Goal: Task Accomplishment & Management: Manage account settings

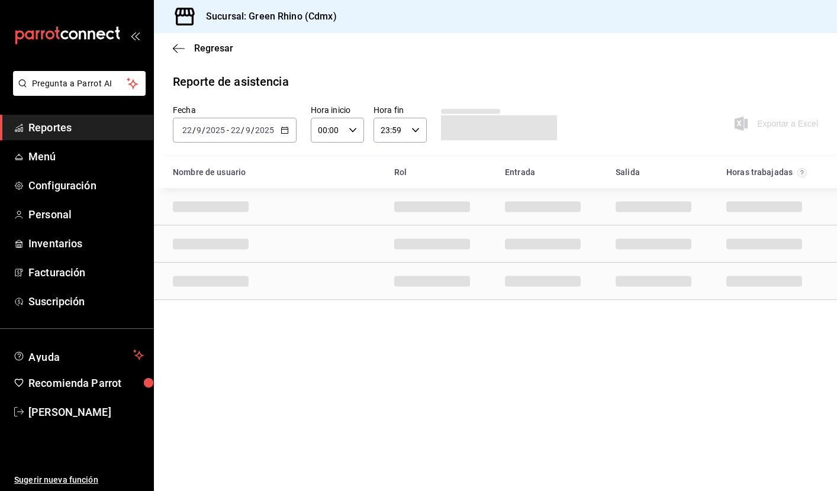
click at [285, 127] on icon "button" at bounding box center [285, 130] width 8 height 8
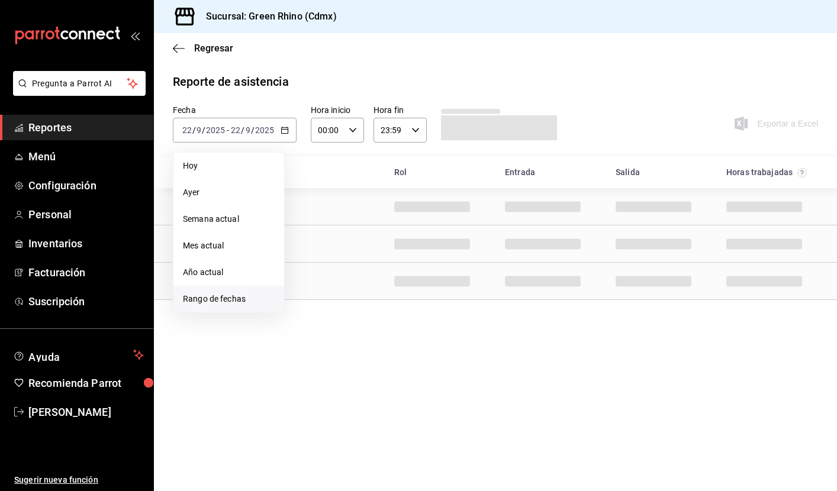
click at [228, 298] on span "Rango de fechas" at bounding box center [229, 299] width 92 height 12
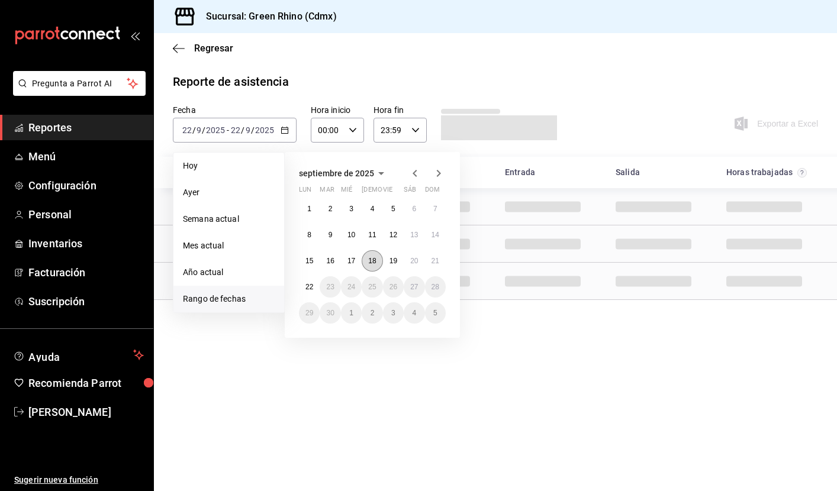
click at [373, 261] on abbr "18" at bounding box center [372, 261] width 8 height 8
click at [310, 285] on abbr "22" at bounding box center [310, 287] width 8 height 8
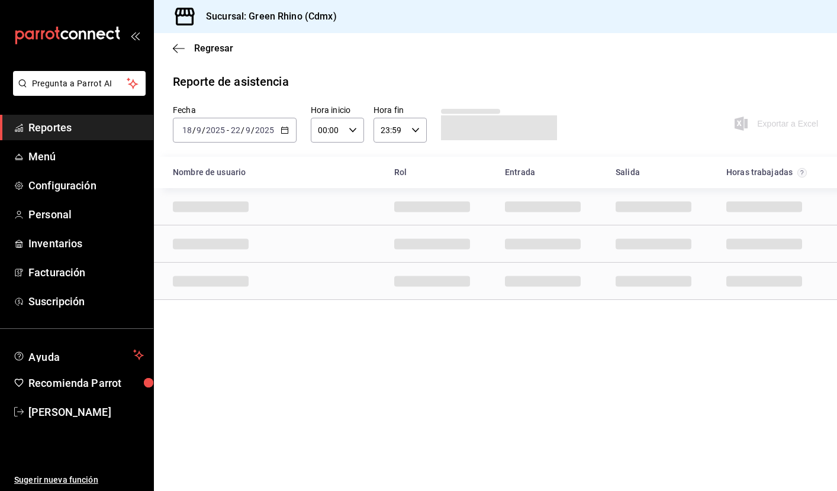
click at [310, 285] on div "Row" at bounding box center [495, 281] width 683 height 37
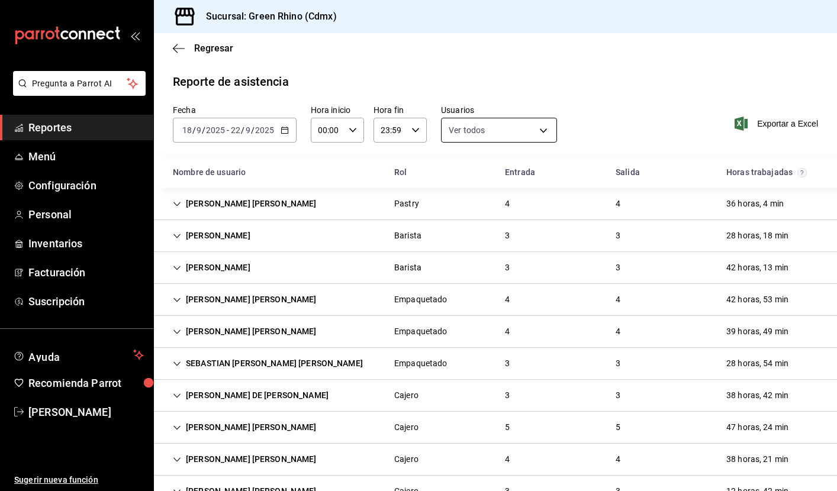
click at [508, 128] on body "Pregunta a Parrot AI Reportes Menú Configuración Personal Inventarios Facturaci…" at bounding box center [418, 245] width 837 height 491
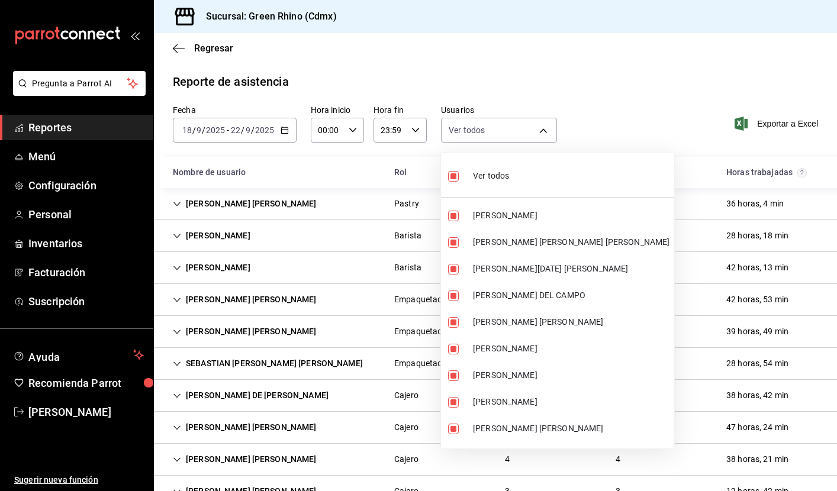
click at [463, 174] on label at bounding box center [455, 176] width 15 height 17
click at [459, 174] on input "checkbox" at bounding box center [453, 176] width 11 height 11
checkbox input "true"
type input "2decd43a-4e59-41c2-b92d-fd58afb626d8,939c5718-a723-4d67-8a39-7614b6b3bf89,05998…"
checkbox input "true"
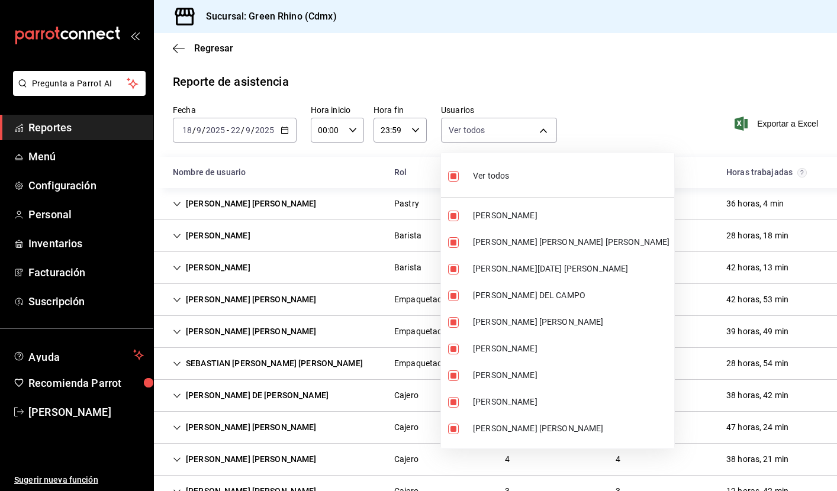
checkbox input "true"
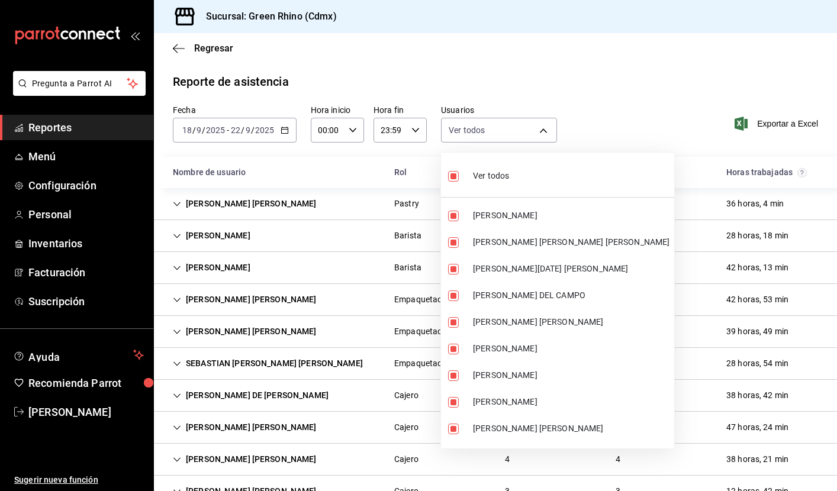
checkbox input "true"
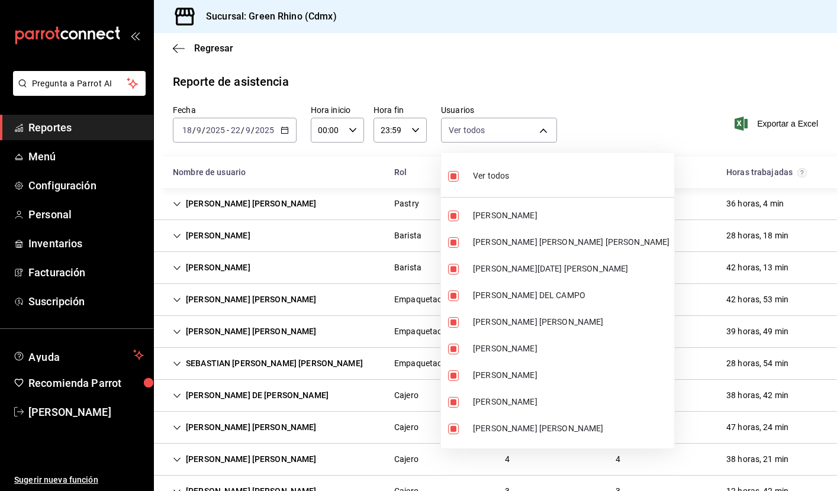
checkbox input "true"
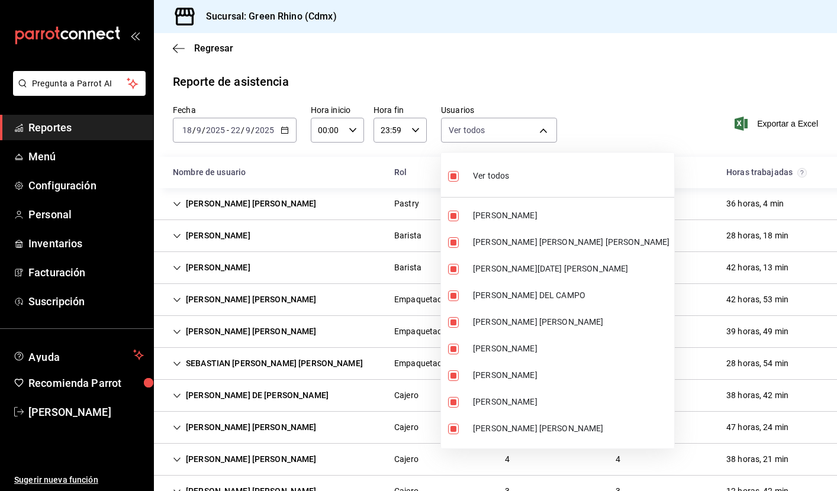
checkbox input "true"
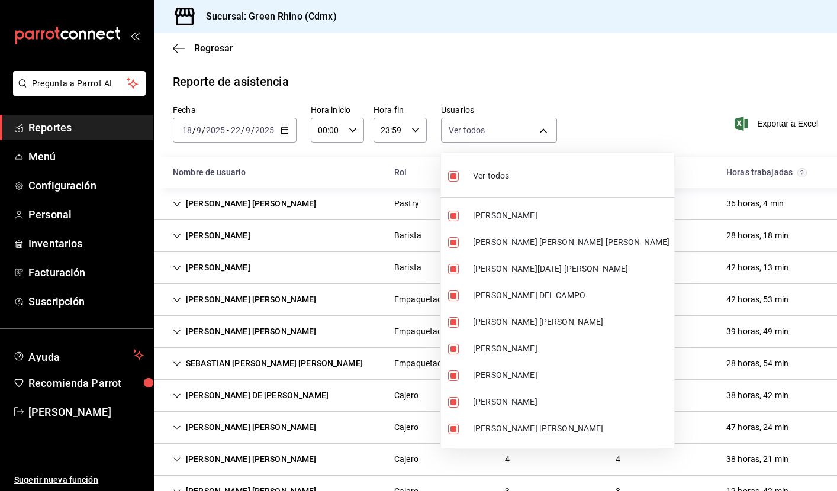
checkbox input "true"
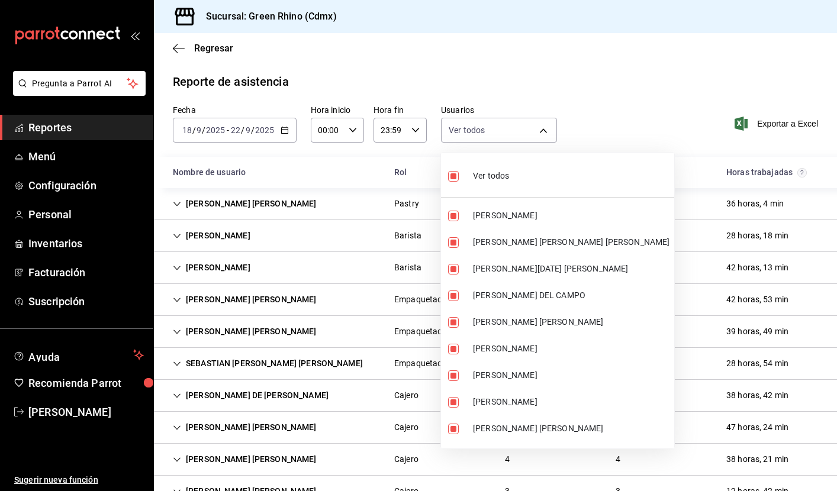
checkbox input "true"
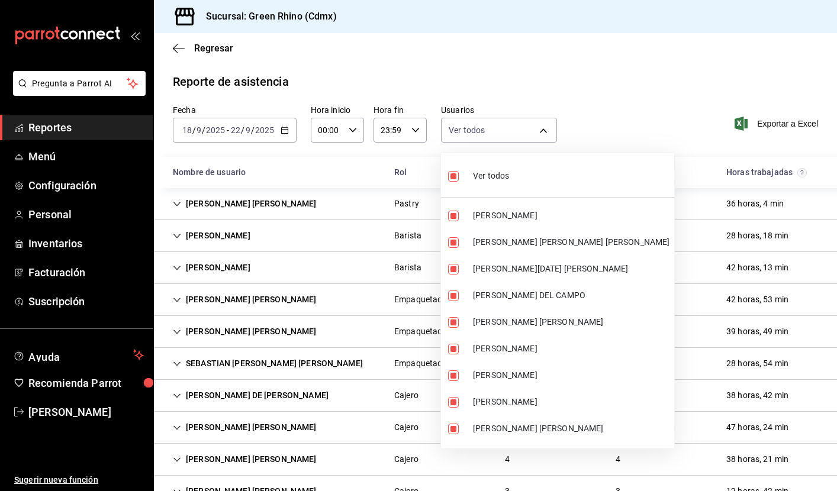
checkbox input "true"
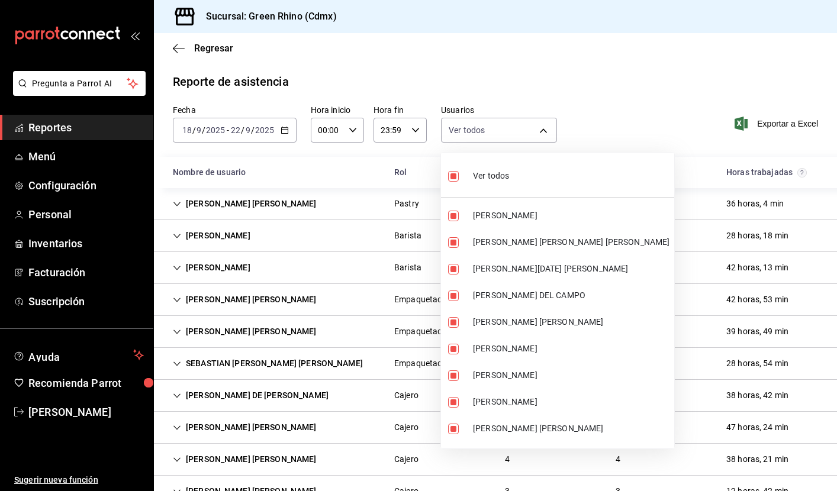
checkbox input "true"
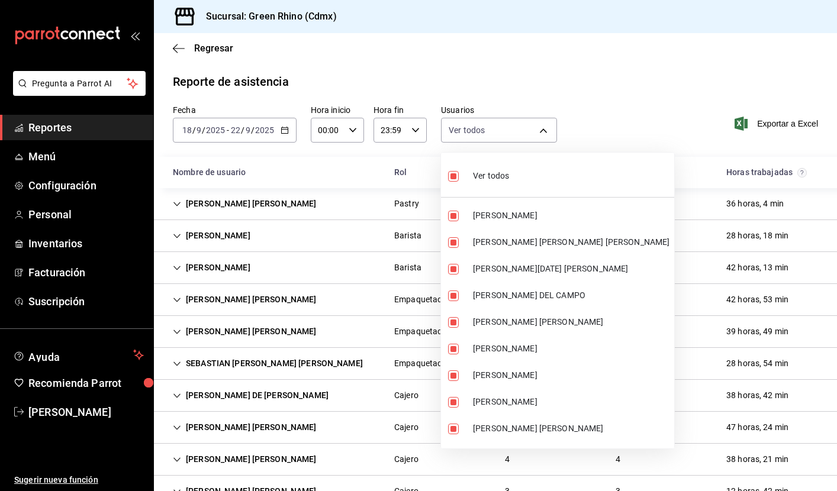
checkbox input "true"
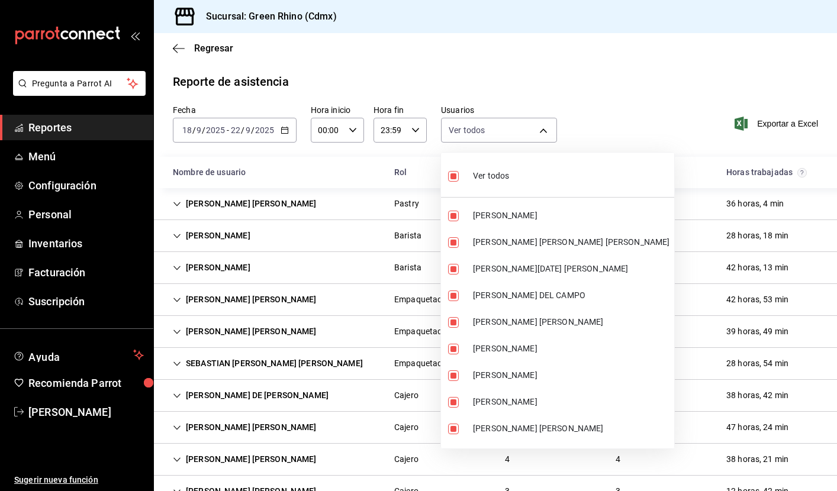
checkbox input "true"
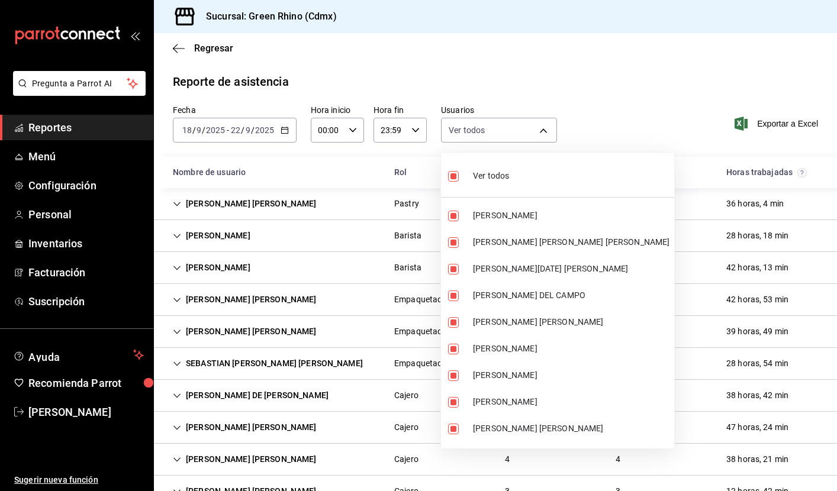
checkbox input "true"
click at [452, 176] on input "checkbox" at bounding box center [453, 176] width 11 height 11
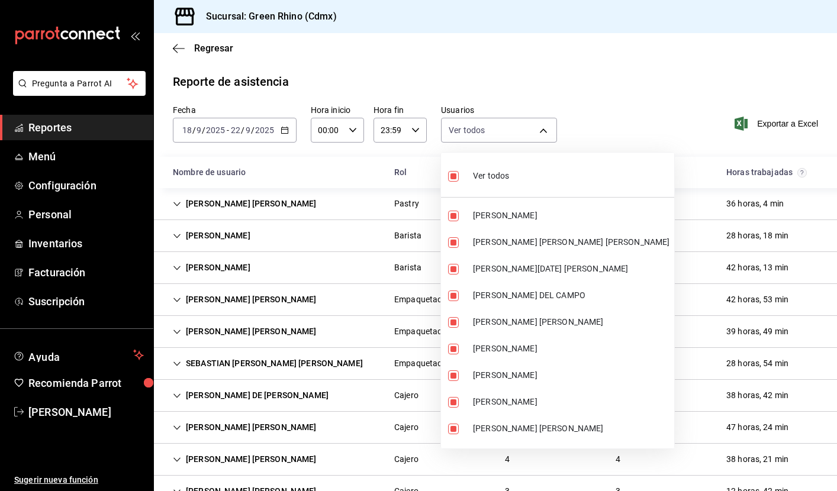
checkbox input "false"
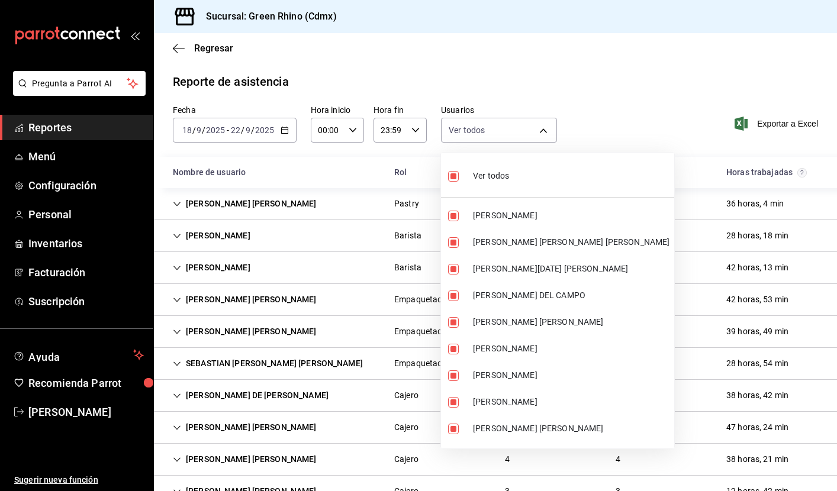
checkbox input "false"
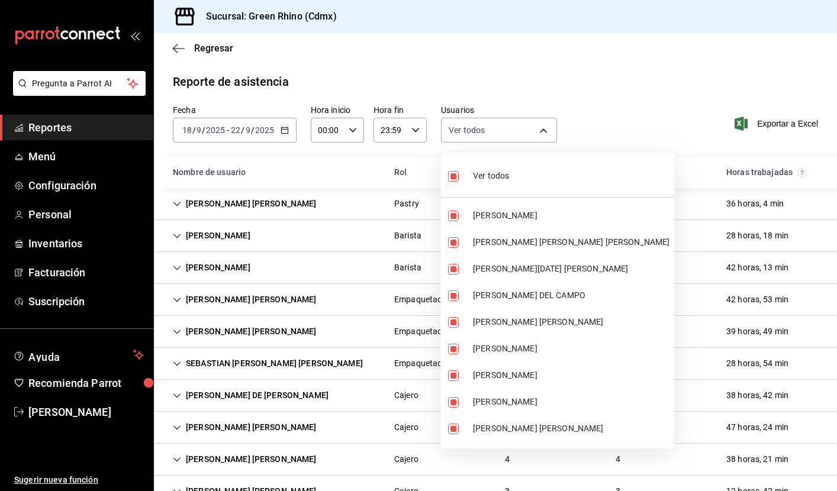
checkbox input "false"
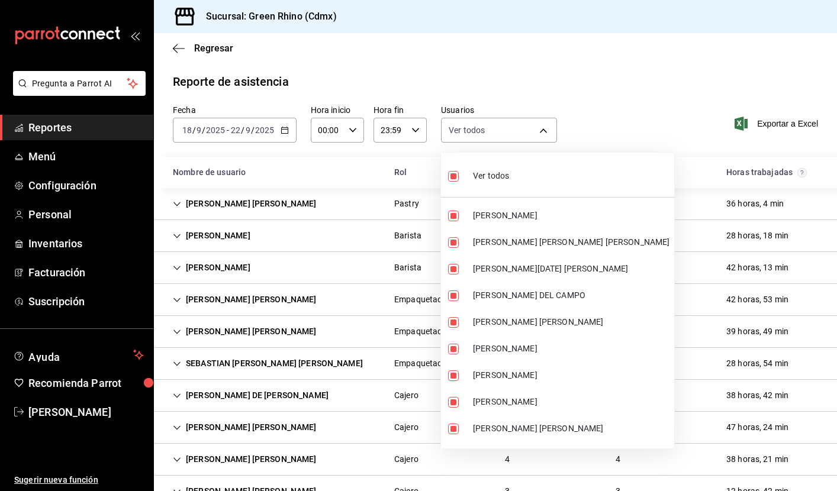
checkbox input "false"
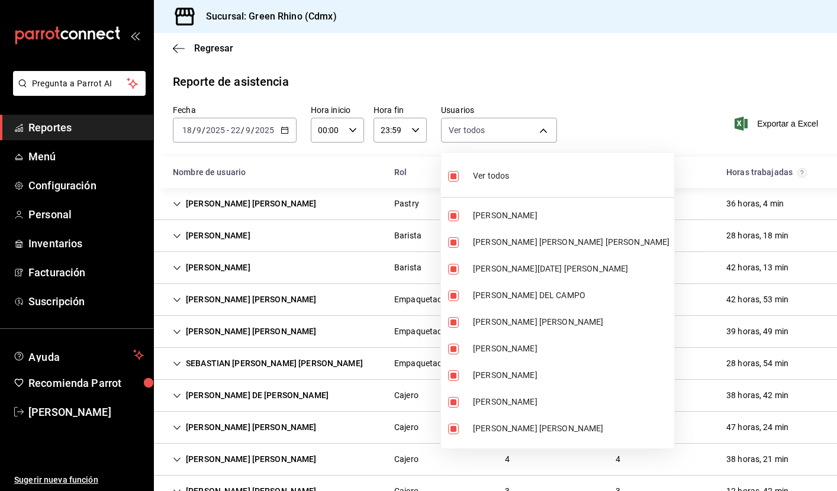
checkbox input "false"
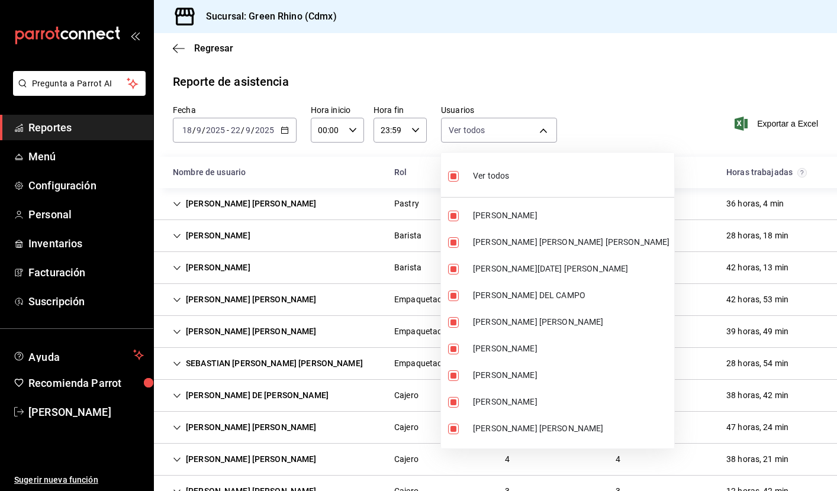
checkbox input "false"
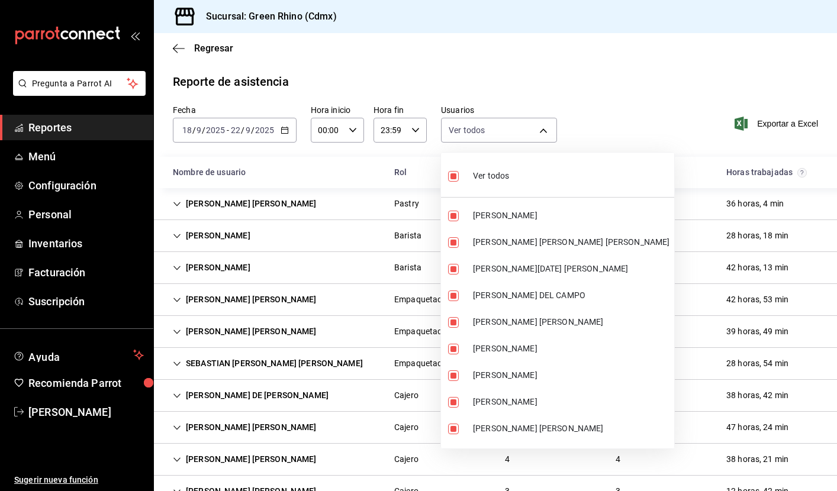
checkbox input "false"
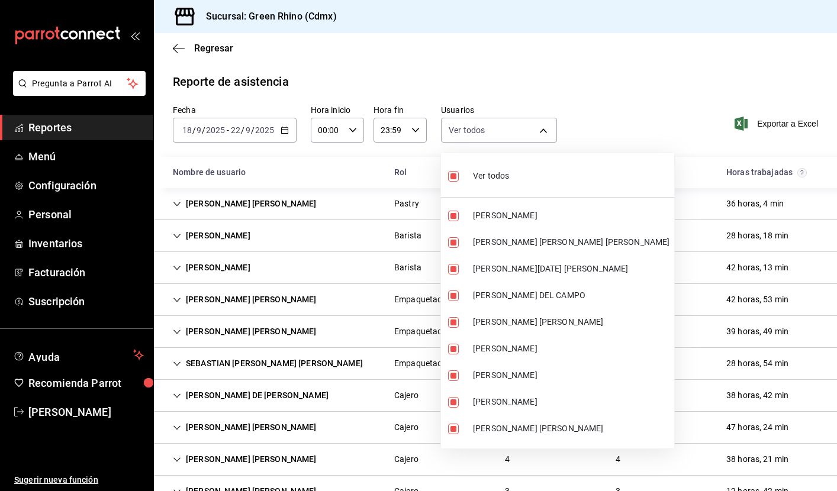
checkbox input "false"
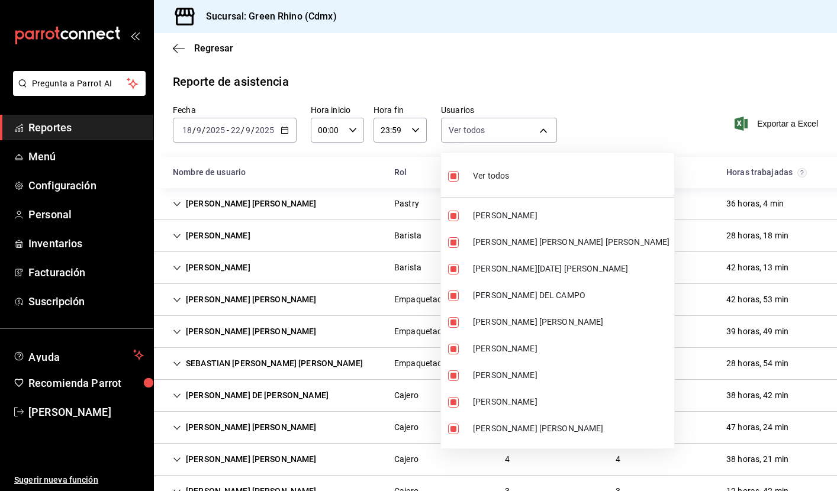
checkbox input "false"
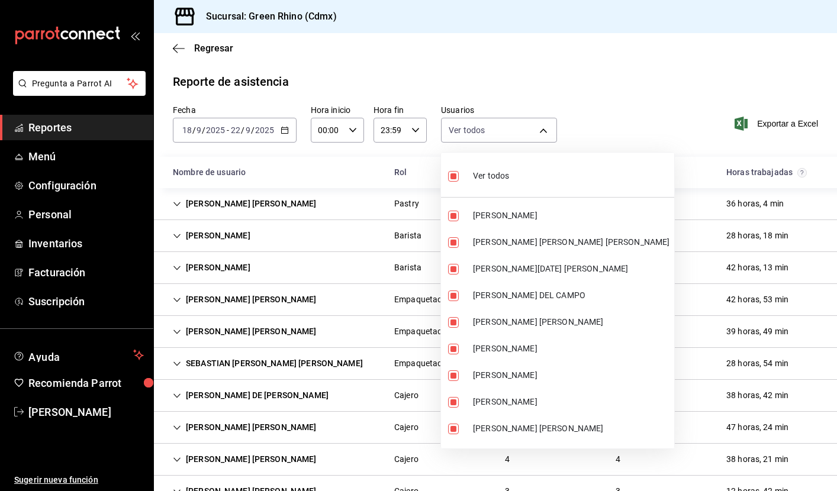
checkbox input "false"
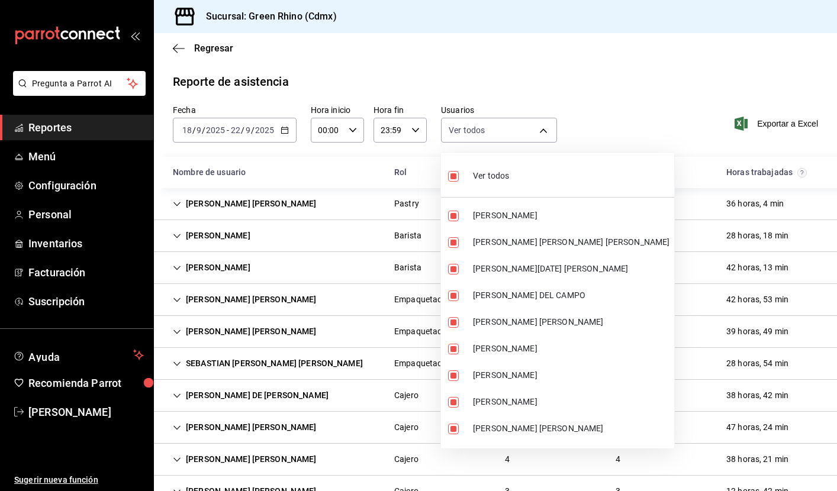
checkbox input "false"
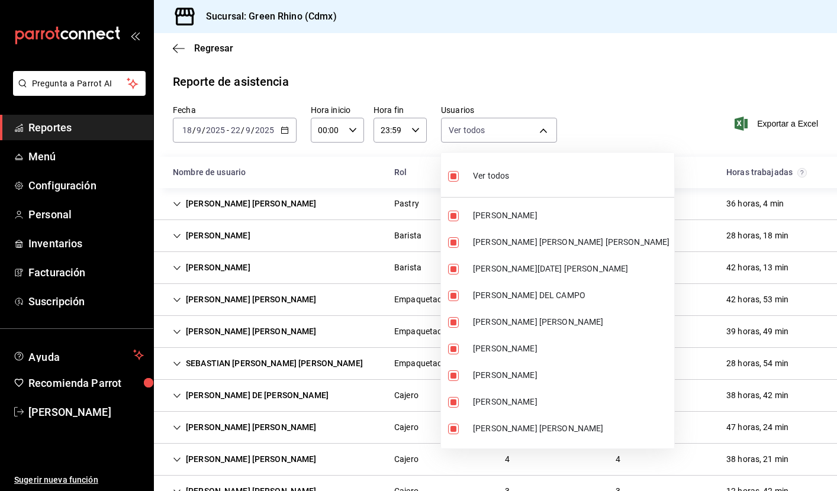
checkbox input "false"
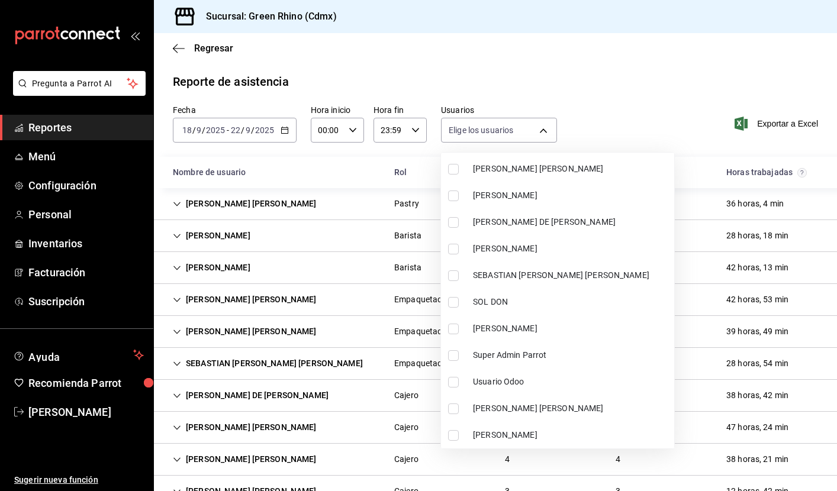
scroll to position [1219, 0]
click at [469, 404] on li "[PERSON_NAME] [PERSON_NAME]" at bounding box center [557, 409] width 233 height 27
type input "7526fb77-4f5a-4ca0-b507-6fb273c0591a"
checkbox input "true"
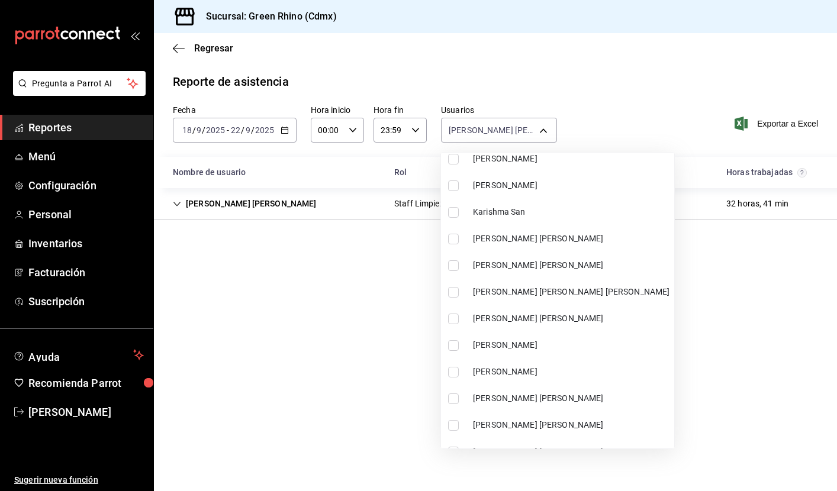
scroll to position [935, 0]
click at [459, 269] on label at bounding box center [455, 266] width 15 height 11
click at [459, 269] on input "checkbox" at bounding box center [453, 266] width 11 height 11
checkbox input "false"
type input "7526fb77-4f5a-4ca0-b507-6fb273c0591a"
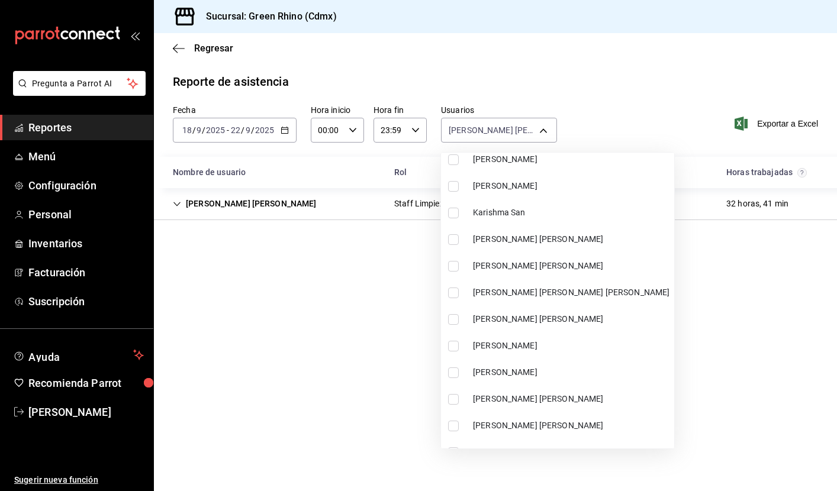
click at [454, 268] on input "checkbox" at bounding box center [453, 266] width 11 height 11
checkbox input "true"
type input "7526fb77-4f5a-4ca0-b507-6fb273c0591a,b194cb32-583f-48ef-840e-3ad7a553ae64"
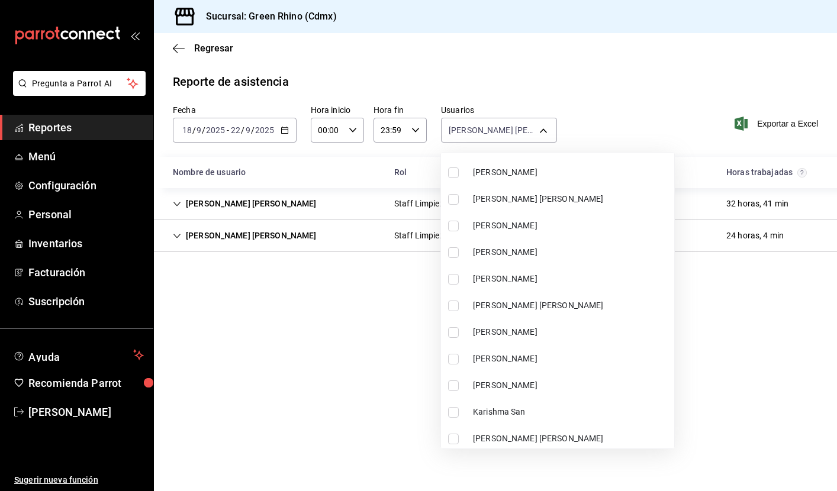
scroll to position [728, 0]
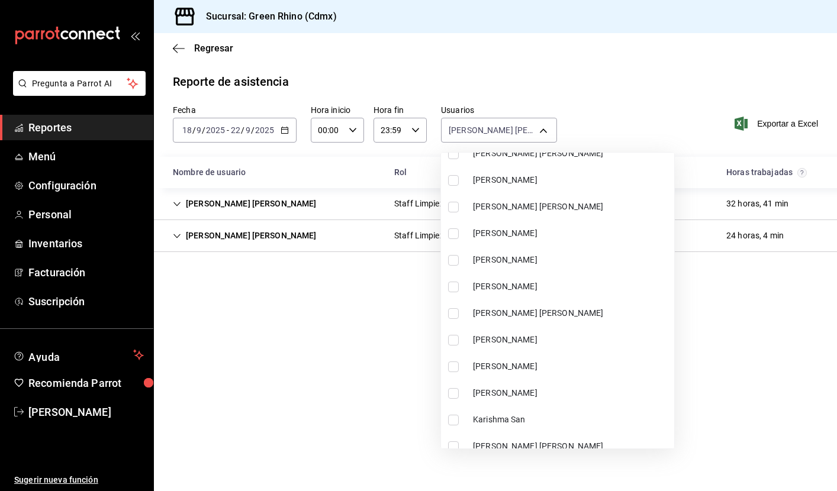
click at [458, 261] on input "checkbox" at bounding box center [453, 260] width 11 height 11
checkbox input "true"
type input "7526fb77-4f5a-4ca0-b507-6fb273c0591a,b194cb32-583f-48ef-840e-3ad7a553ae64,4785a…"
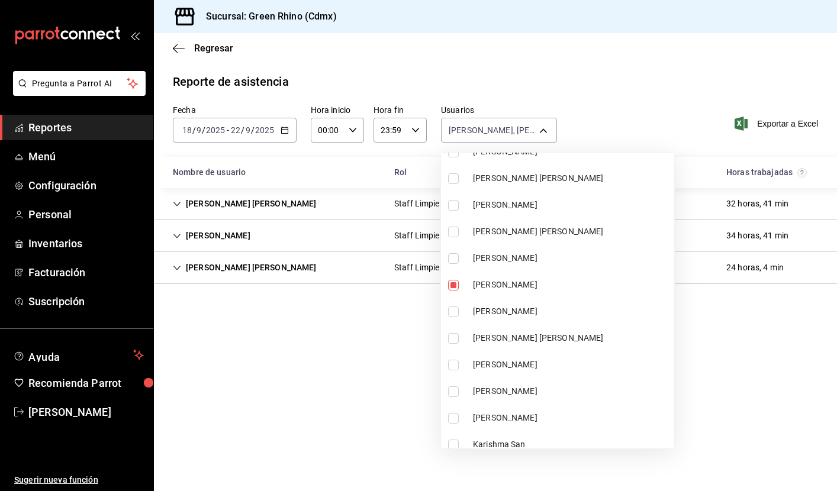
scroll to position [698, 0]
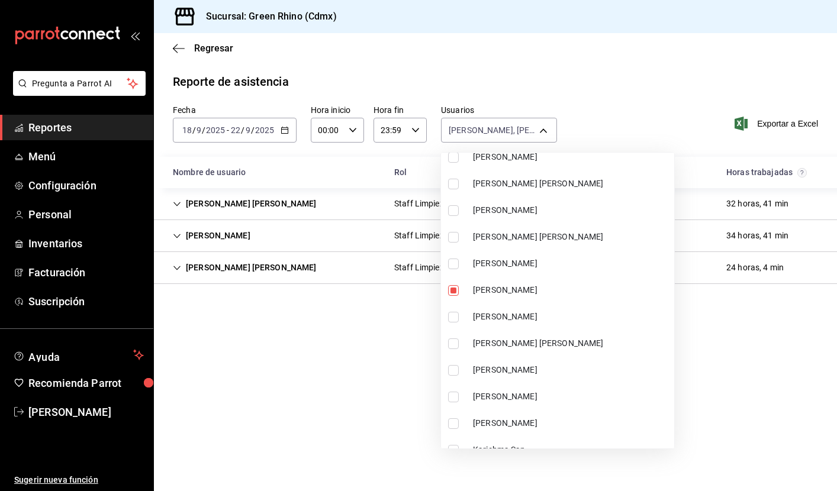
click at [452, 263] on input "checkbox" at bounding box center [453, 264] width 11 height 11
checkbox input "true"
type input "7526fb77-4f5a-4ca0-b507-6fb273c0591a,b194cb32-583f-48ef-840e-3ad7a553ae64,4785a…"
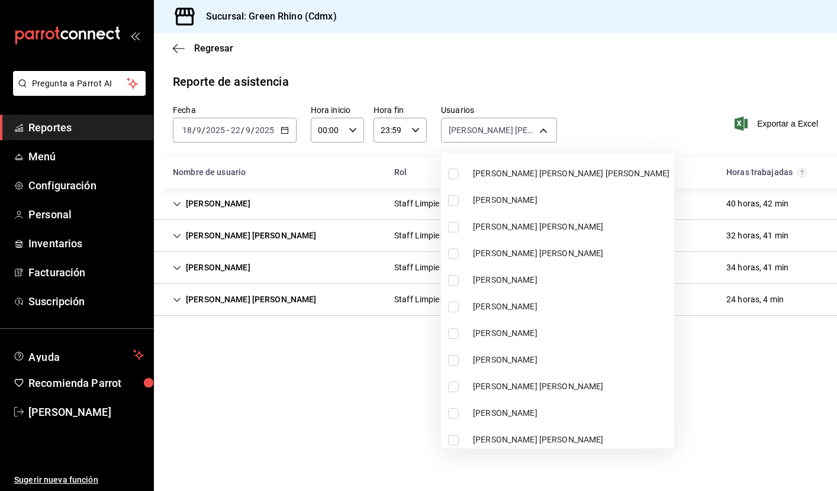
scroll to position [484, 0]
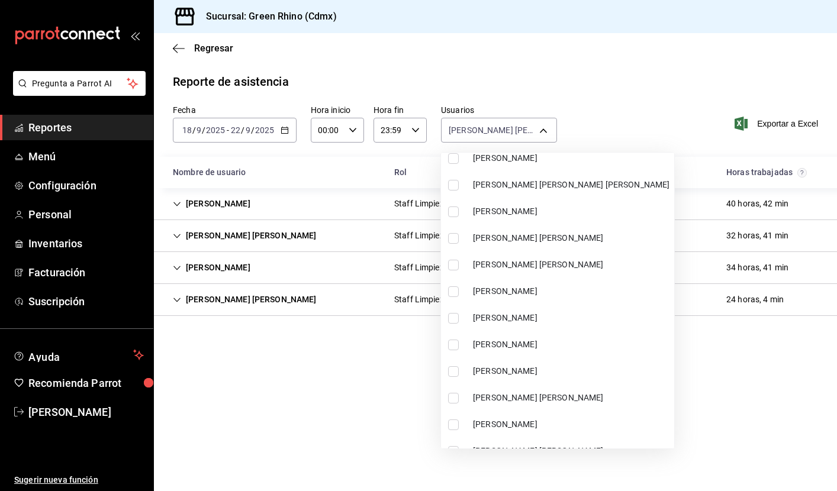
click at [458, 287] on input "checkbox" at bounding box center [453, 292] width 11 height 11
checkbox input "true"
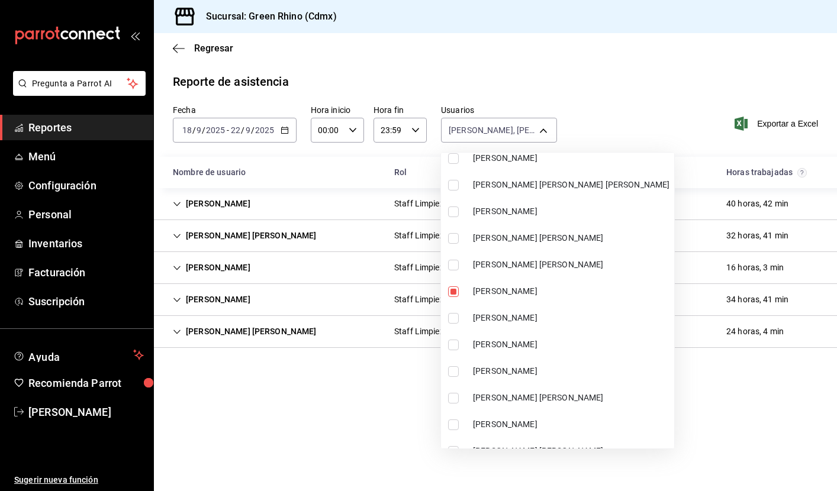
click at [326, 388] on div at bounding box center [418, 245] width 837 height 491
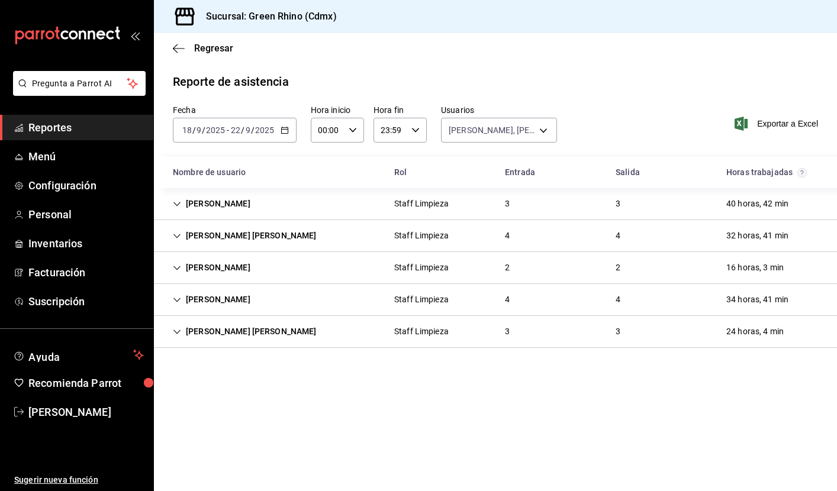
click at [182, 201] on div "[PERSON_NAME]" at bounding box center [211, 204] width 97 height 22
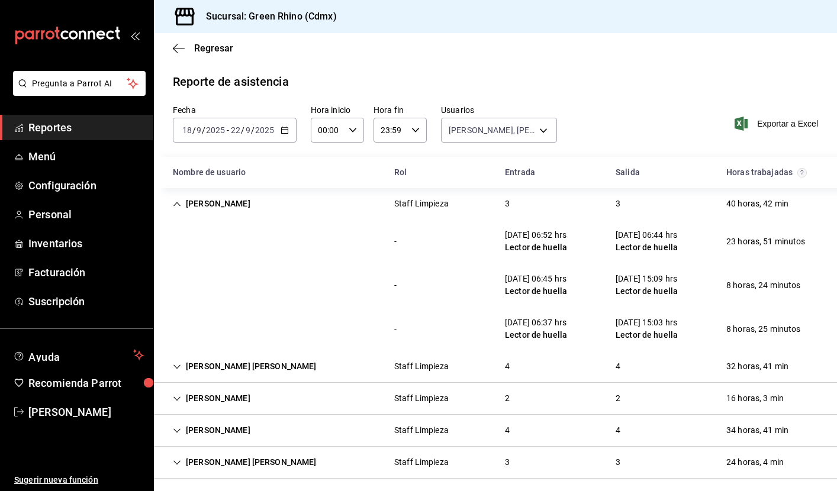
click at [182, 201] on div "[PERSON_NAME]" at bounding box center [211, 204] width 97 height 22
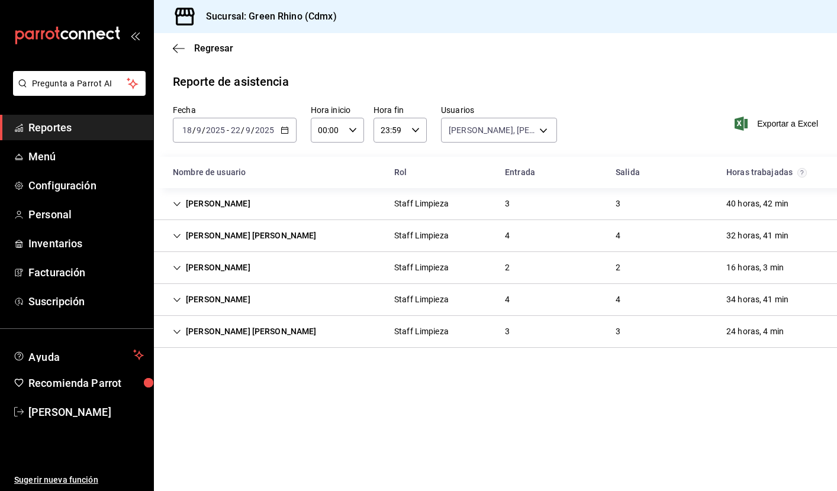
click at [177, 241] on div "[PERSON_NAME] [PERSON_NAME]" at bounding box center [244, 236] width 163 height 22
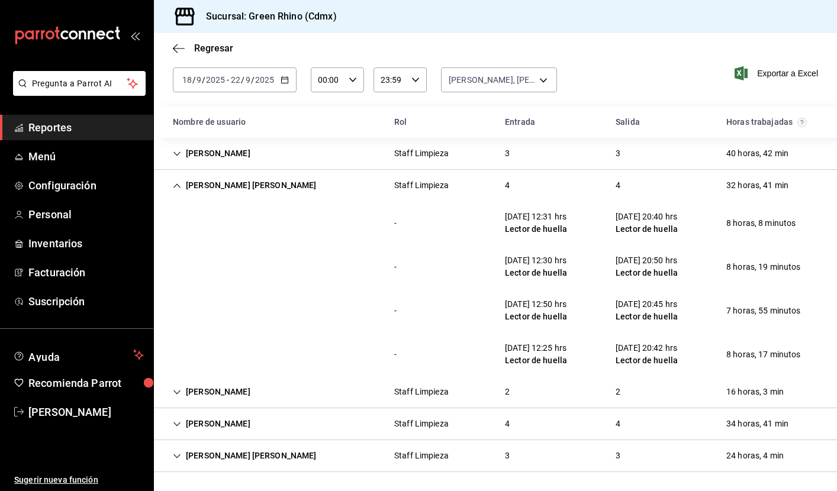
scroll to position [50, 0]
click at [172, 184] on div "[PERSON_NAME] [PERSON_NAME]" at bounding box center [244, 186] width 163 height 22
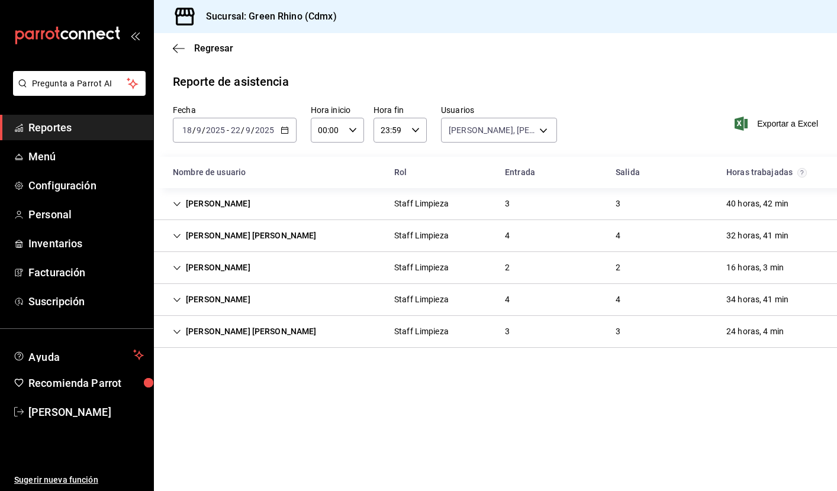
scroll to position [0, 0]
click at [177, 264] on icon "Cell" at bounding box center [177, 268] width 8 height 8
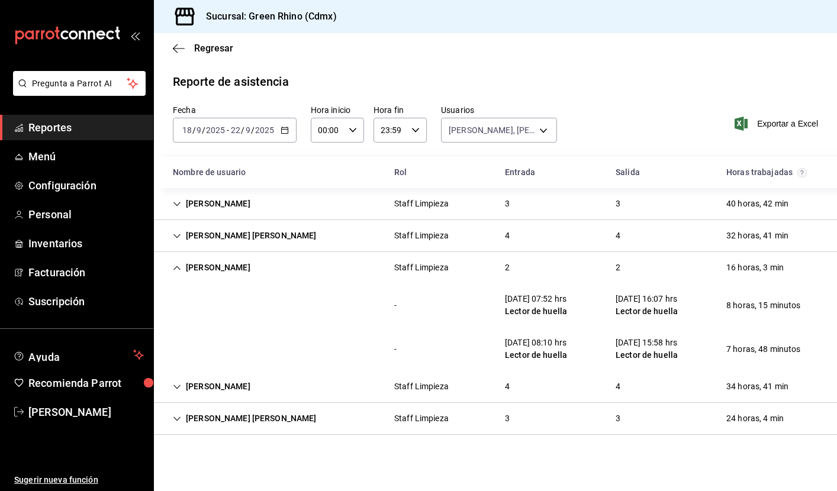
click at [175, 266] on icon "Cell" at bounding box center [177, 268] width 8 height 8
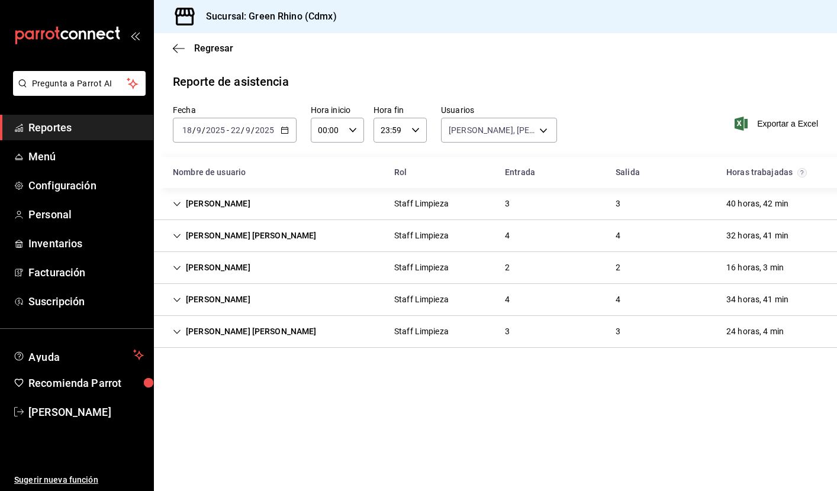
click at [180, 300] on icon "Cell" at bounding box center [177, 300] width 8 height 8
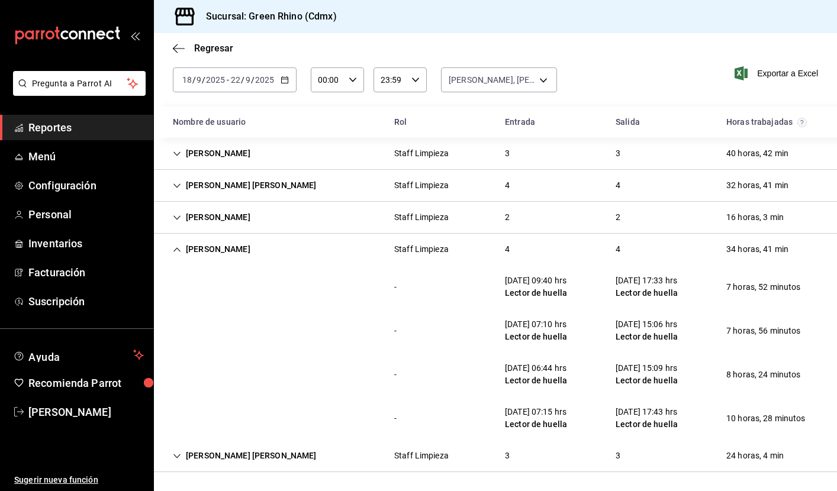
scroll to position [50, 0]
click at [175, 246] on icon "Cell" at bounding box center [177, 250] width 8 height 8
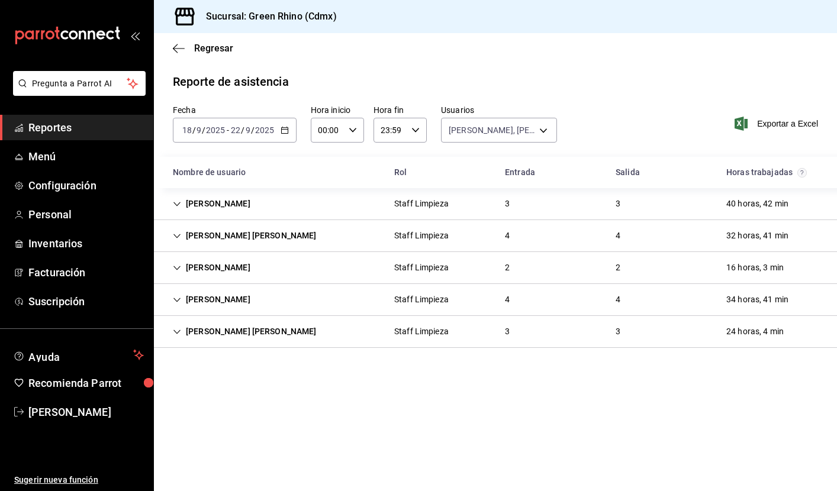
scroll to position [0, 0]
click at [178, 329] on icon "Cell" at bounding box center [177, 332] width 8 height 8
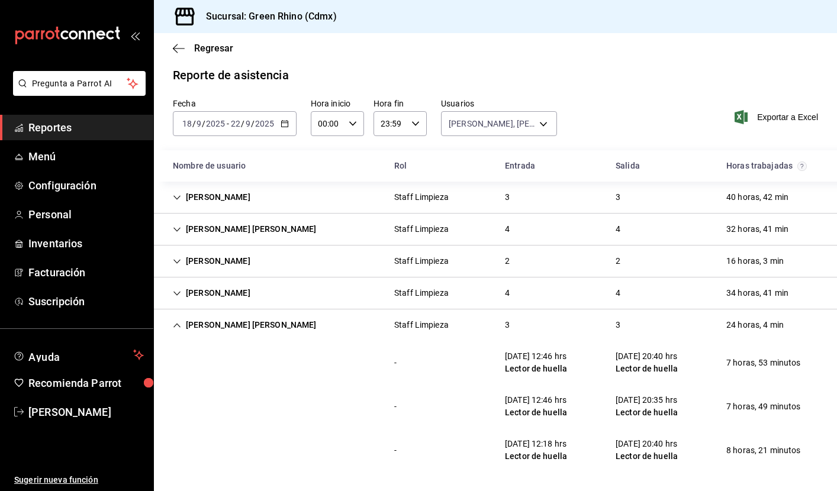
click at [176, 327] on icon "Cell" at bounding box center [177, 325] width 8 height 8
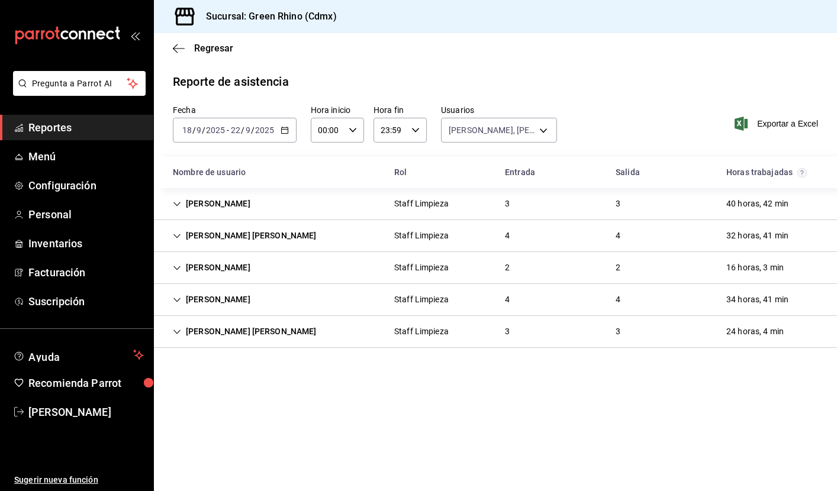
click at [175, 297] on icon "Cell" at bounding box center [177, 300] width 8 height 8
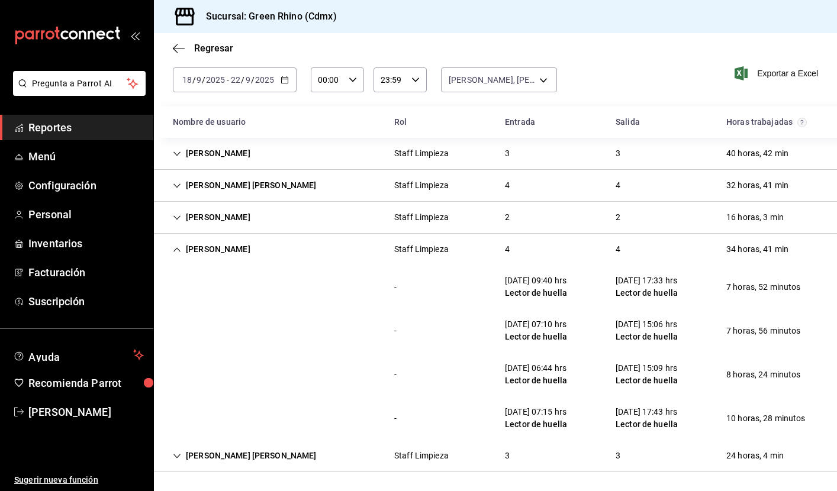
scroll to position [50, 0]
click at [176, 247] on icon "Cell" at bounding box center [177, 250] width 8 height 8
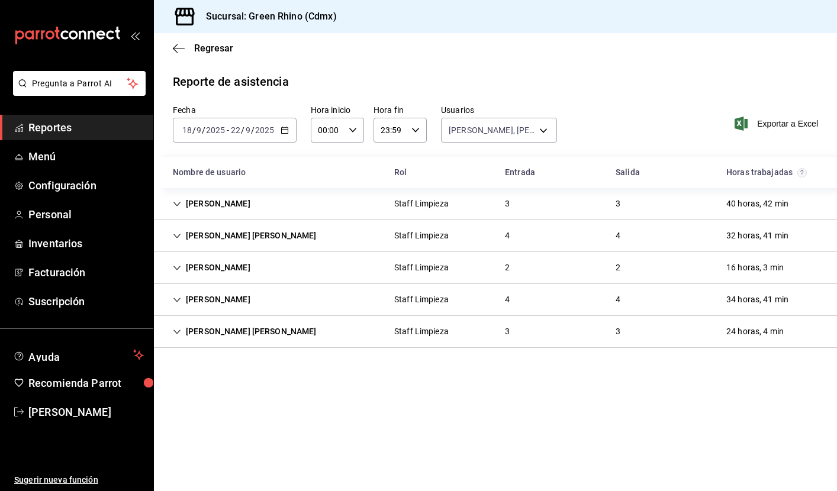
click at [176, 265] on icon "Cell" at bounding box center [177, 268] width 8 height 8
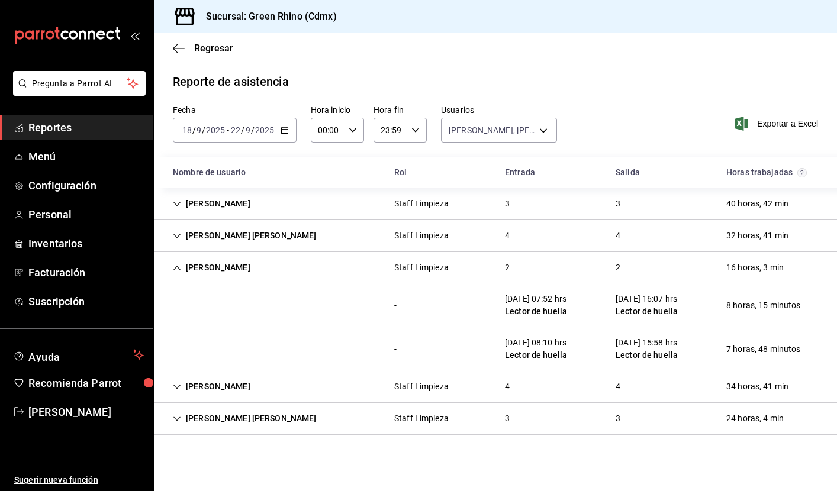
click at [181, 389] on icon "Cell" at bounding box center [177, 387] width 8 height 8
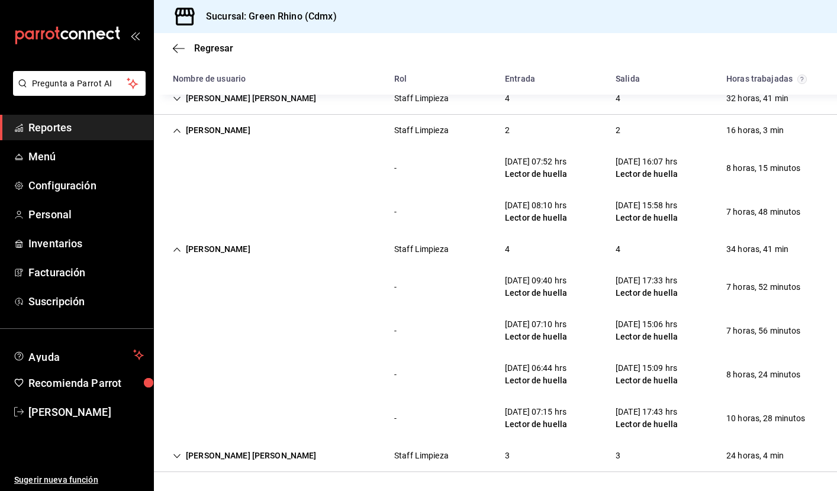
scroll to position [137, 0]
click at [176, 131] on icon "Cell" at bounding box center [177, 131] width 8 height 8
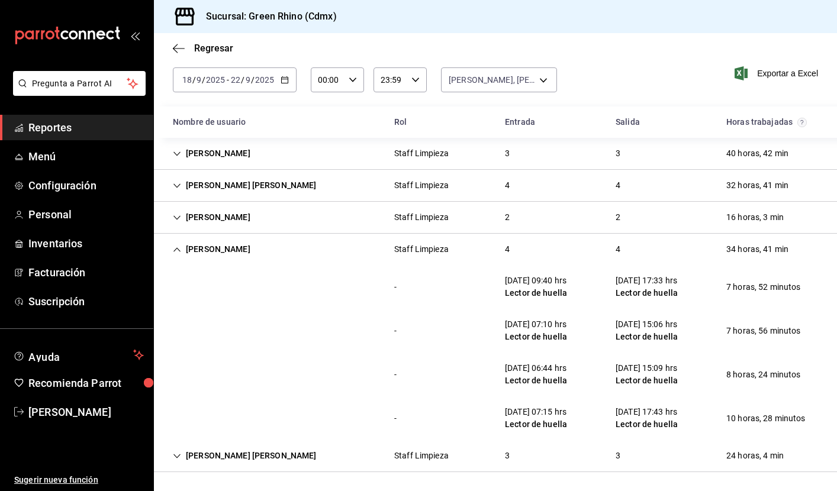
scroll to position [50, 0]
click at [177, 245] on div "[PERSON_NAME]" at bounding box center [211, 250] width 97 height 22
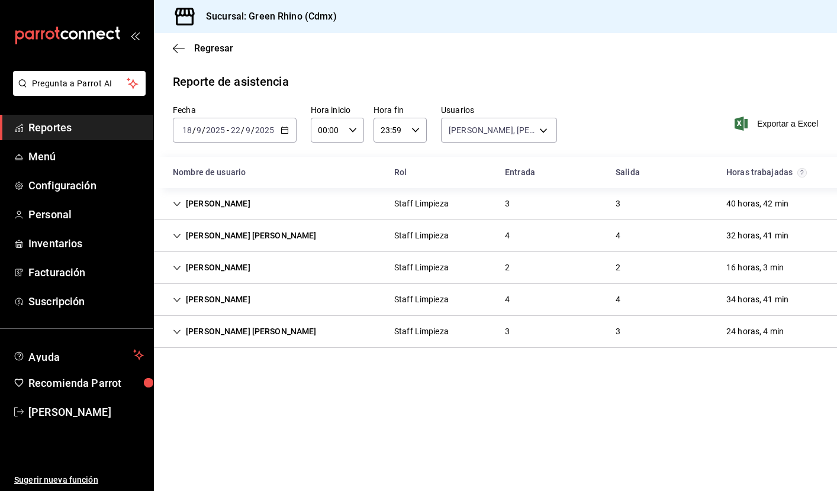
scroll to position [0, 0]
click at [179, 327] on div "[PERSON_NAME] [PERSON_NAME]" at bounding box center [244, 332] width 163 height 22
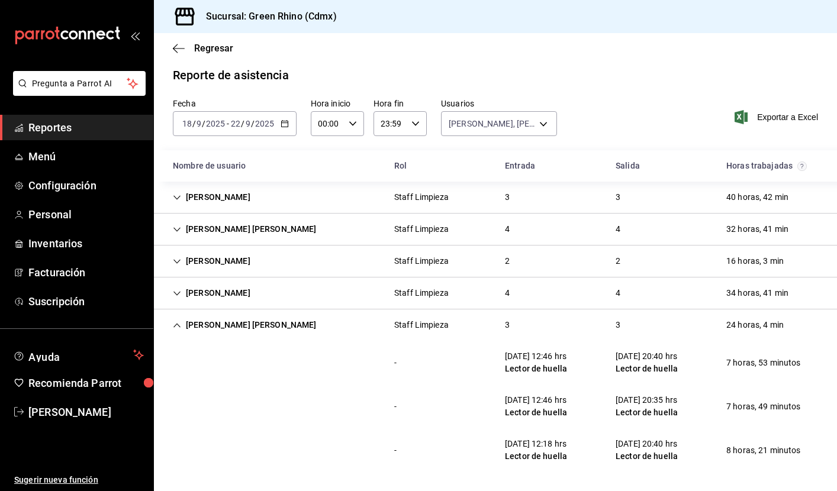
click at [179, 319] on div "[PERSON_NAME] [PERSON_NAME]" at bounding box center [244, 325] width 163 height 22
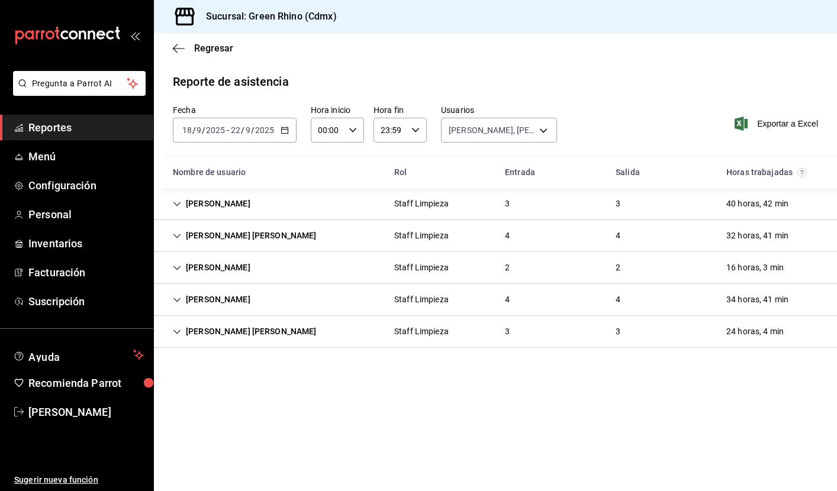
click at [173, 237] on icon "Cell" at bounding box center [177, 236] width 8 height 8
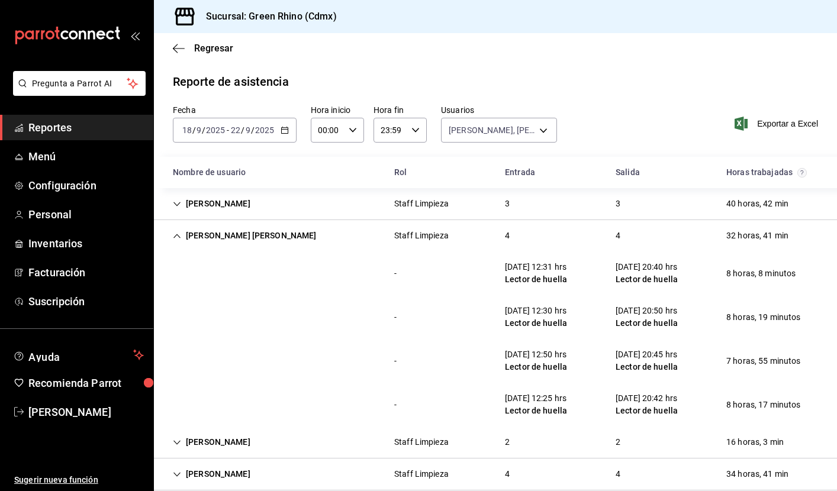
click at [176, 240] on icon "Cell" at bounding box center [177, 236] width 8 height 8
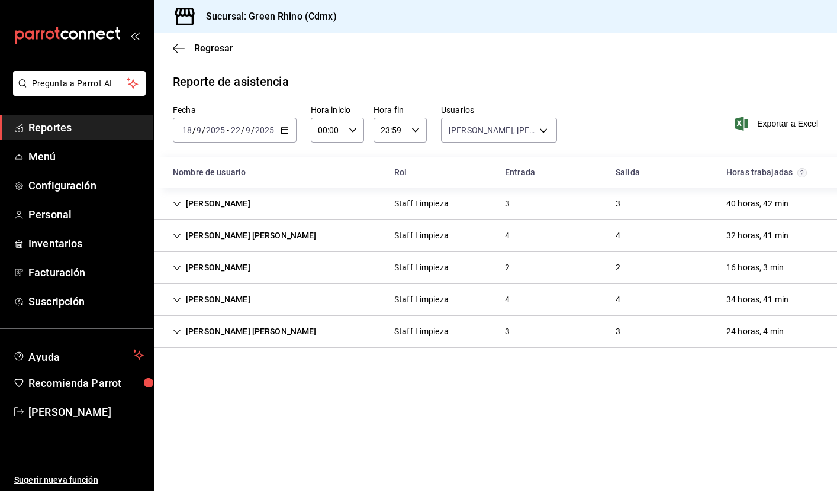
click at [173, 203] on icon "Cell" at bounding box center [177, 204] width 8 height 8
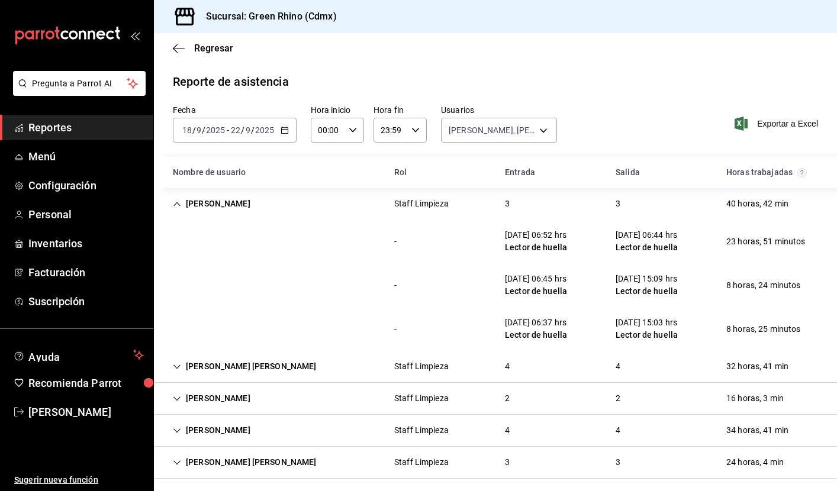
click at [179, 205] on icon "Cell" at bounding box center [177, 204] width 8 height 8
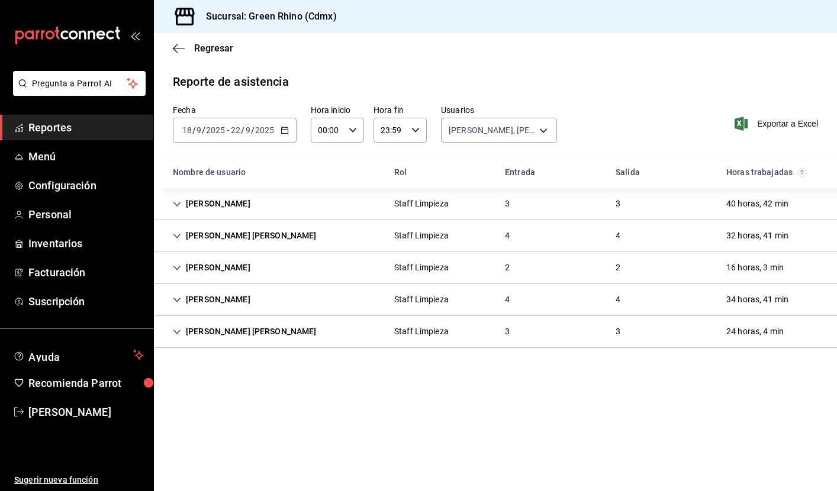
click at [173, 201] on icon "Cell" at bounding box center [177, 204] width 8 height 8
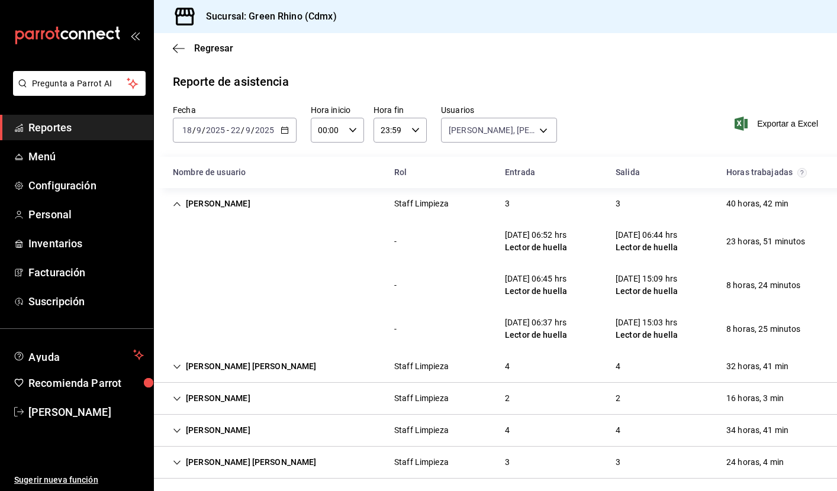
click at [173, 201] on div "[PERSON_NAME]" at bounding box center [211, 204] width 97 height 22
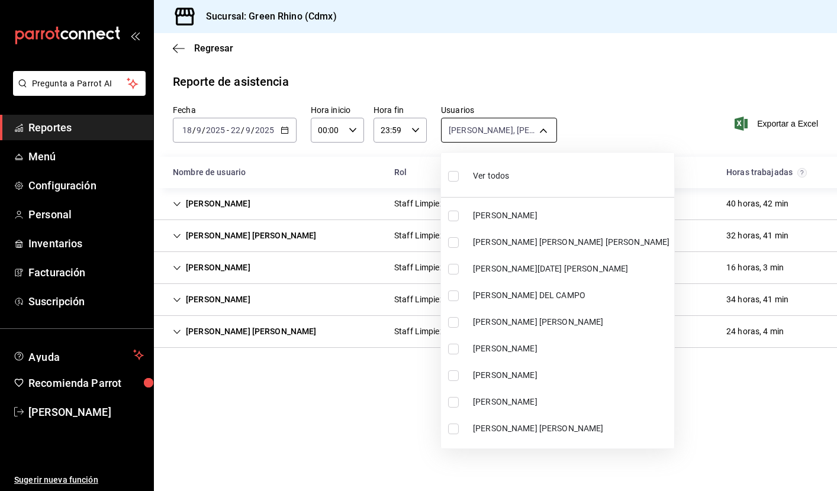
click at [497, 131] on body "Pregunta a Parrot AI Reportes Menú Configuración Personal Inventarios Facturaci…" at bounding box center [418, 245] width 837 height 491
click at [493, 171] on span "Ver todos" at bounding box center [491, 176] width 36 height 12
type input "2decd43a-4e59-41c2-b92d-fd58afb626d8,939c5718-a723-4d67-8a39-7614b6b3bf89,05998…"
checkbox input "true"
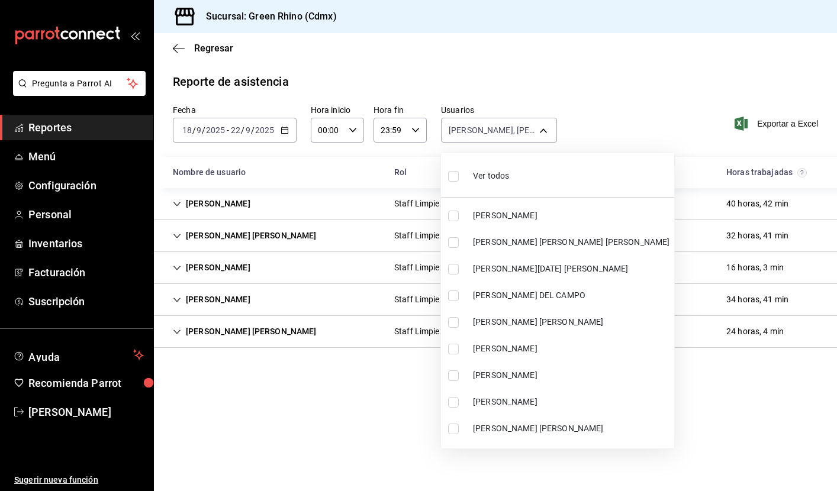
checkbox input "true"
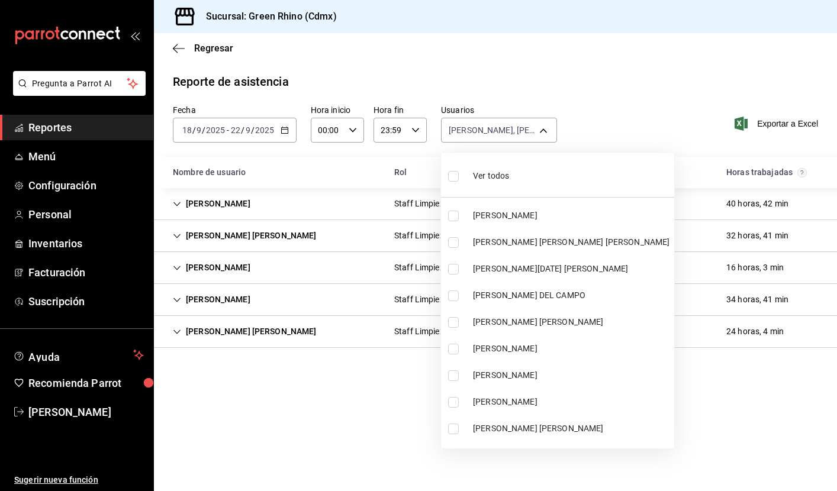
checkbox input "true"
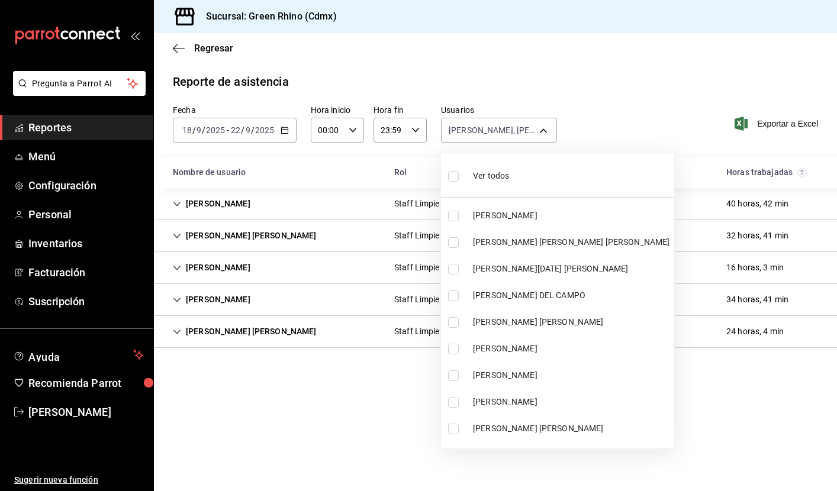
checkbox input "true"
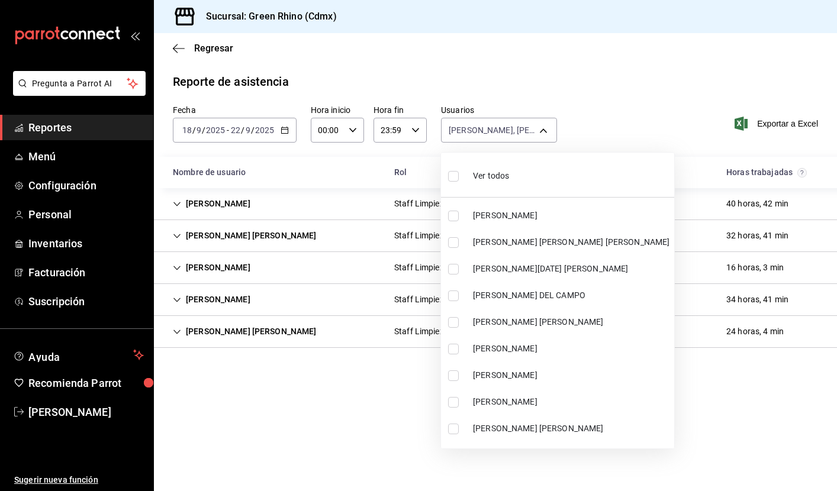
checkbox input "true"
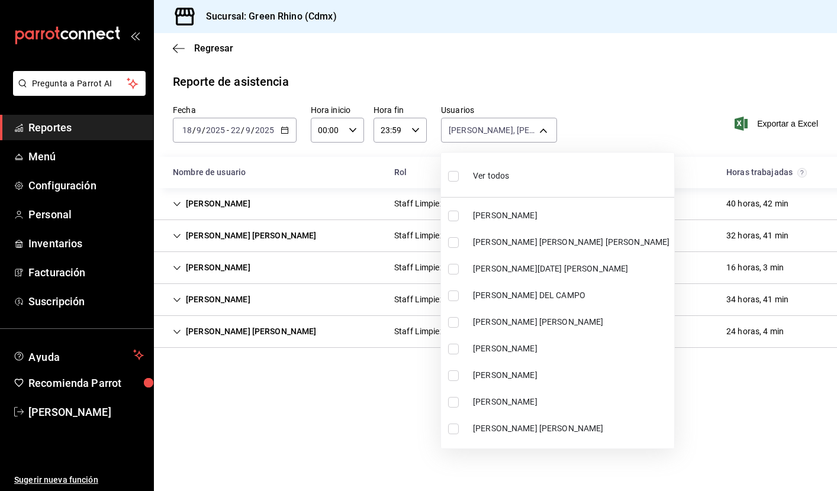
checkbox input "true"
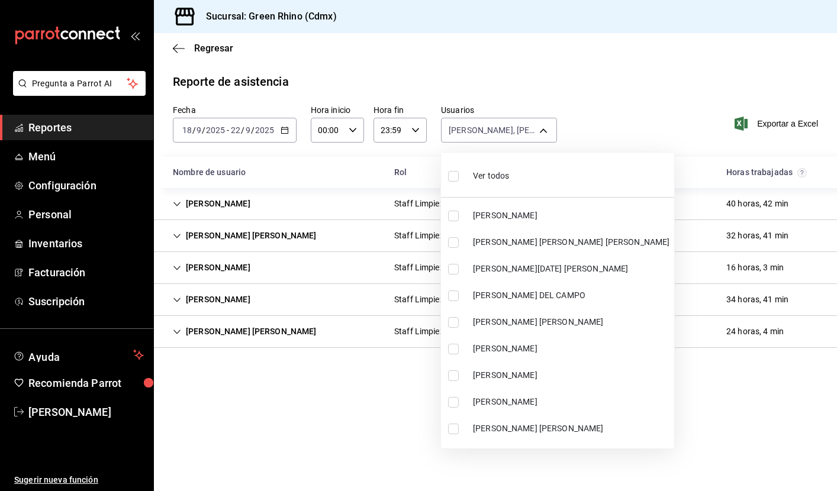
checkbox input "true"
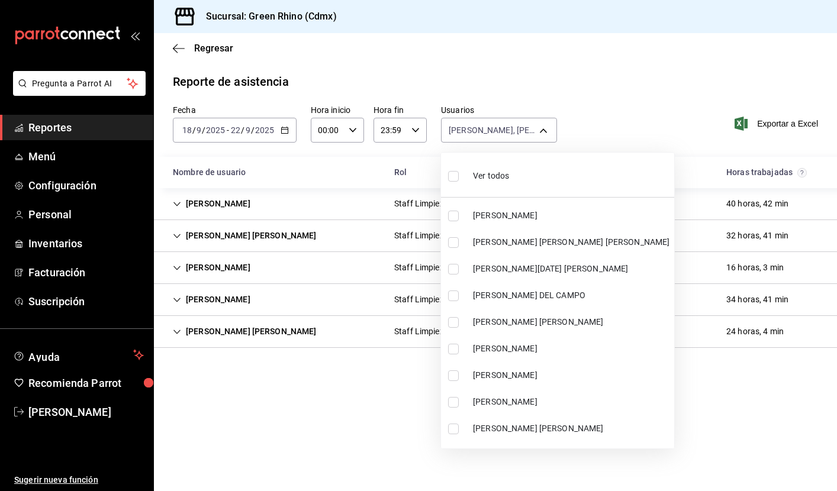
checkbox input "true"
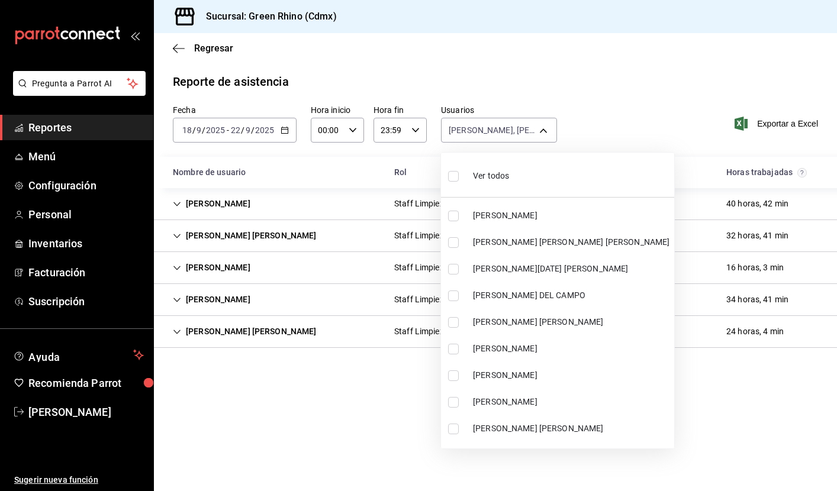
checkbox input "true"
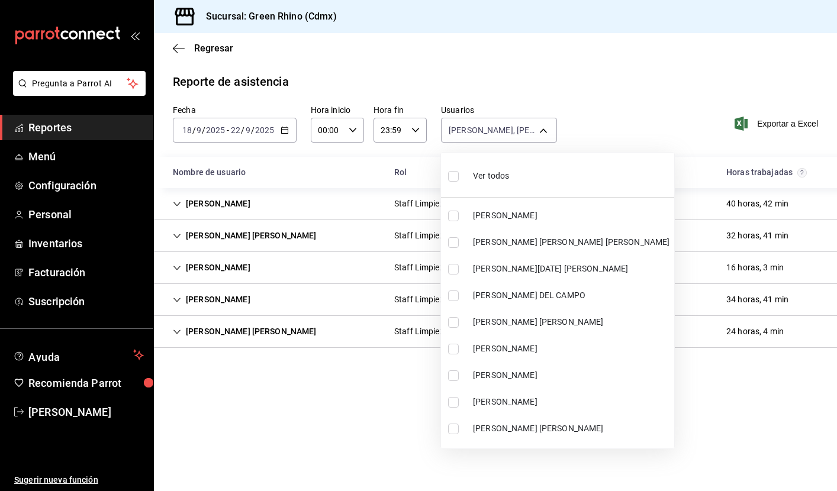
checkbox input "true"
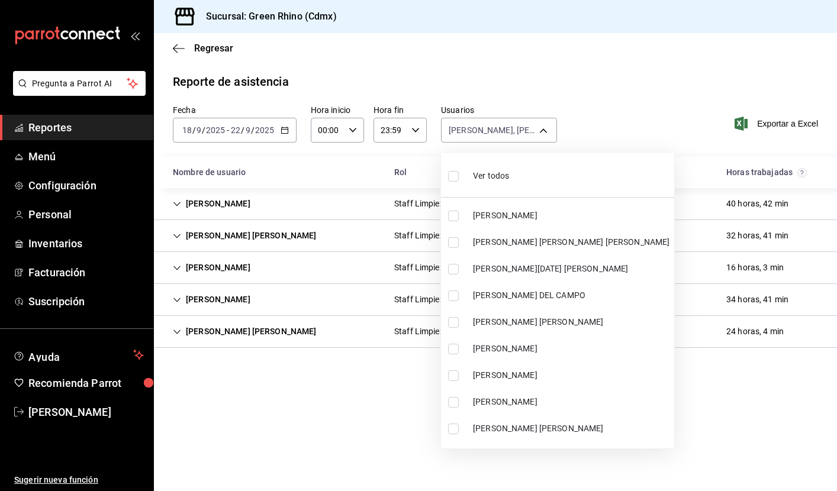
checkbox input "true"
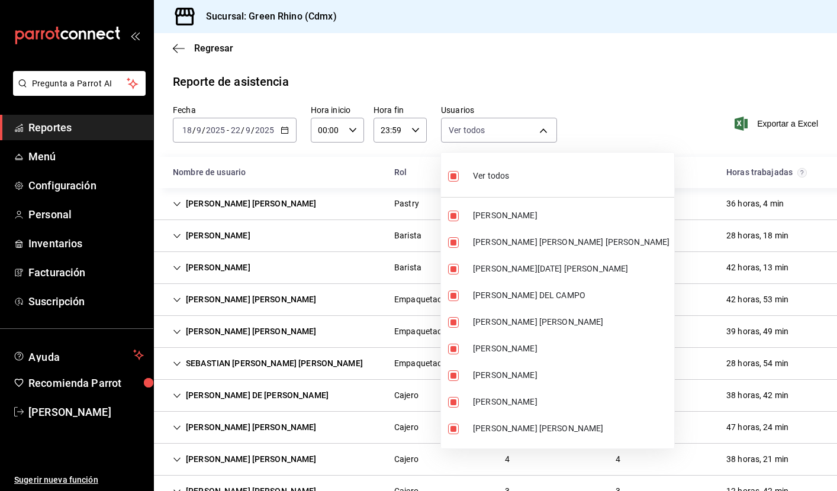
click at [647, 112] on div at bounding box center [418, 245] width 837 height 491
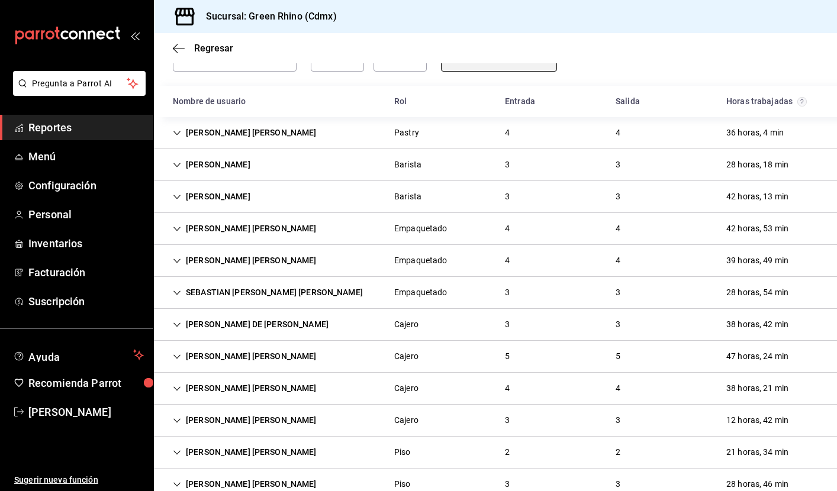
scroll to position [82, 0]
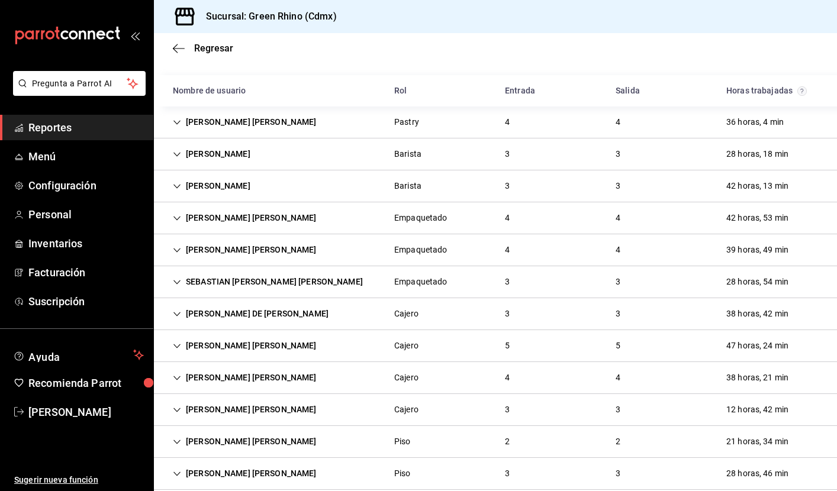
click at [177, 217] on icon "Cell" at bounding box center [177, 218] width 8 height 8
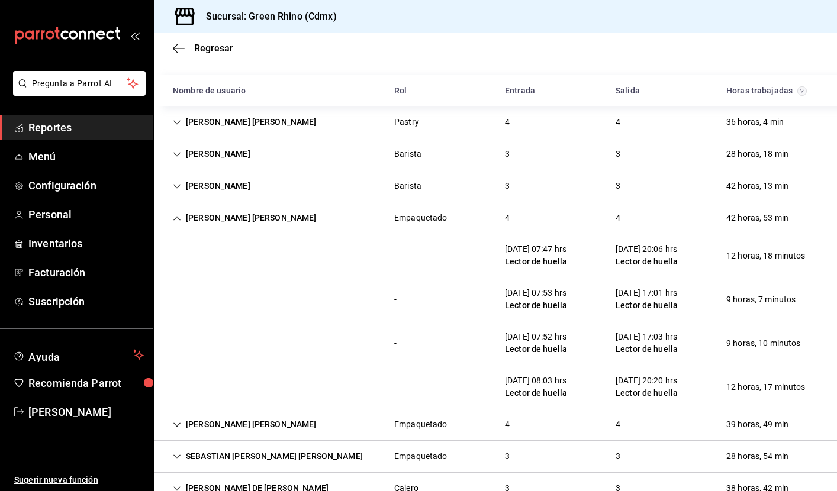
click at [178, 216] on icon "Cell" at bounding box center [177, 218] width 8 height 8
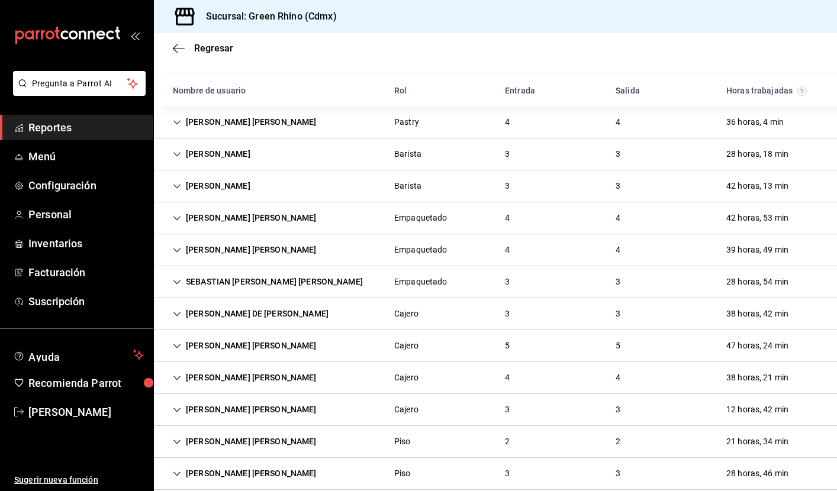
click at [178, 247] on icon "Cell" at bounding box center [177, 250] width 8 height 8
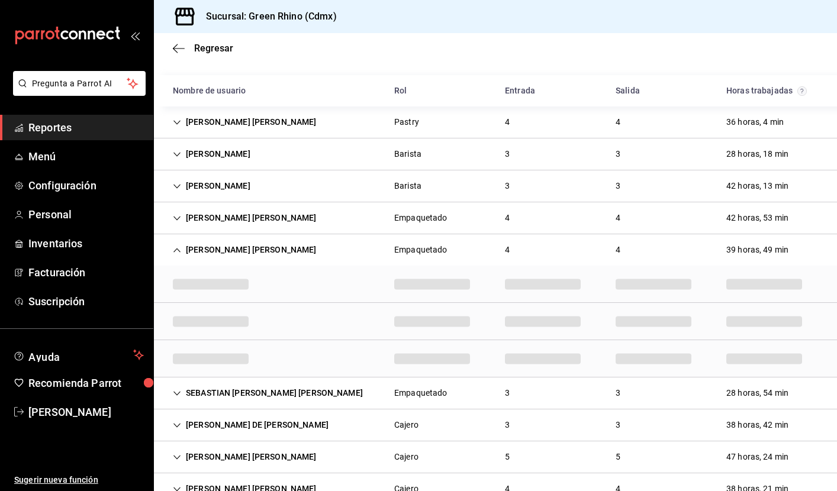
click at [178, 247] on icon "Cell" at bounding box center [177, 250] width 8 height 8
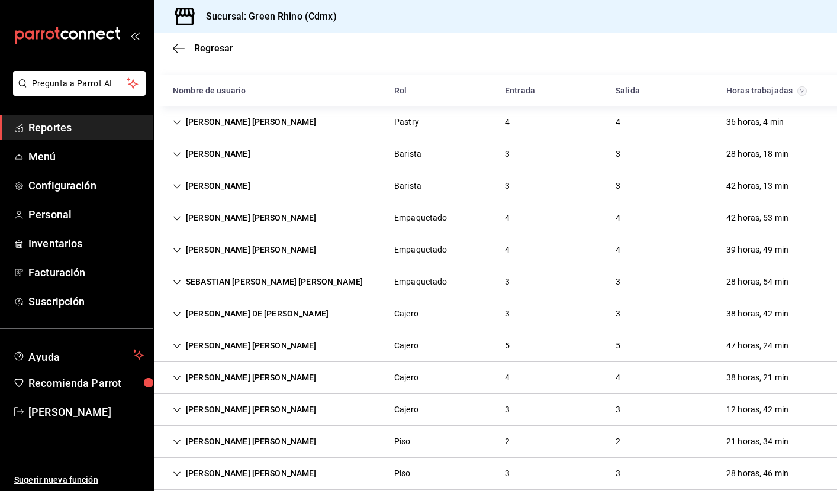
click at [175, 184] on icon "Cell" at bounding box center [177, 186] width 8 height 8
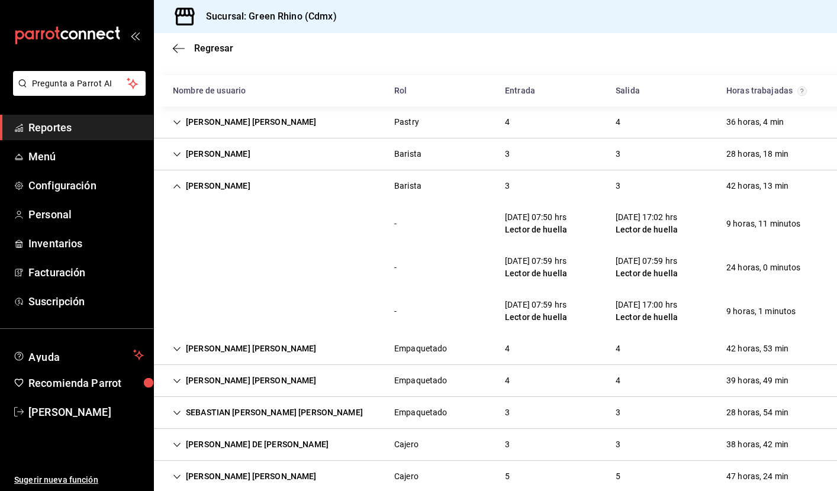
click at [173, 186] on icon "Cell" at bounding box center [177, 186] width 8 height 8
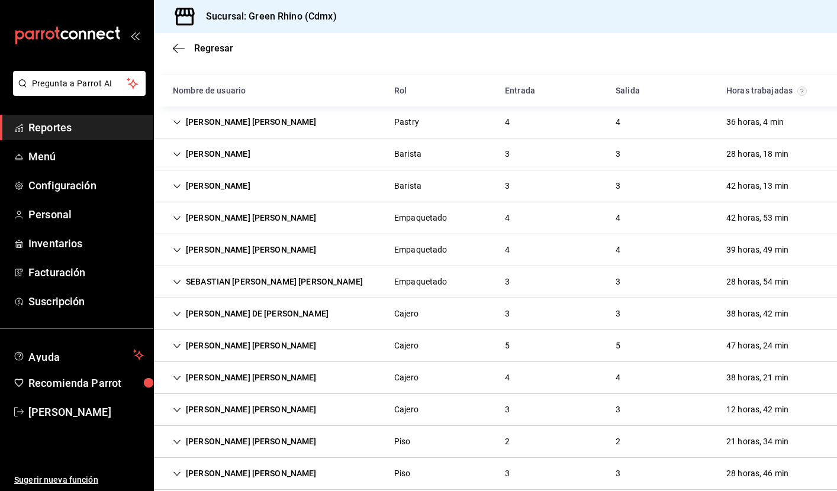
click at [182, 156] on div "[PERSON_NAME]" at bounding box center [211, 154] width 97 height 22
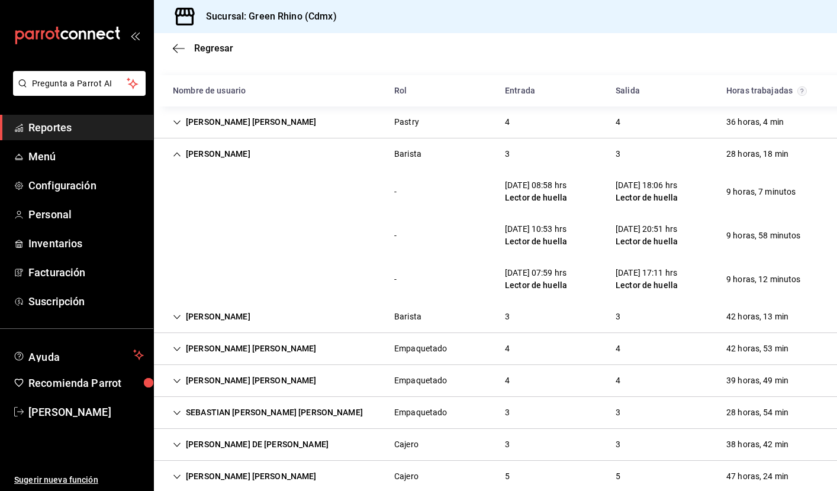
click at [182, 156] on div "[PERSON_NAME]" at bounding box center [211, 154] width 97 height 22
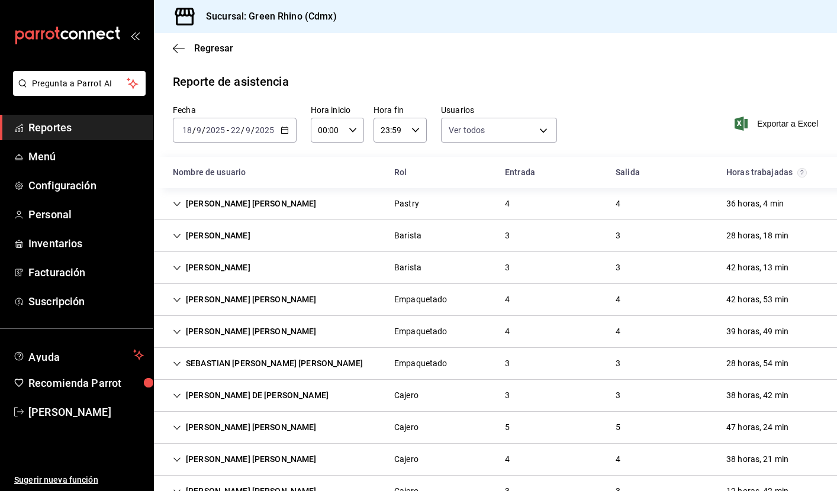
scroll to position [0, 0]
click at [287, 130] on \(Stroke\) "button" at bounding box center [284, 129] width 7 height 1
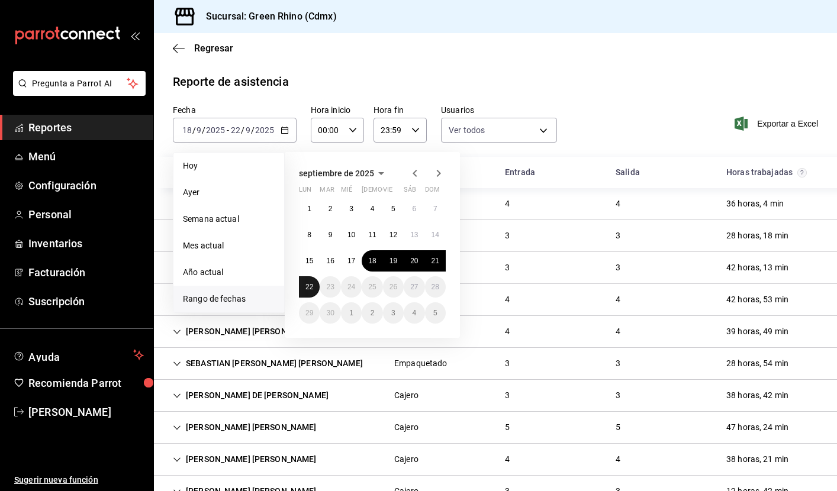
click at [306, 287] on abbr "22" at bounding box center [310, 287] width 8 height 8
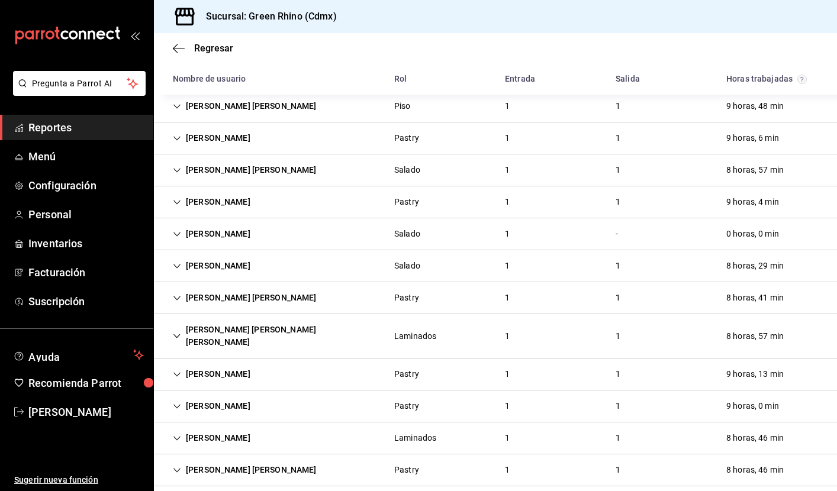
scroll to position [289, 0]
click at [172, 233] on div "[PERSON_NAME]" at bounding box center [211, 235] width 97 height 22
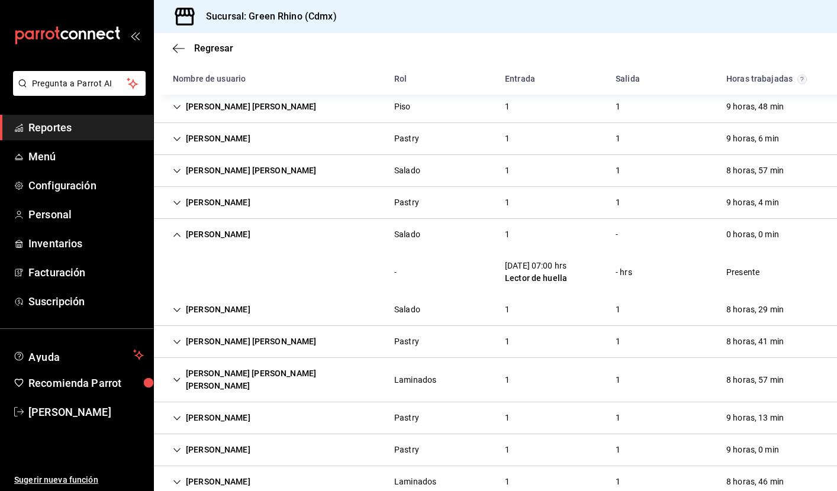
click at [172, 233] on div "[PERSON_NAME]" at bounding box center [211, 235] width 97 height 22
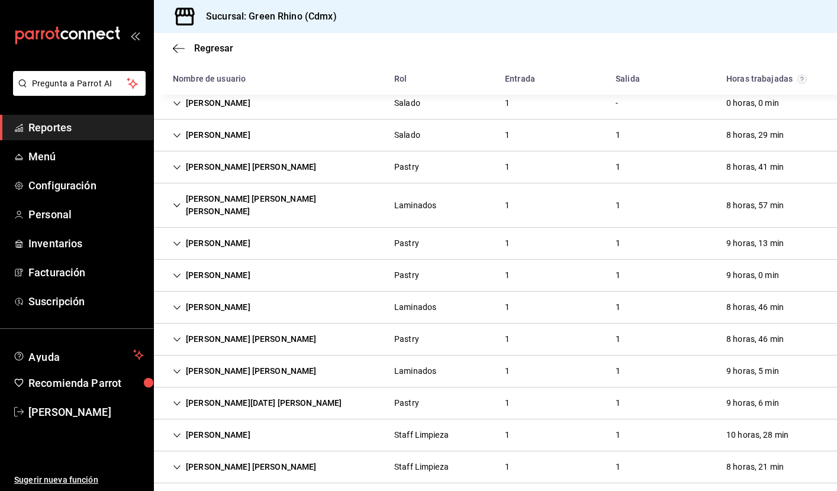
scroll to position [419, 0]
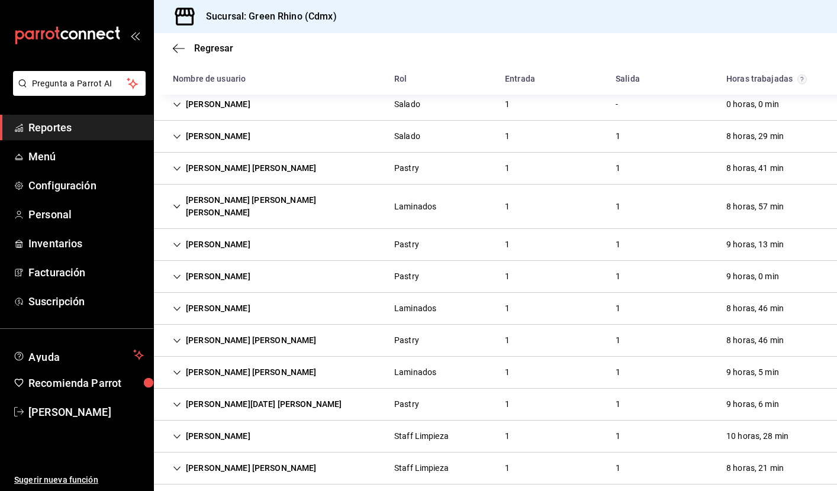
click at [177, 433] on icon "Cell" at bounding box center [177, 437] width 8 height 8
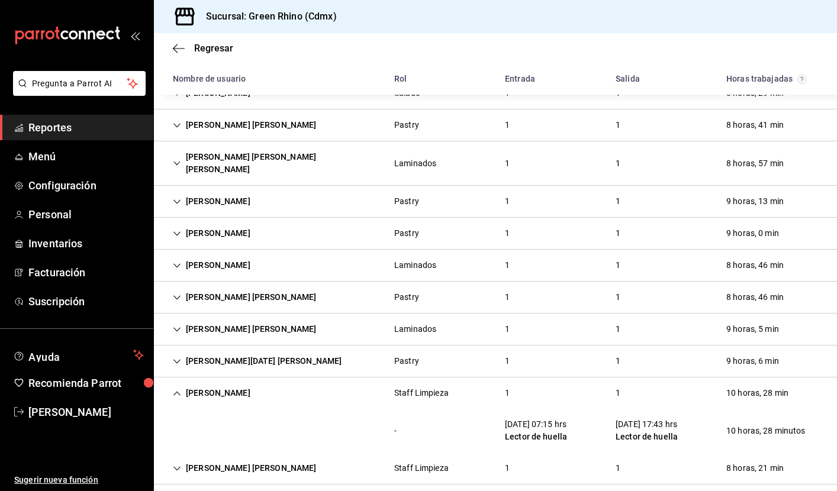
scroll to position [0, 0]
click at [179, 390] on icon "Cell" at bounding box center [177, 394] width 8 height 8
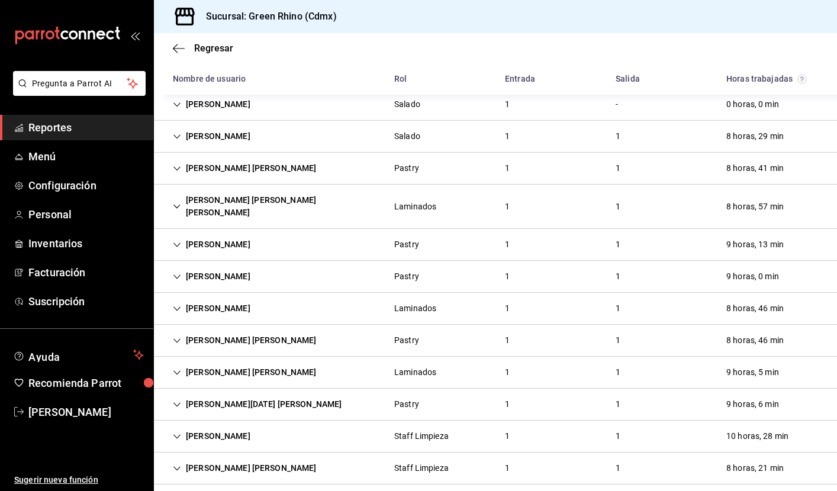
click at [178, 426] on div "[PERSON_NAME]" at bounding box center [211, 437] width 97 height 22
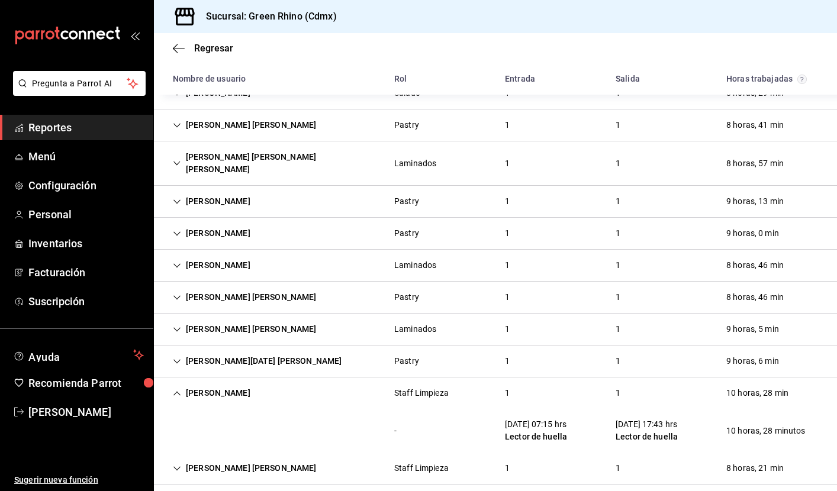
click at [176, 390] on icon "Cell" at bounding box center [177, 394] width 8 height 8
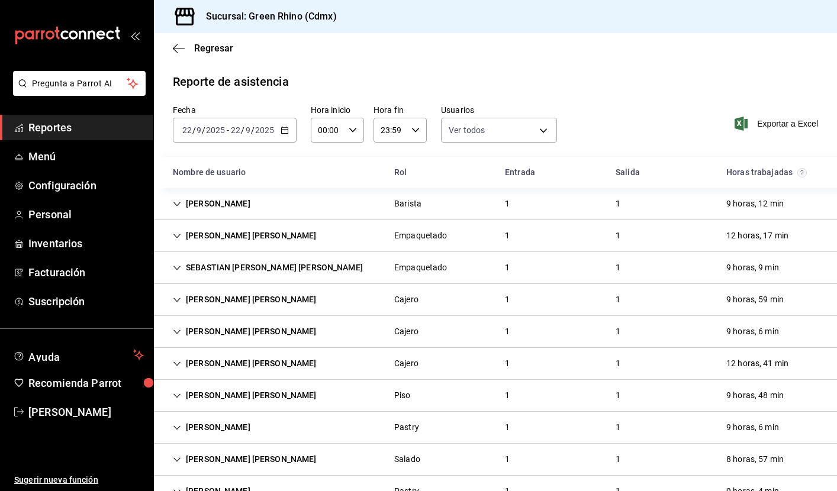
click at [284, 129] on icon "button" at bounding box center [285, 130] width 8 height 8
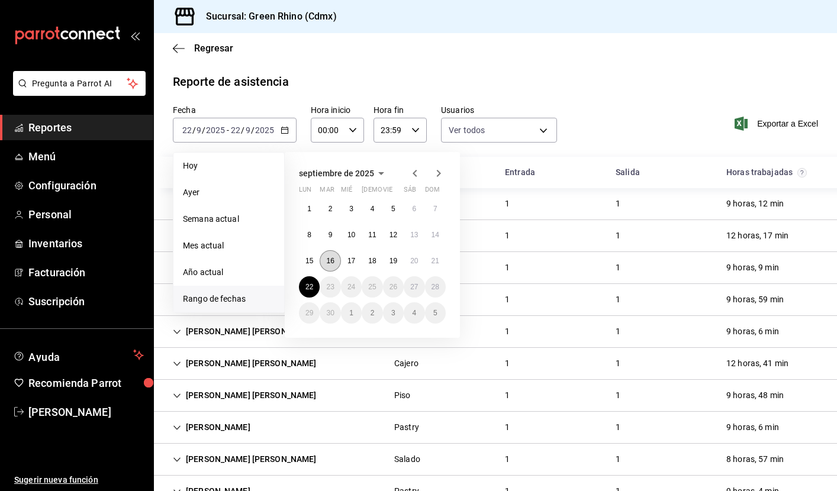
click at [336, 262] on button "16" at bounding box center [330, 260] width 21 height 21
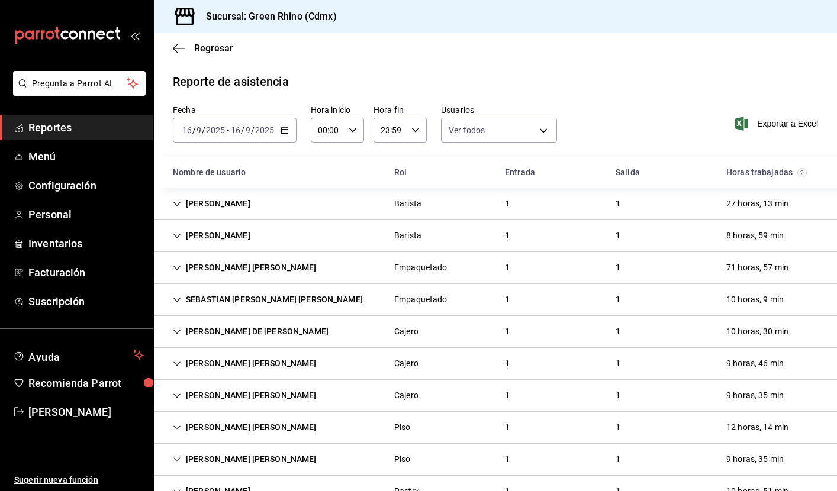
click at [286, 134] on \(Stroke\) "button" at bounding box center [284, 130] width 7 height 7
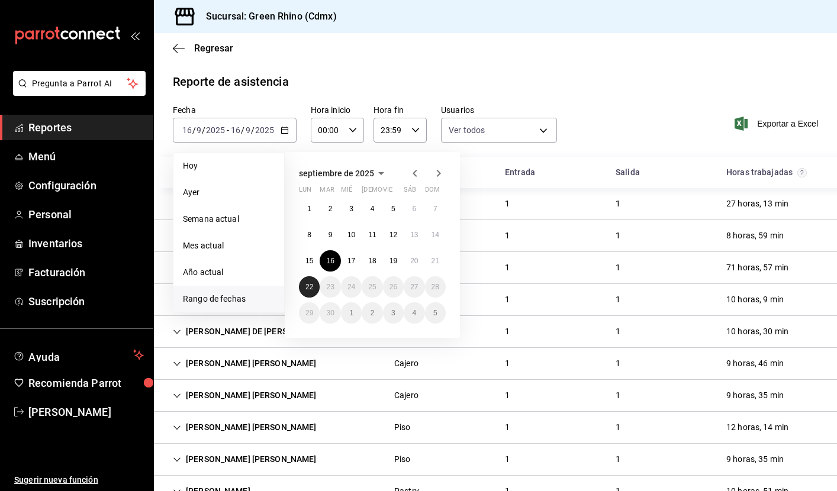
click at [306, 292] on button "22" at bounding box center [309, 286] width 21 height 21
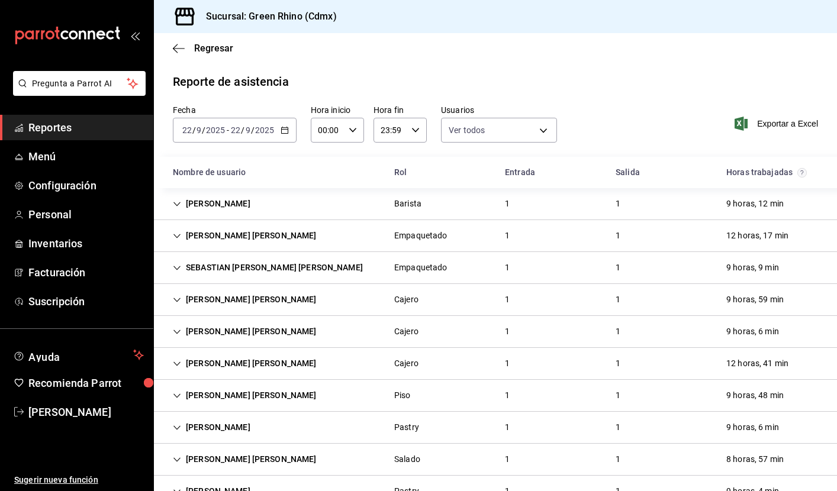
click at [284, 132] on icon "button" at bounding box center [285, 130] width 8 height 8
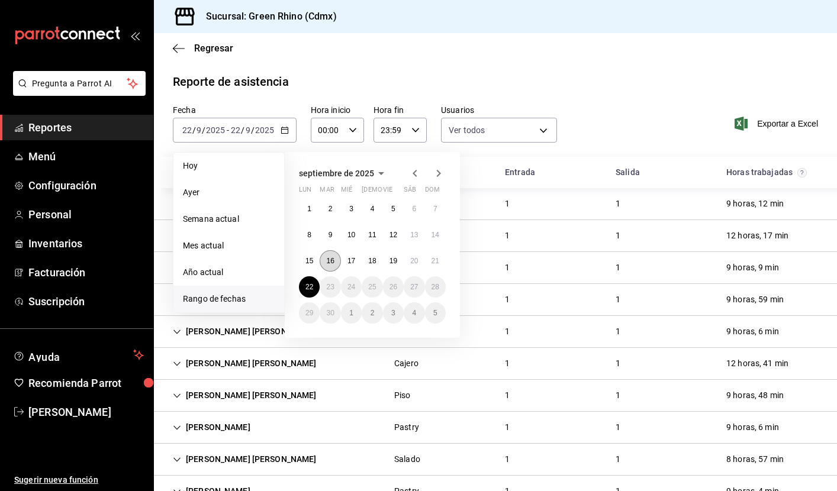
click at [327, 260] on abbr "16" at bounding box center [330, 261] width 8 height 8
click at [307, 285] on abbr "22" at bounding box center [310, 287] width 8 height 8
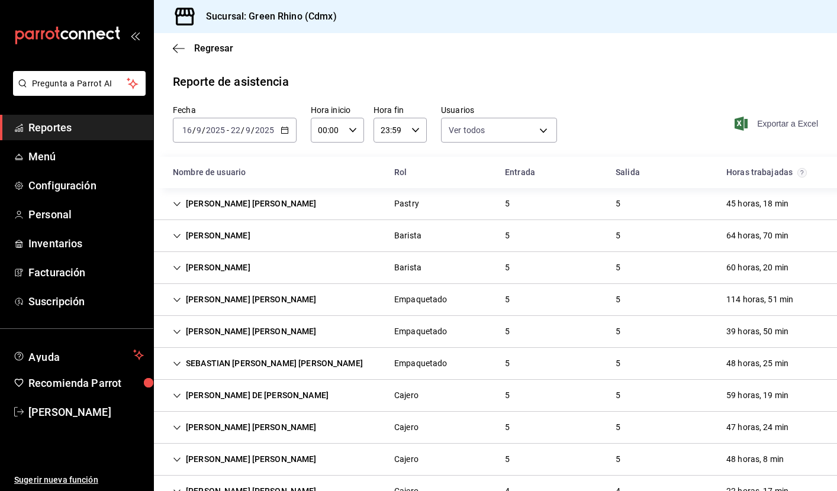
click at [790, 126] on span "Exportar a Excel" at bounding box center [777, 124] width 81 height 14
click at [286, 130] on \(Stroke\) "button" at bounding box center [284, 129] width 7 height 1
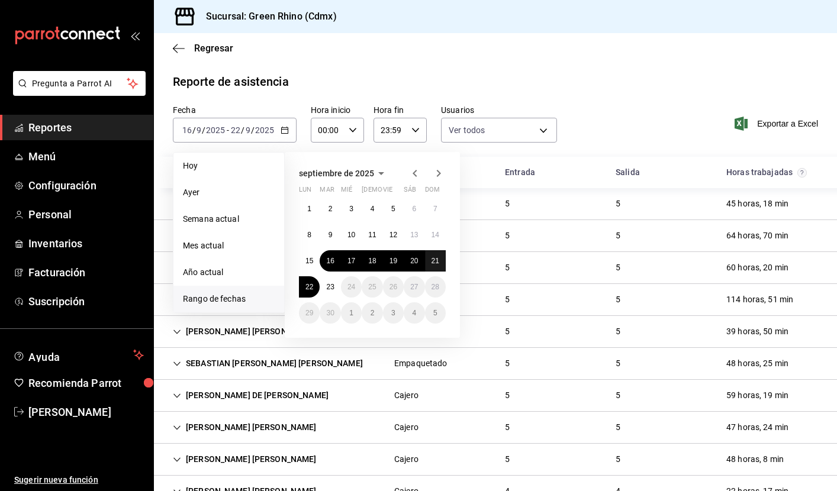
click at [438, 258] on abbr "21" at bounding box center [436, 261] width 8 height 8
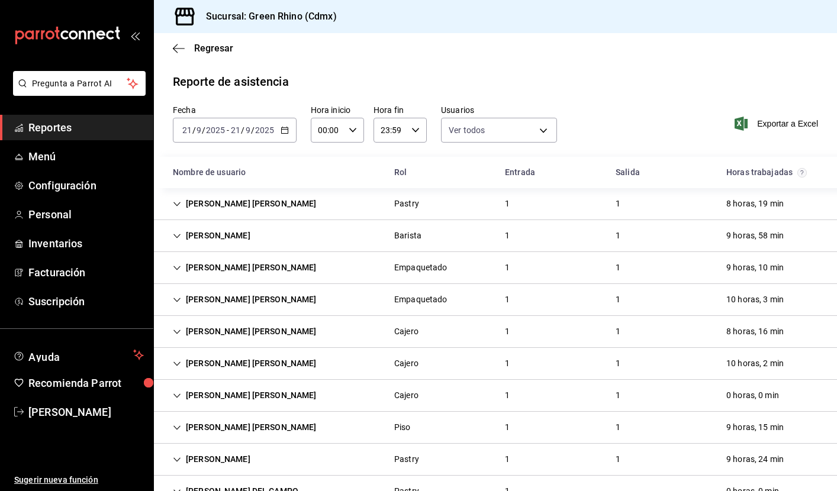
click at [282, 132] on icon "button" at bounding box center [285, 130] width 8 height 8
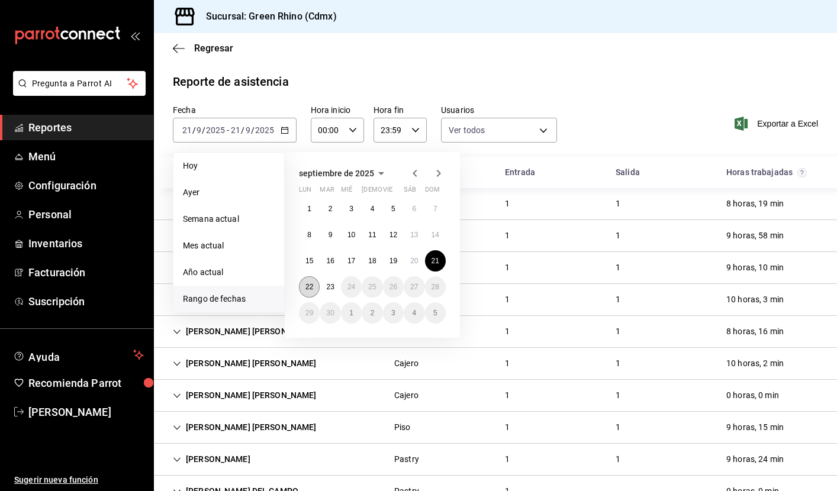
click at [307, 287] on abbr "22" at bounding box center [310, 287] width 8 height 8
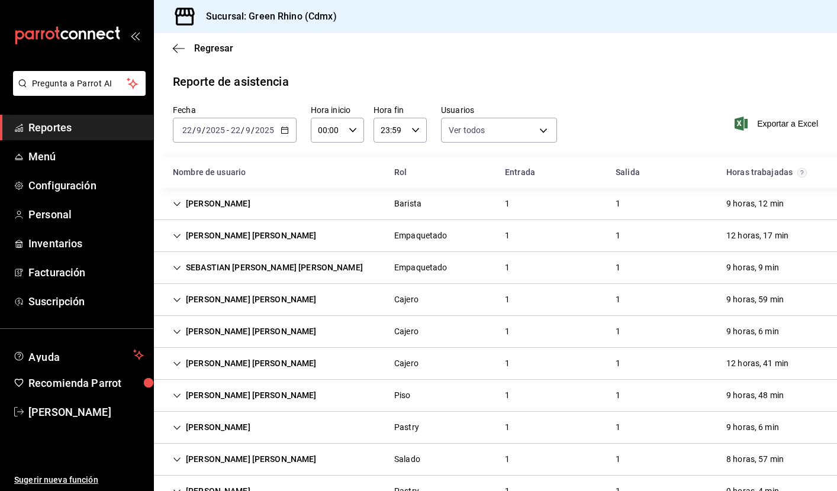
click at [615, 128] on div "Fecha [DATE] [DATE] - [DATE] [DATE] Hora inicio 00:00 Hora inicio Hora fin 23:5…" at bounding box center [495, 131] width 683 height 52
click at [97, 128] on span "Reportes" at bounding box center [85, 128] width 115 height 16
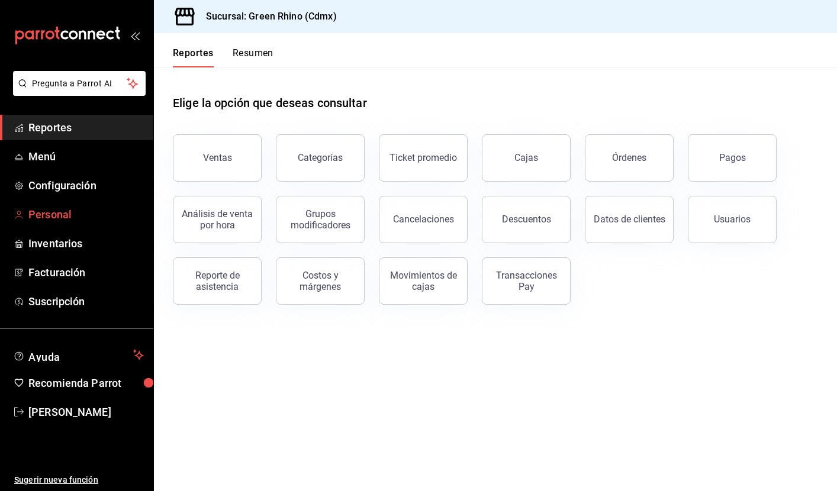
click at [65, 216] on span "Personal" at bounding box center [85, 215] width 115 height 16
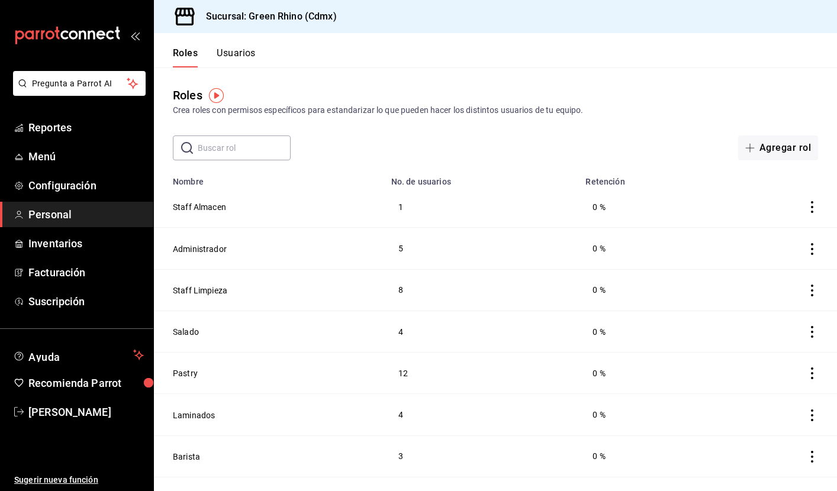
click at [554, 144] on div "​ ​ Agregar rol" at bounding box center [495, 148] width 683 height 25
click at [229, 57] on button "Usuarios" at bounding box center [236, 57] width 39 height 20
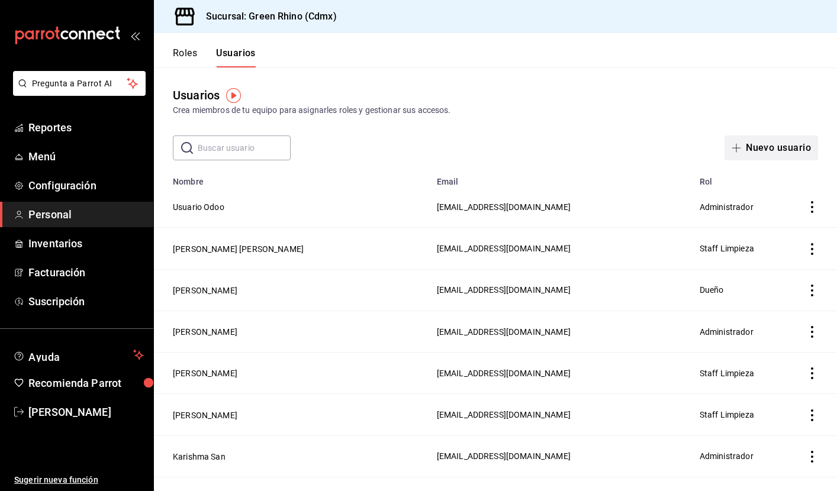
click at [774, 155] on button "Nuevo usuario" at bounding box center [772, 148] width 94 height 25
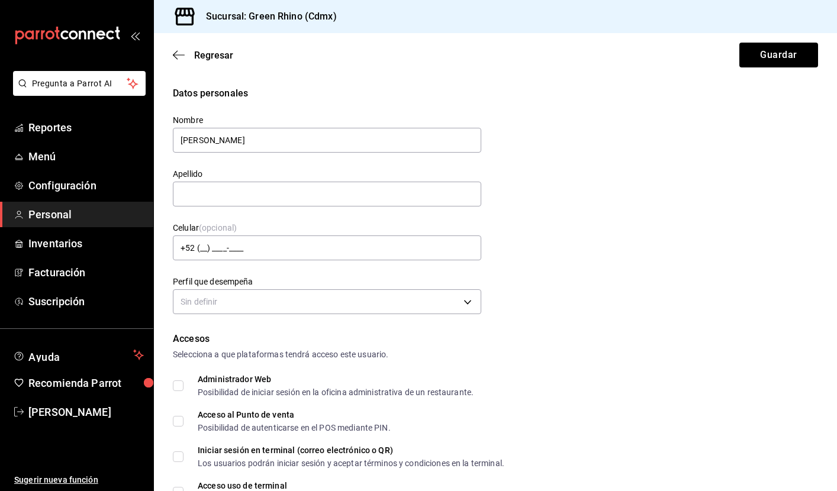
type input "[PERSON_NAME]"
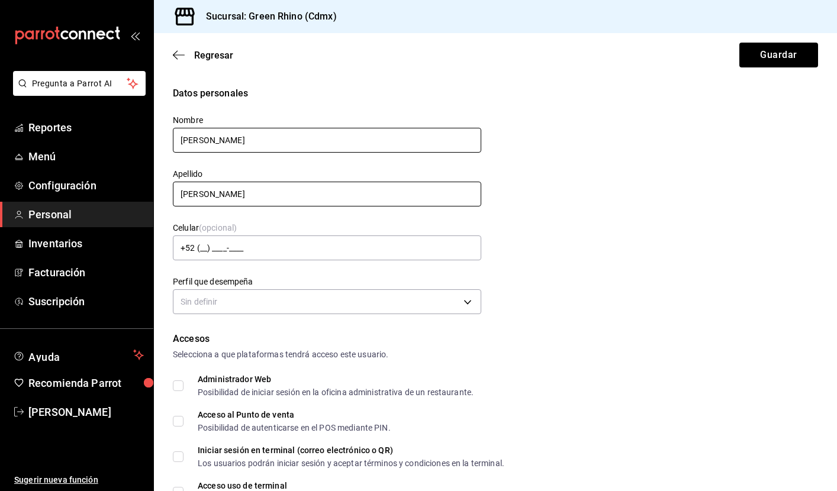
type input "[PERSON_NAME]"
drag, startPoint x: 211, startPoint y: 139, endPoint x: 365, endPoint y: 148, distance: 154.8
click at [365, 148] on input "[PERSON_NAME]" at bounding box center [327, 140] width 308 height 25
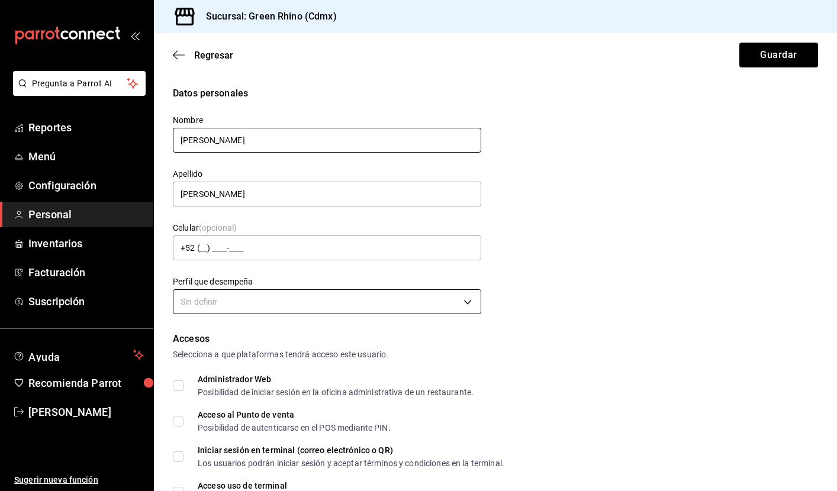
type input "[PERSON_NAME]"
click at [288, 298] on body "Pregunta a Parrot AI Reportes Menú Configuración Personal Inventarios Facturaci…" at bounding box center [418, 245] width 837 height 491
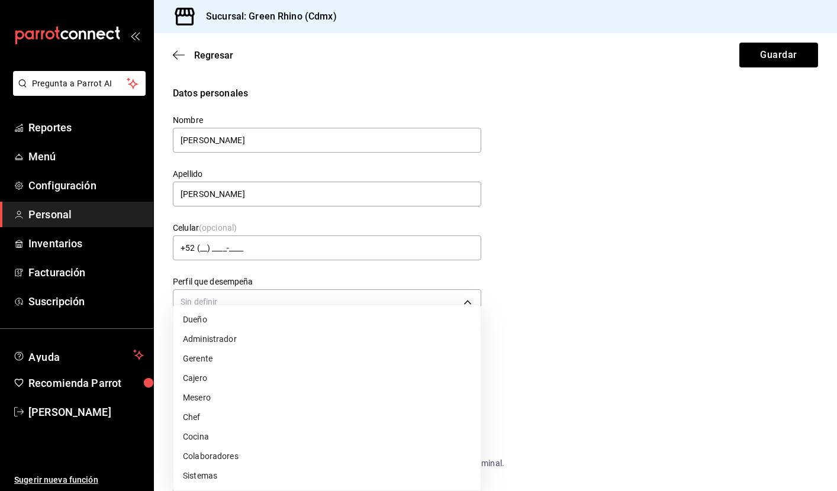
click at [217, 439] on li "Cocina" at bounding box center [326, 437] width 307 height 20
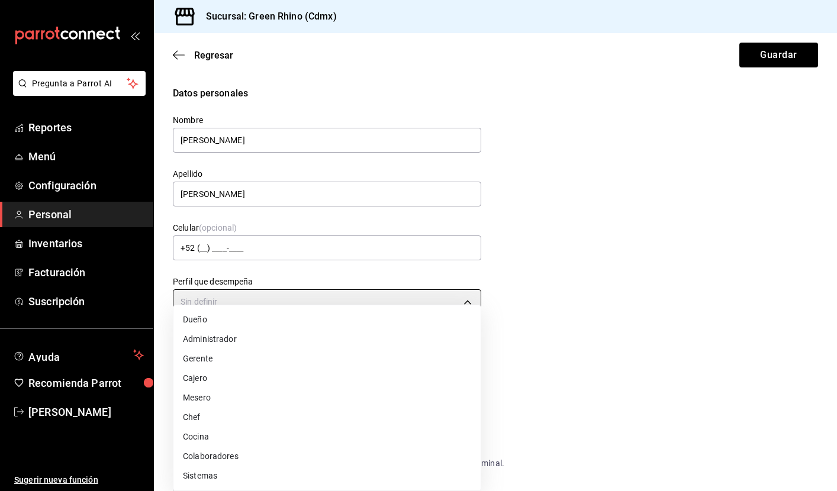
type input "KITCHEN"
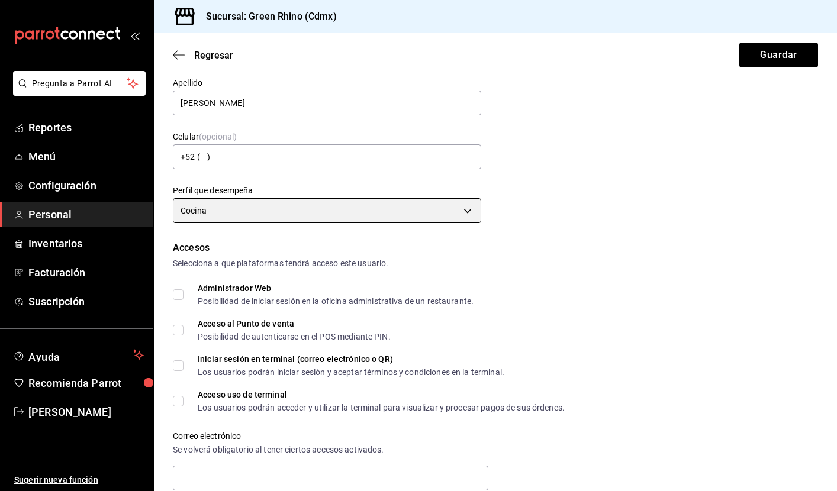
scroll to position [105, 0]
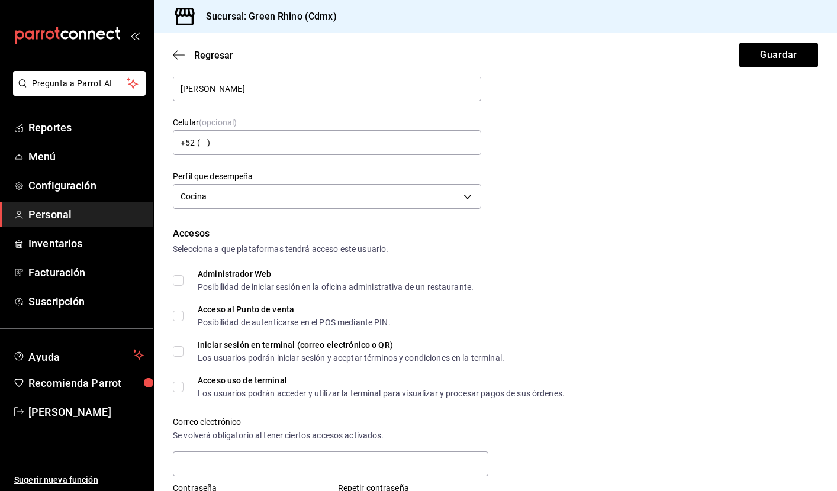
click at [176, 316] on input "Acceso al Punto de venta Posibilidad de autenticarse en el POS mediante PIN." at bounding box center [178, 316] width 11 height 11
checkbox input "true"
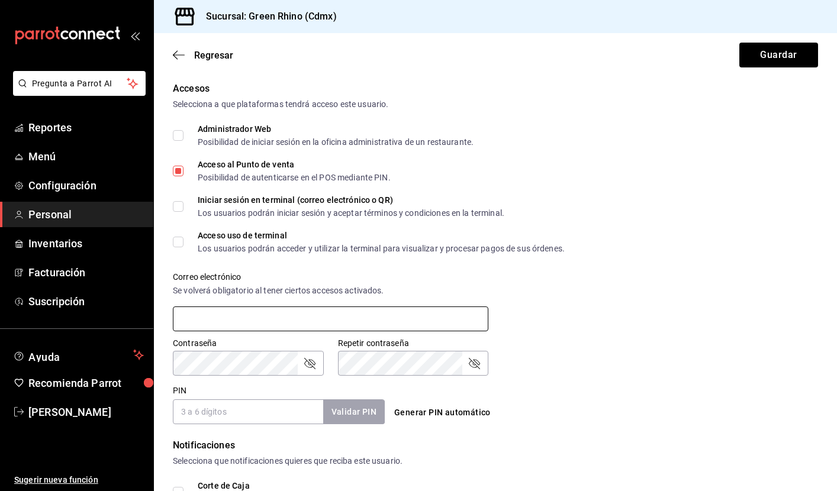
scroll to position [276, 0]
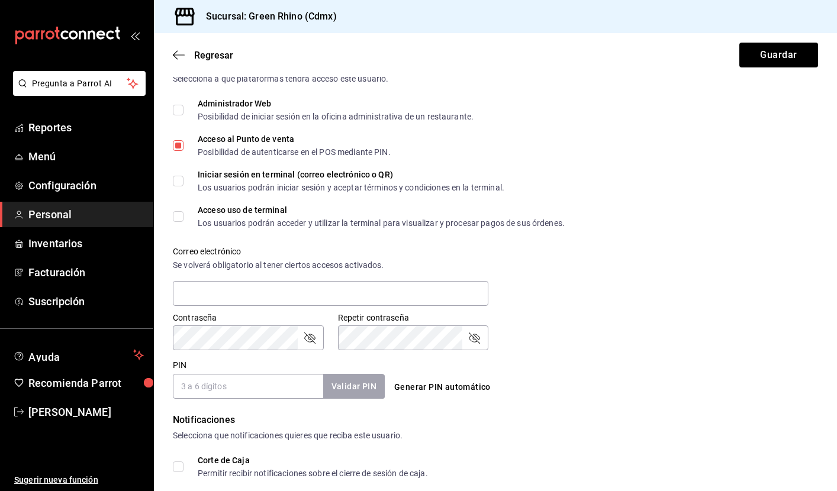
click at [239, 380] on input "PIN" at bounding box center [248, 386] width 150 height 25
type input "894387"
click at [352, 391] on button "Validar PIN" at bounding box center [353, 386] width 63 height 25
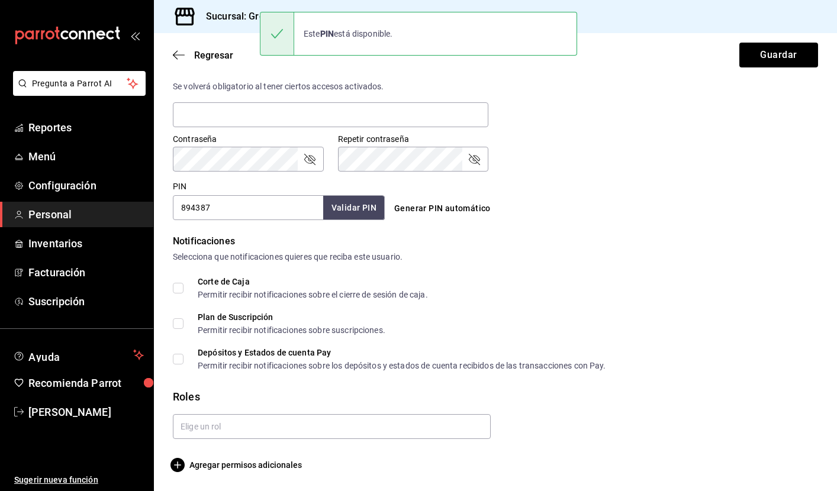
scroll to position [455, 0]
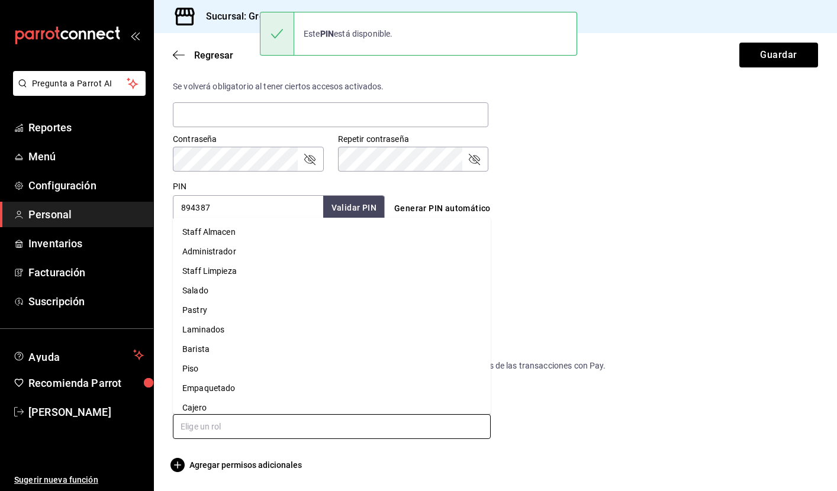
click at [257, 422] on input "text" at bounding box center [332, 426] width 318 height 25
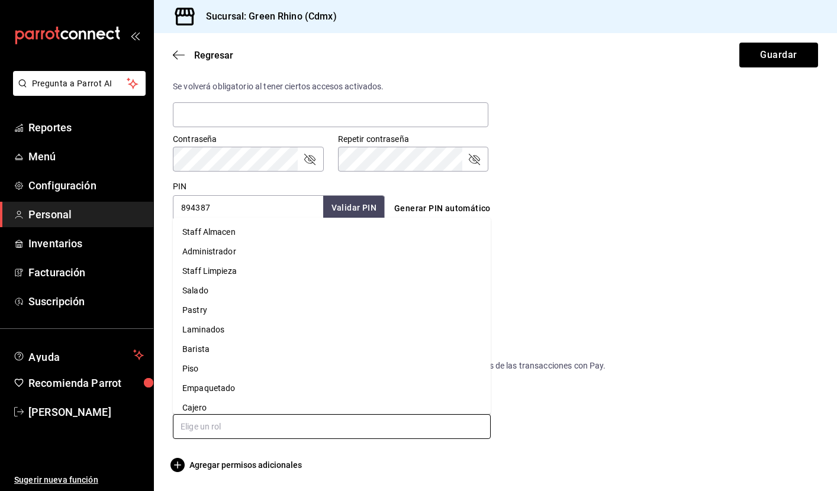
scroll to position [0, 0]
click at [214, 294] on li "Salado" at bounding box center [332, 291] width 318 height 20
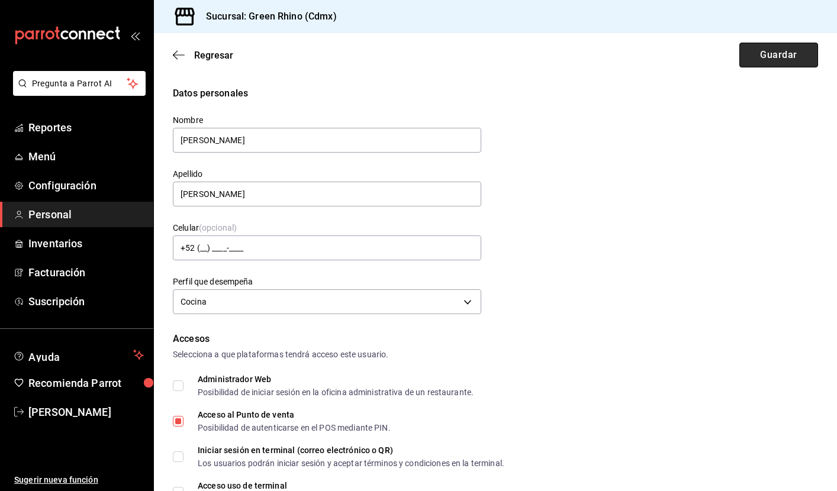
click at [771, 59] on button "Guardar" at bounding box center [778, 55] width 79 height 25
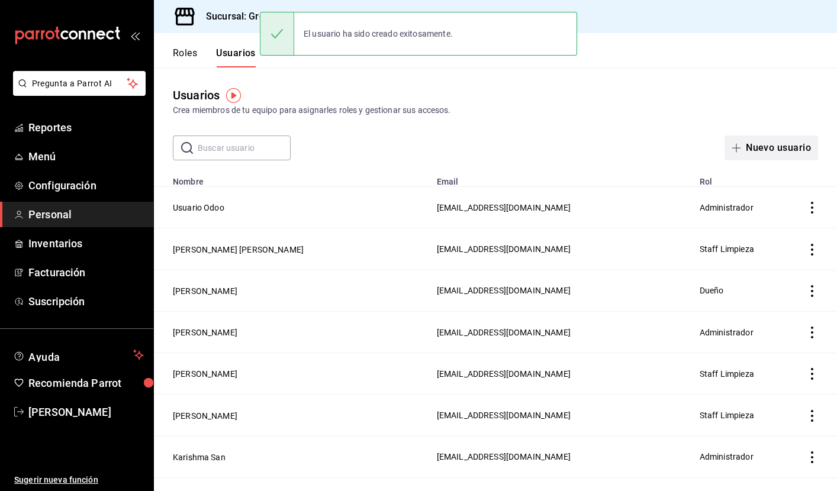
click at [764, 144] on button "Nuevo usuario" at bounding box center [772, 148] width 94 height 25
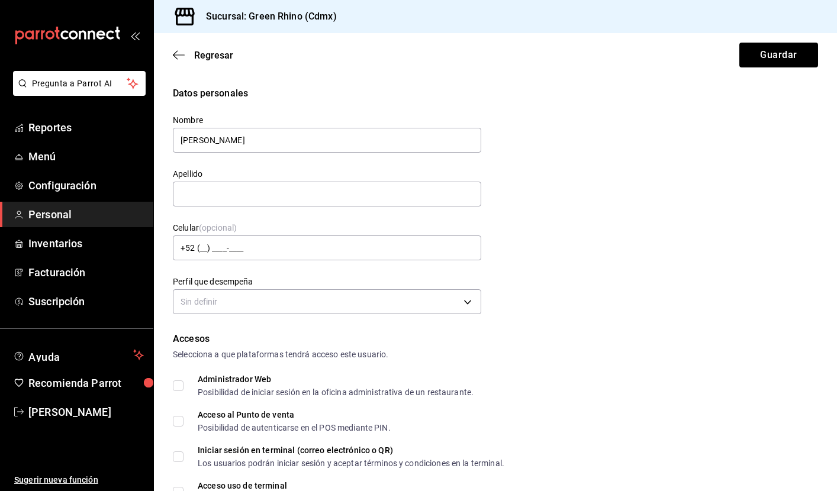
type input "[PERSON_NAME]"
click at [538, 214] on div "Datos personales Nombre [PERSON_NAME] [PERSON_NAME] Celular (opcional) +52 (__)…" at bounding box center [495, 202] width 645 height 232
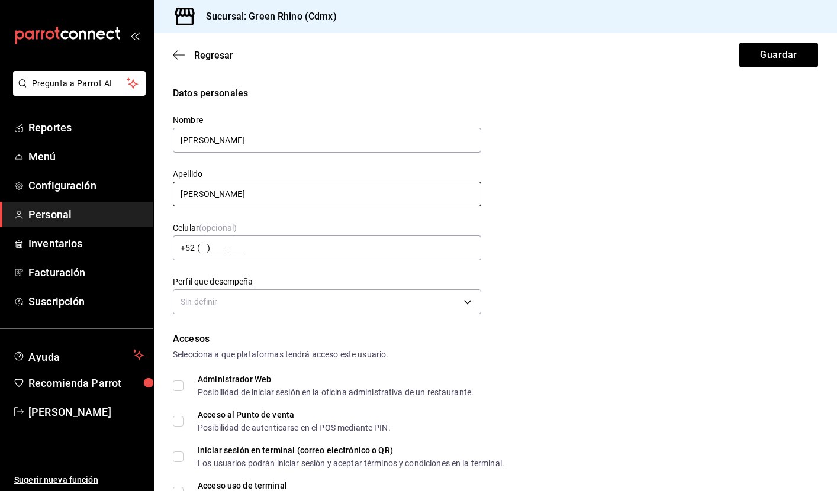
click at [272, 192] on input "[PERSON_NAME]" at bounding box center [327, 194] width 308 height 25
type input "[PERSON_NAME]"
click at [538, 217] on div "Datos personales Nombre [PERSON_NAME] [PERSON_NAME] Celular (opcional) +52 (__)…" at bounding box center [495, 202] width 645 height 232
click at [69, 213] on span "Personal" at bounding box center [85, 215] width 115 height 16
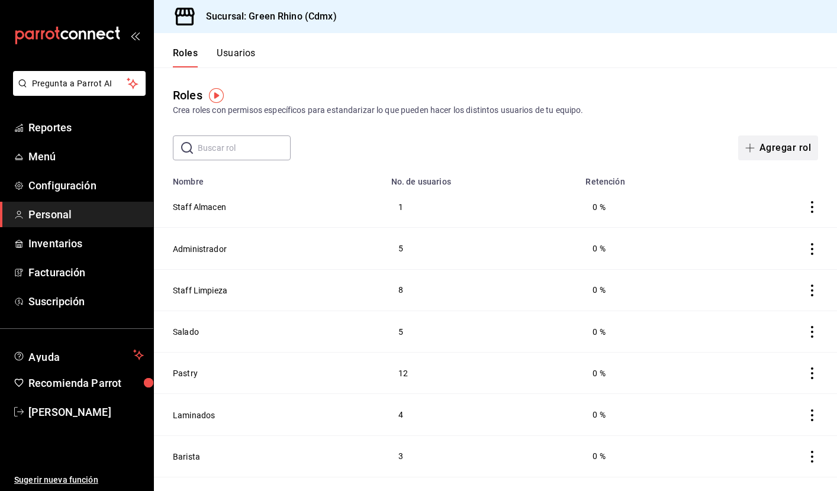
click at [789, 142] on button "Agregar rol" at bounding box center [778, 148] width 80 height 25
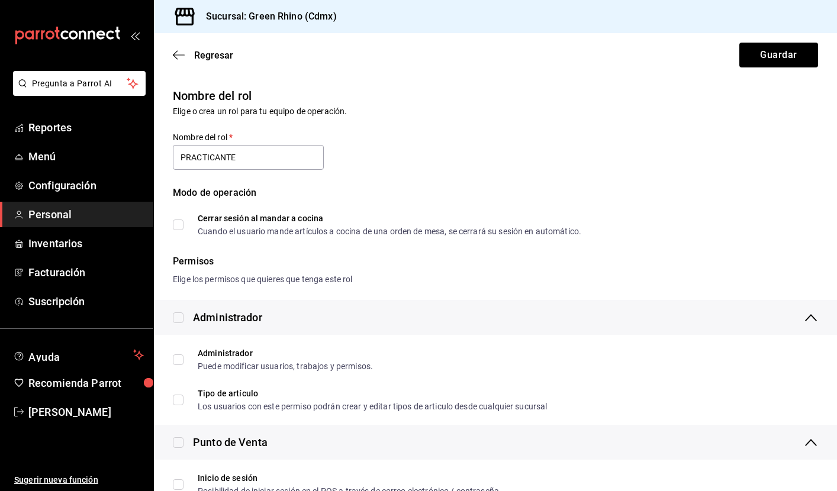
type input "PRACTICANTE"
click at [522, 194] on div "Modo de operación" at bounding box center [495, 200] width 645 height 28
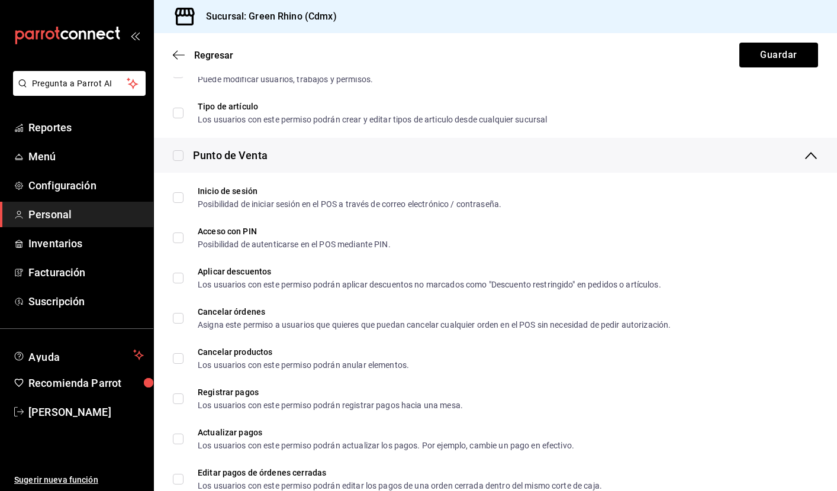
scroll to position [306, 0]
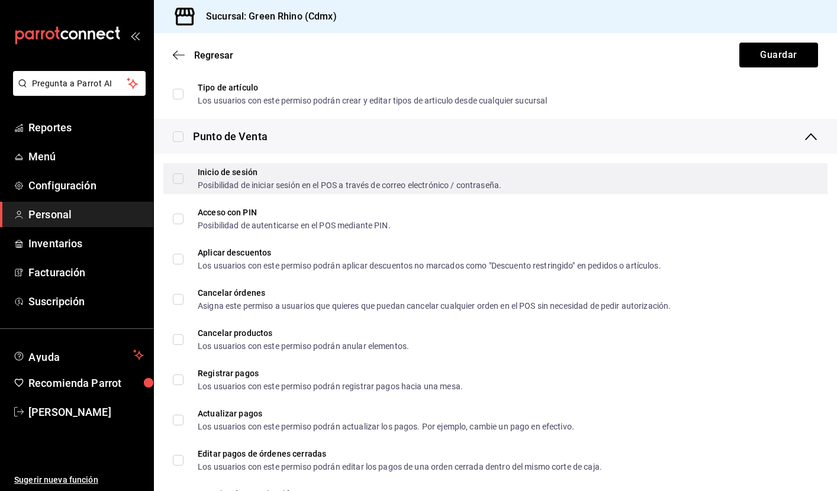
click at [181, 179] on input "Inicio de sesión Posibilidad de iniciar sesión en el POS a través de correo ele…" at bounding box center [178, 178] width 11 height 11
checkbox input "false"
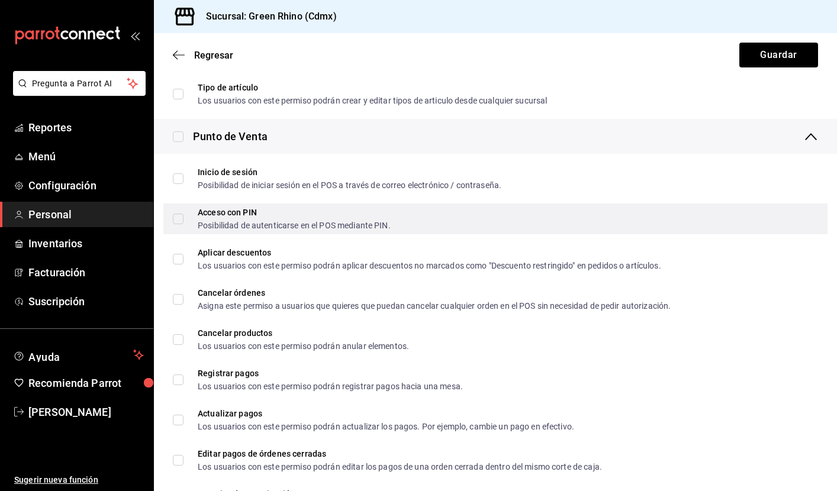
click at [179, 214] on input "Acceso con PIN Posibilidad de autenticarse en el POS mediante PIN." at bounding box center [178, 219] width 11 height 11
checkbox input "true"
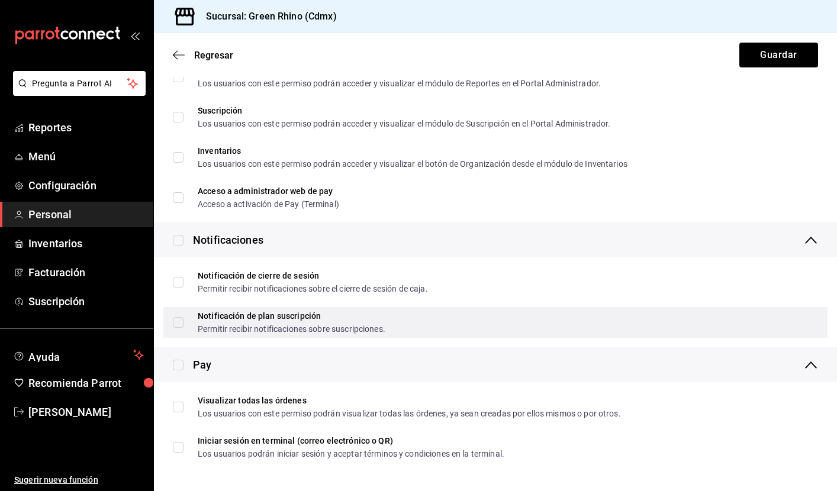
scroll to position [1995, 0]
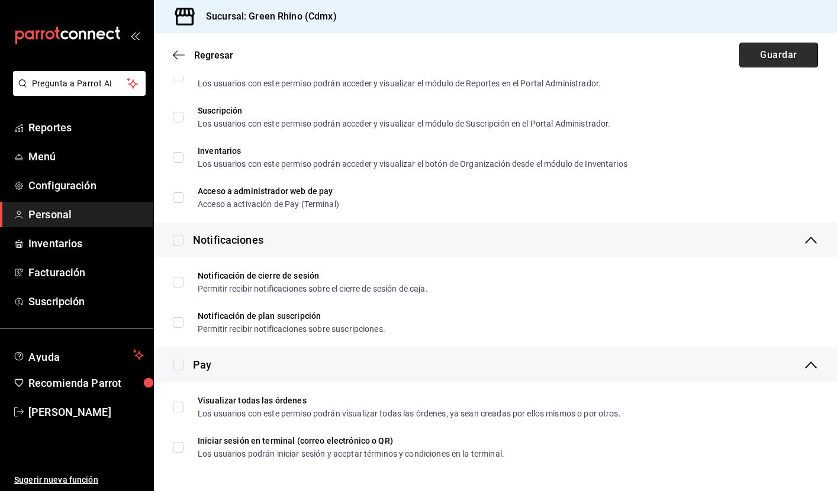
click at [779, 53] on button "Guardar" at bounding box center [778, 55] width 79 height 25
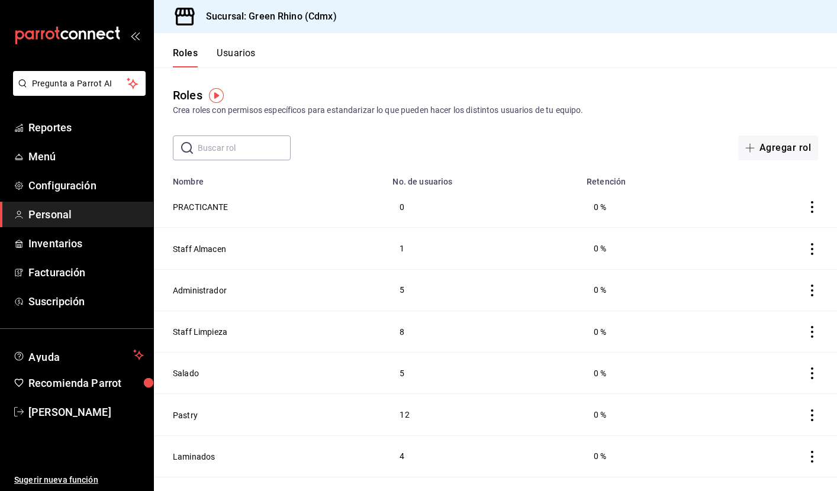
click at [242, 47] on div "Roles Usuarios" at bounding box center [205, 50] width 102 height 34
click at [242, 50] on button "Usuarios" at bounding box center [236, 57] width 39 height 20
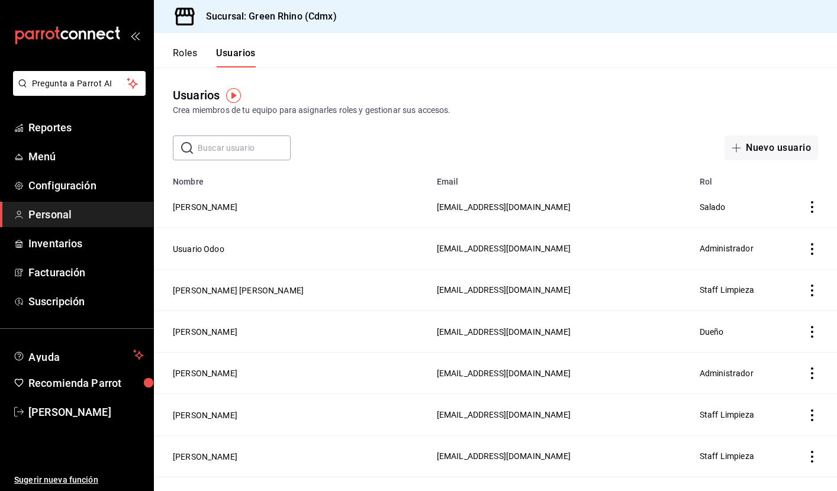
click at [811, 205] on icon "actions" at bounding box center [812, 207] width 12 height 12
click at [448, 124] on div at bounding box center [418, 245] width 837 height 491
click at [755, 144] on button "Nuevo usuario" at bounding box center [772, 148] width 94 height 25
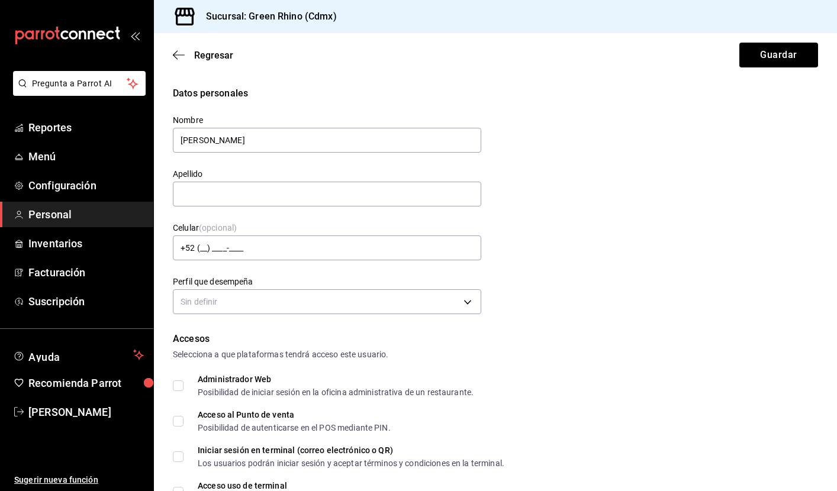
type input "[PERSON_NAME]"
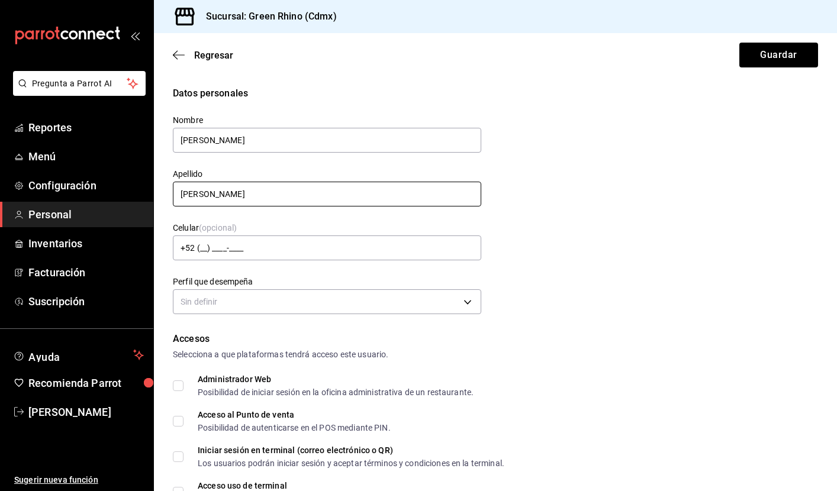
type input "[PERSON_NAME]"
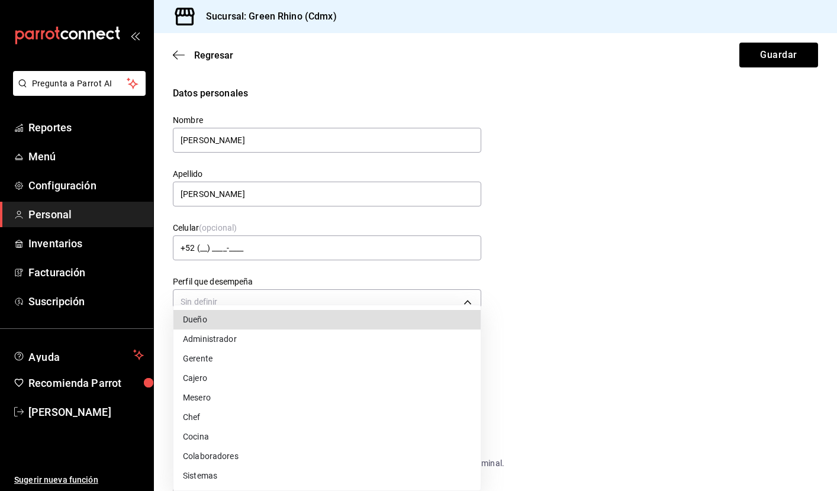
click at [221, 443] on li "Cocina" at bounding box center [326, 437] width 307 height 20
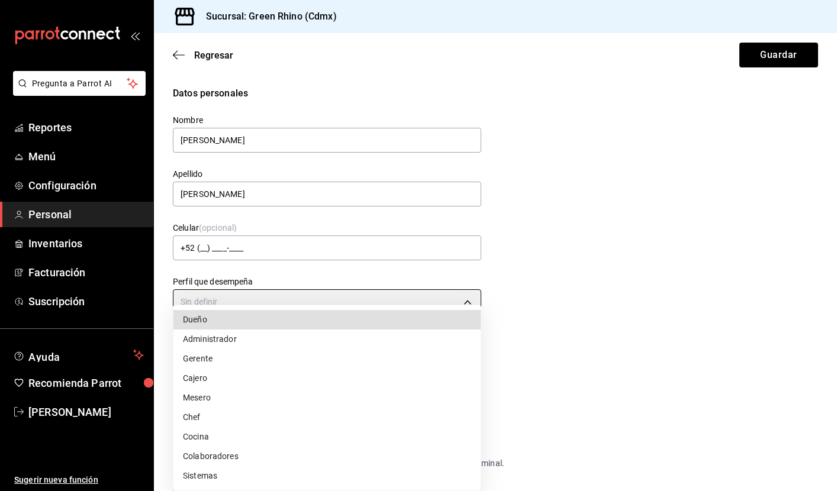
type input "KITCHEN"
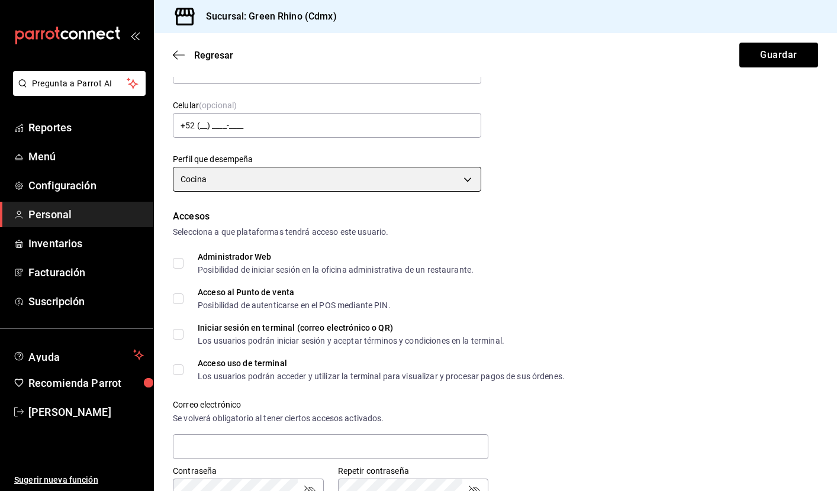
scroll to position [124, 0]
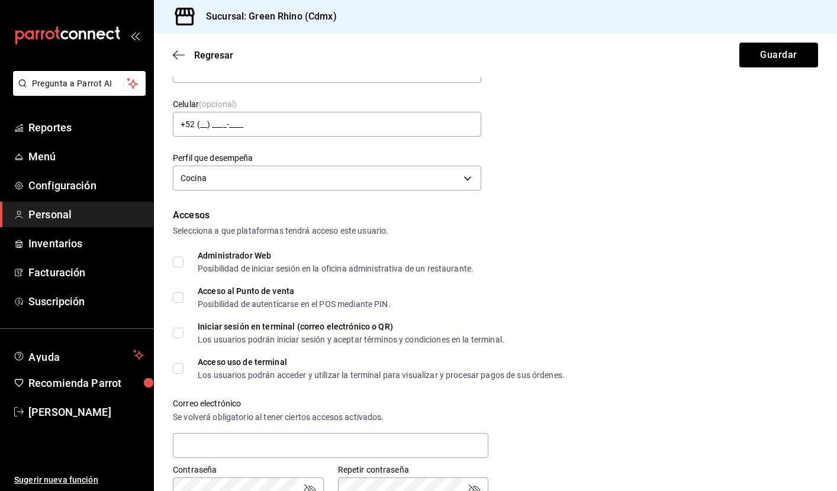
click at [185, 297] on span "Acceso al Punto de venta Posibilidad de autenticarse en el POS mediante PIN." at bounding box center [287, 297] width 207 height 21
click at [184, 297] on input "Acceso al Punto de venta Posibilidad de autenticarse en el POS mediante PIN." at bounding box center [178, 297] width 11 height 11
checkbox input "true"
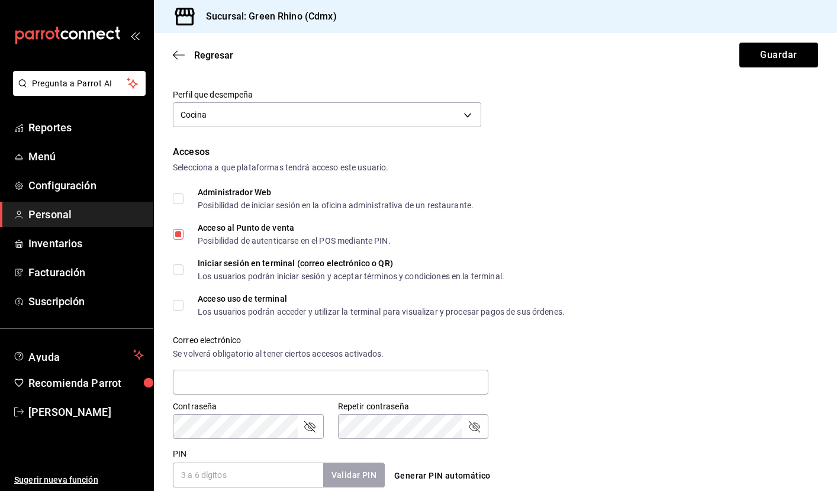
scroll to position [207, 0]
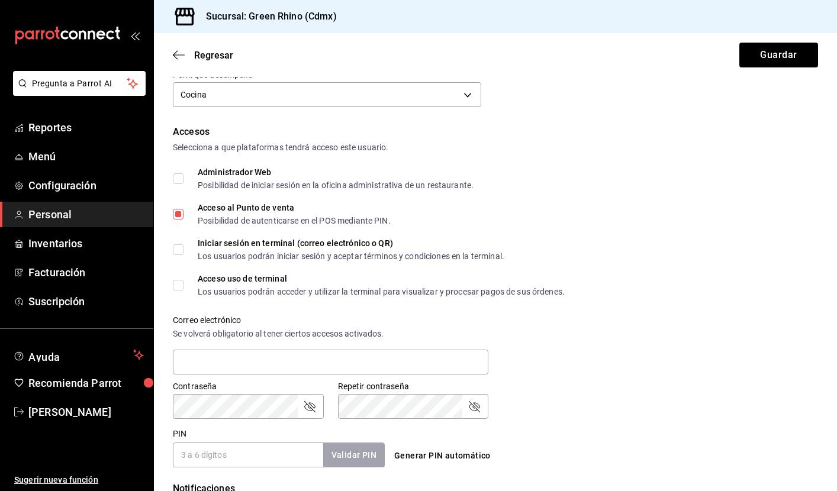
click at [227, 443] on input "PIN" at bounding box center [248, 455] width 150 height 25
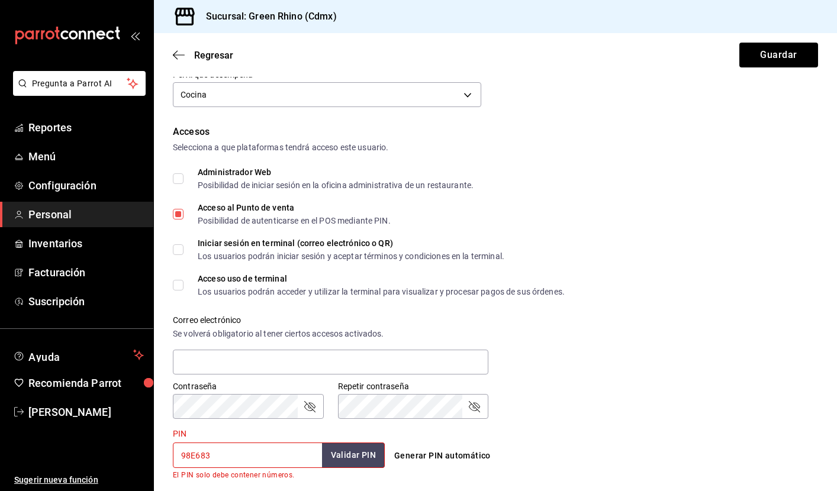
click at [356, 460] on button "Validar PIN" at bounding box center [353, 455] width 63 height 25
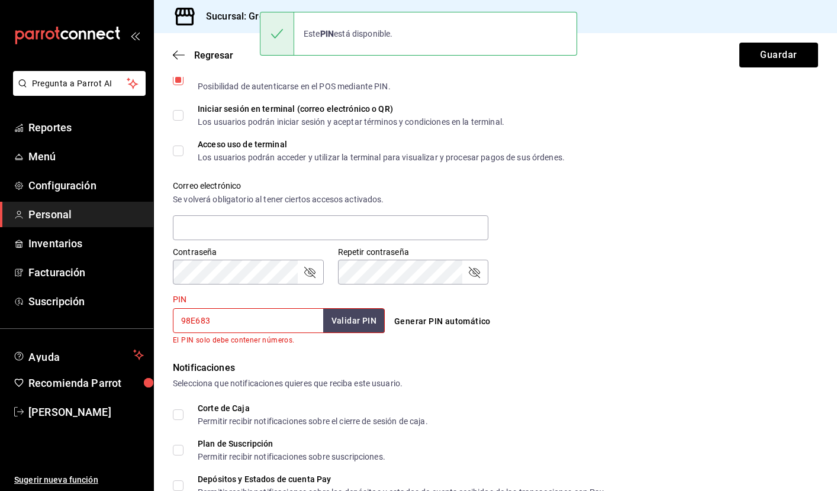
scroll to position [343, 0]
click at [282, 328] on input "98E683" at bounding box center [248, 319] width 150 height 25
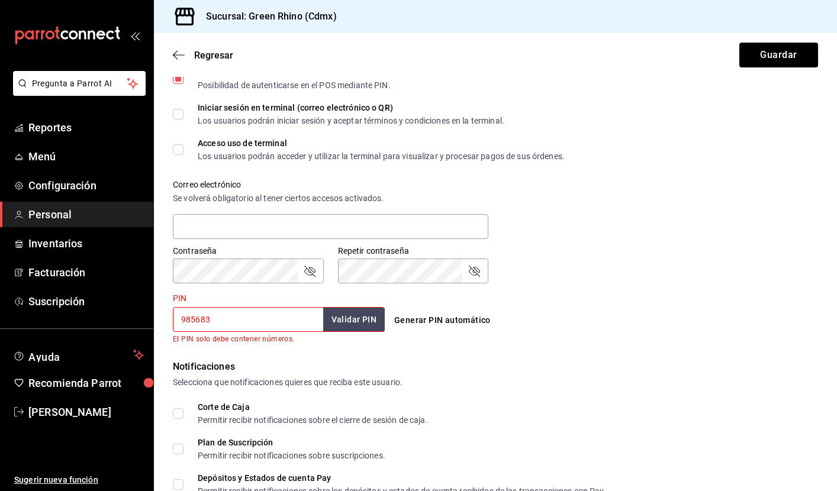
type input "985683"
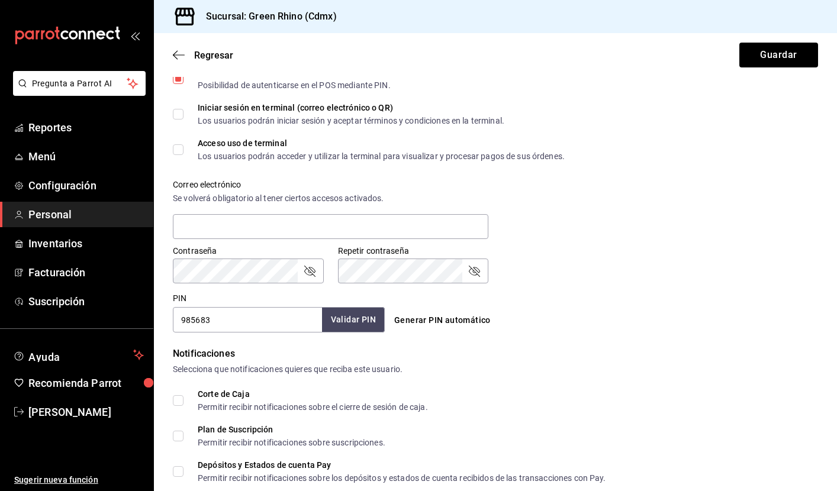
click at [350, 316] on button "Validar PIN" at bounding box center [353, 319] width 63 height 25
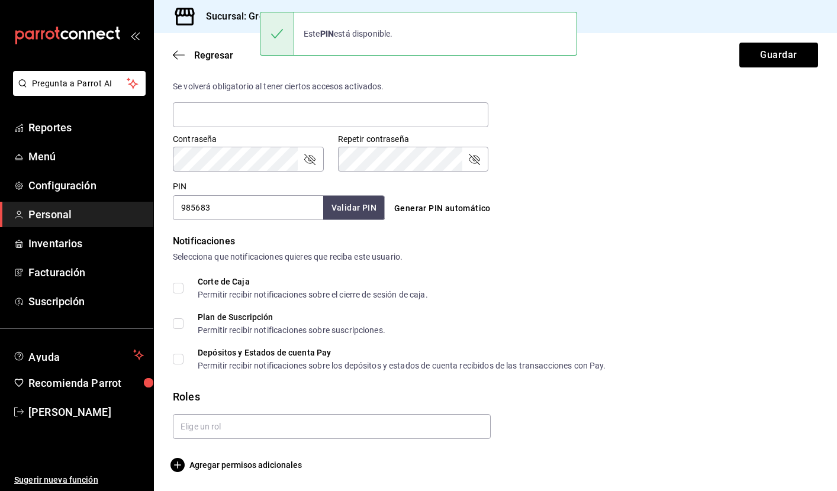
scroll to position [455, 0]
click at [298, 429] on input "text" at bounding box center [332, 426] width 318 height 25
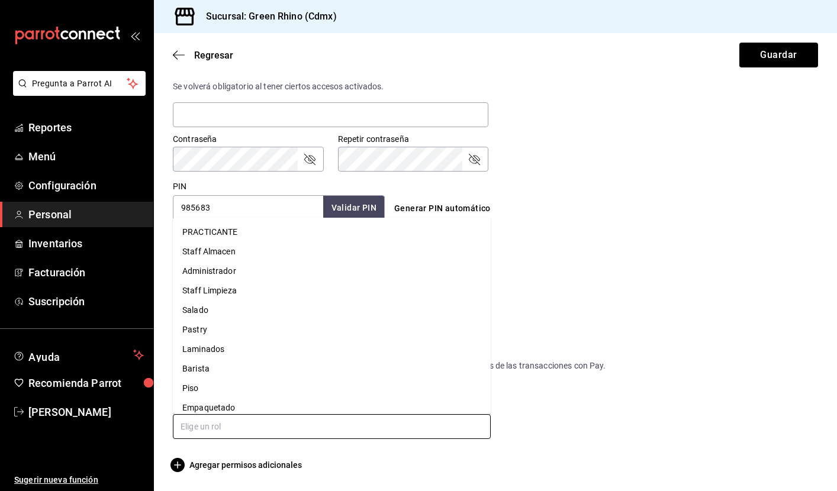
click at [233, 235] on li "PRACTICANTE" at bounding box center [332, 233] width 318 height 20
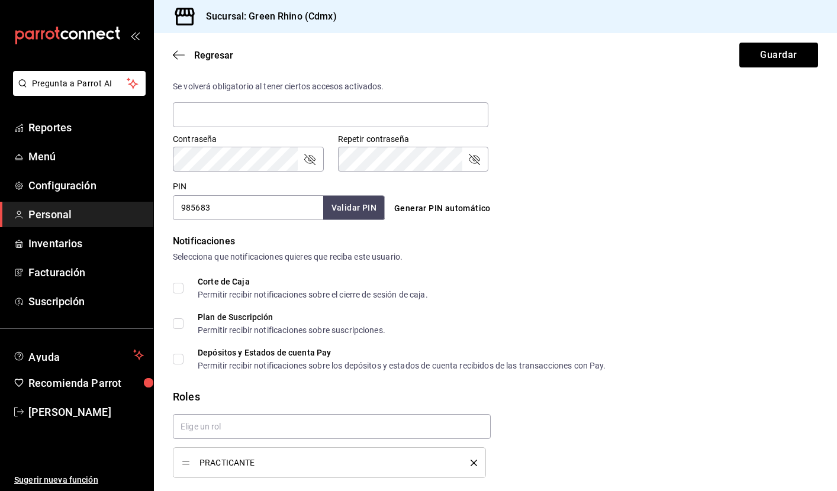
click at [648, 319] on div "Plan de Suscripción Permitir recibir notificaciones sobre suscripciones." at bounding box center [495, 323] width 645 height 21
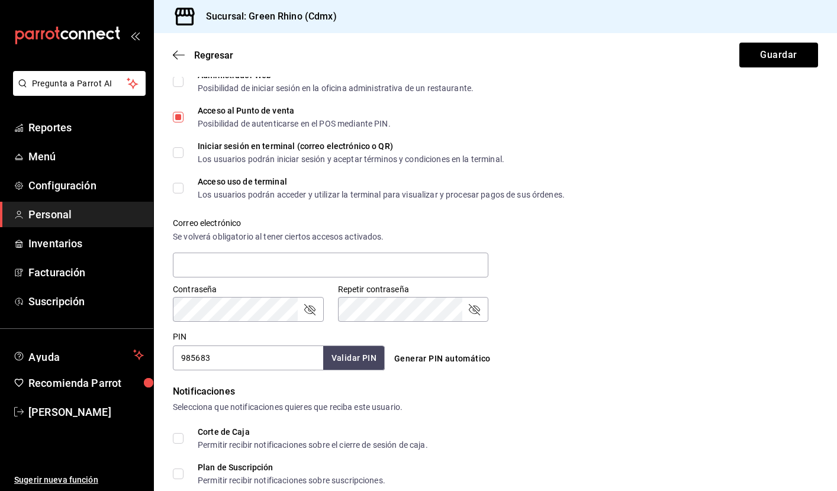
scroll to position [302, 0]
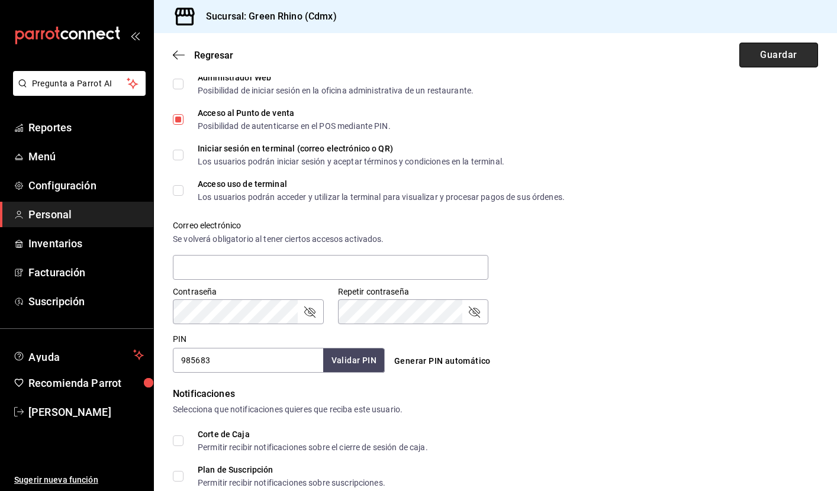
click at [784, 58] on button "Guardar" at bounding box center [778, 55] width 79 height 25
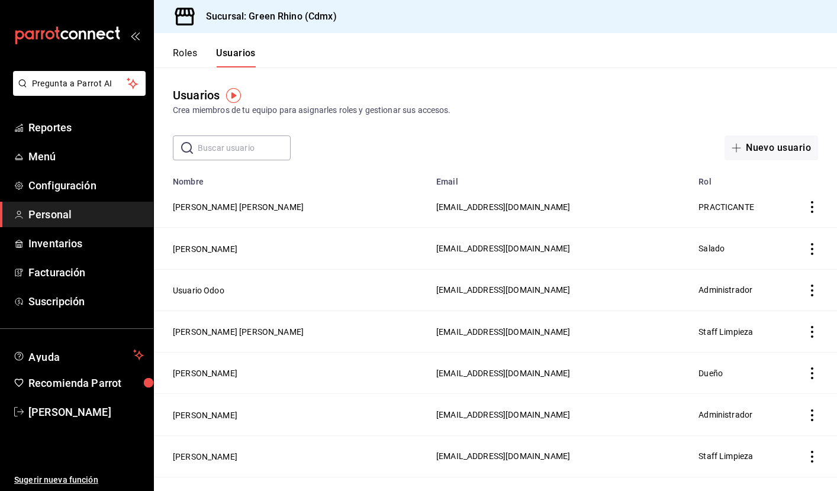
click at [185, 59] on button "Roles" at bounding box center [185, 57] width 24 height 20
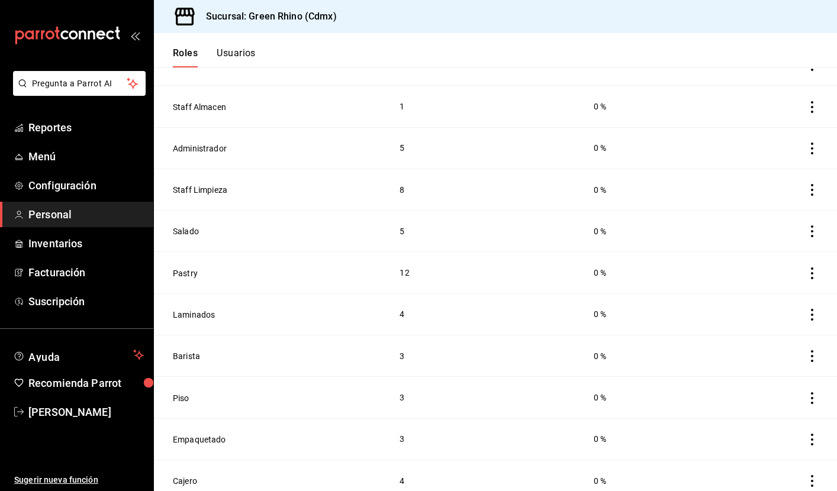
scroll to position [54, 0]
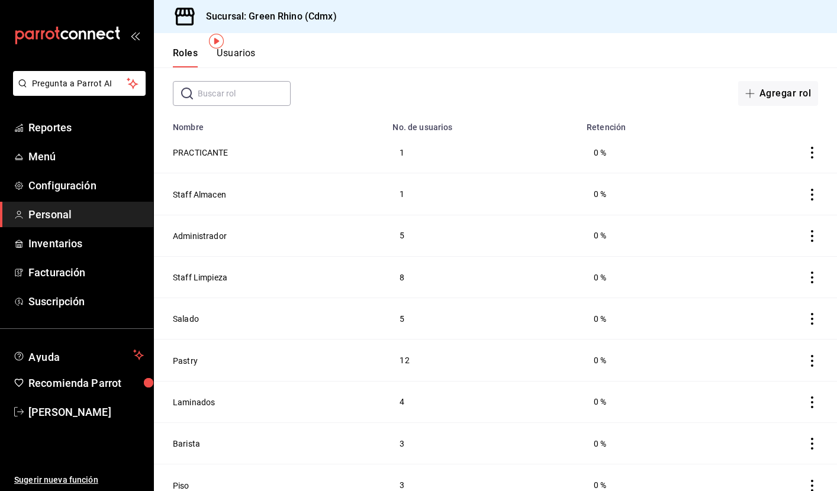
click at [238, 56] on button "Usuarios" at bounding box center [236, 57] width 39 height 20
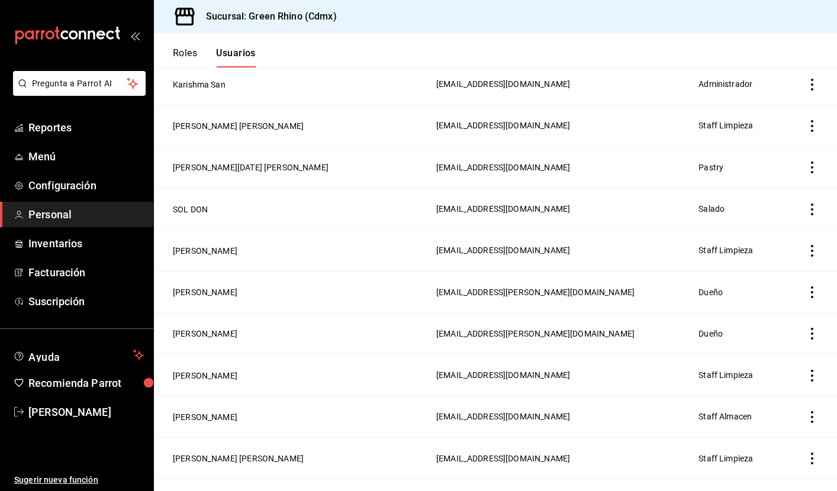
scroll to position [452, 0]
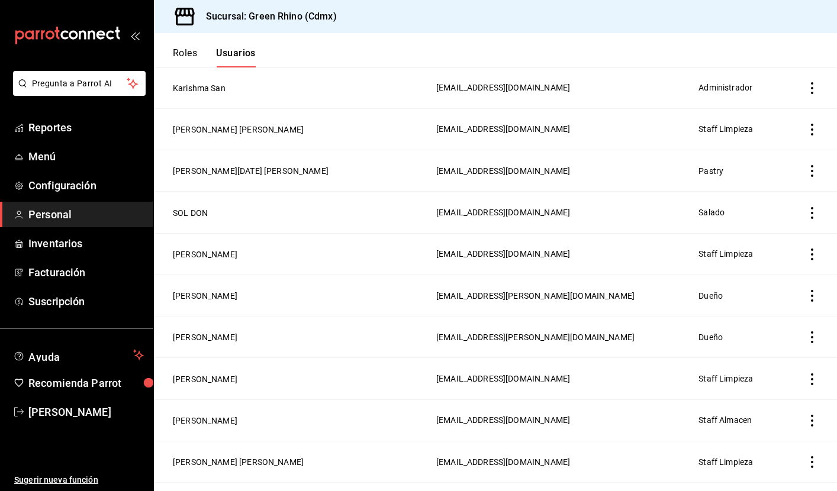
click at [809, 252] on icon "actions" at bounding box center [812, 255] width 12 height 12
click at [770, 269] on span "Eliminar" at bounding box center [769, 270] width 30 height 9
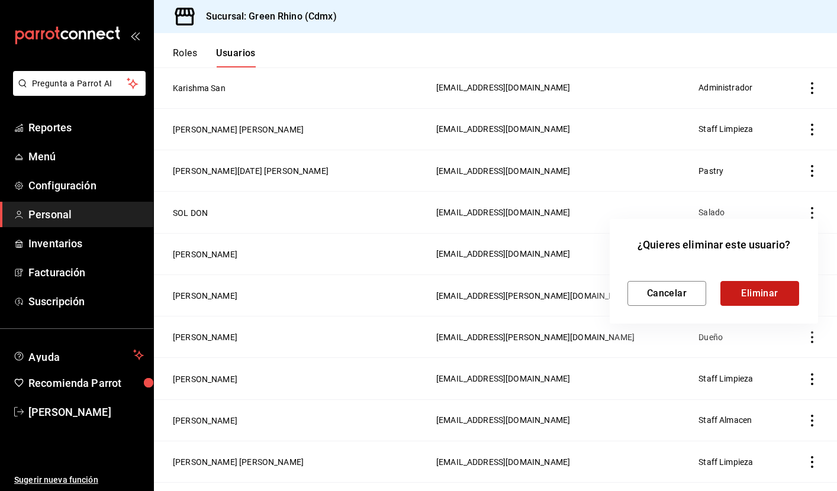
click at [744, 297] on button "Eliminar" at bounding box center [760, 293] width 79 height 25
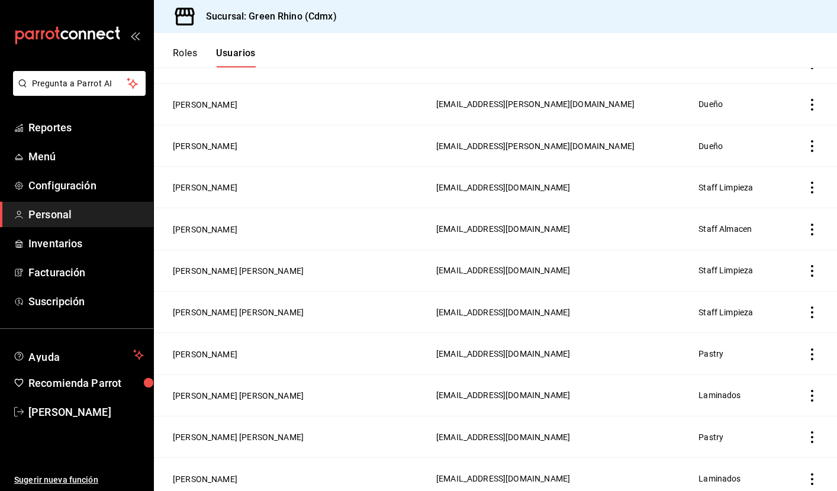
scroll to position [603, 0]
click at [810, 273] on icon "actions" at bounding box center [812, 271] width 12 height 12
click at [768, 285] on span "Eliminar" at bounding box center [769, 286] width 30 height 9
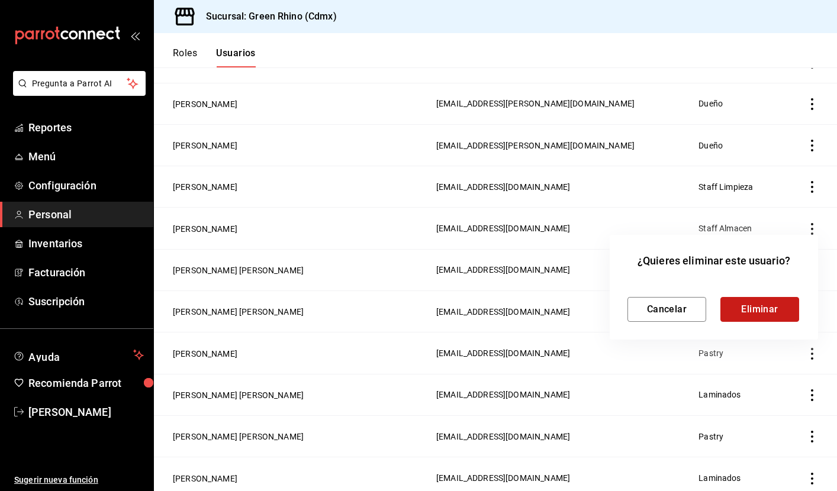
click at [755, 312] on button "Eliminar" at bounding box center [760, 309] width 79 height 25
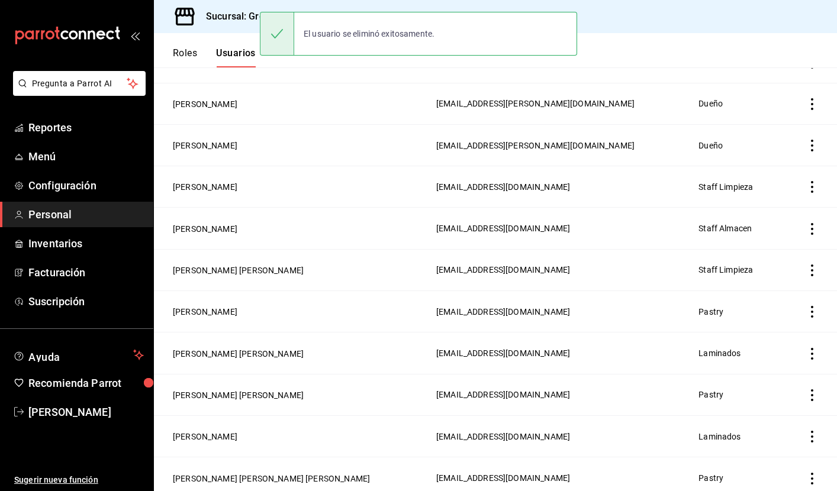
click at [811, 272] on icon "actions" at bounding box center [812, 271] width 12 height 12
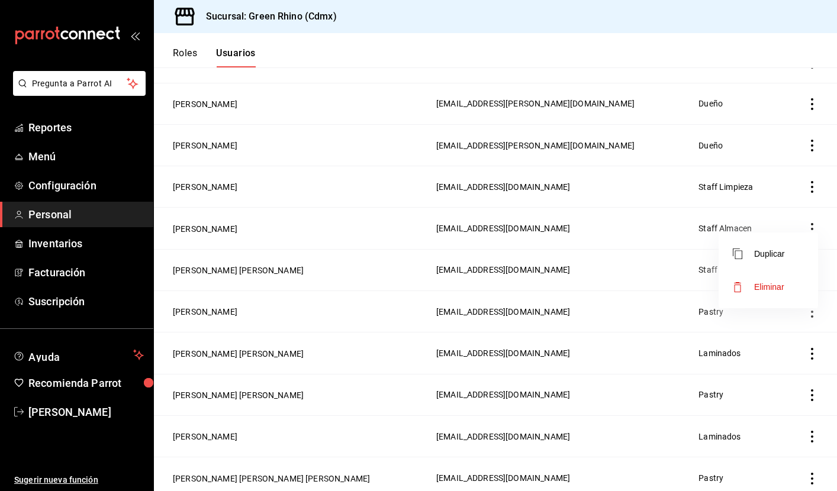
click at [769, 293] on span "Eliminar" at bounding box center [759, 287] width 52 height 14
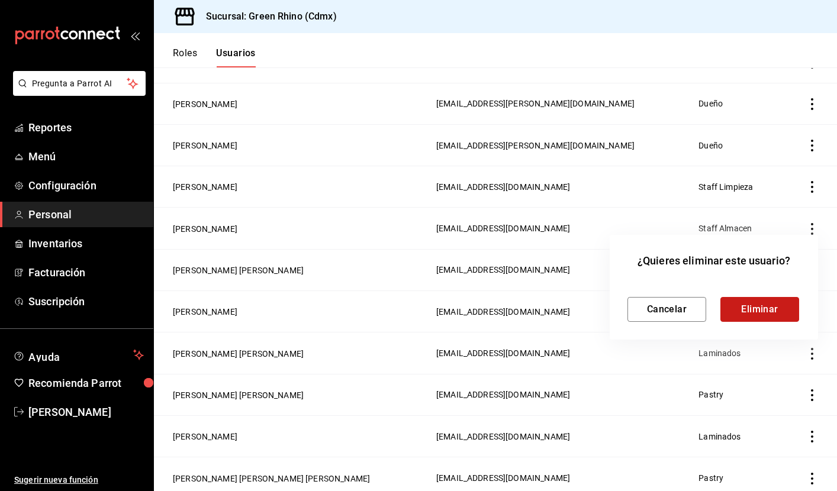
click at [743, 308] on button "Eliminar" at bounding box center [760, 309] width 79 height 25
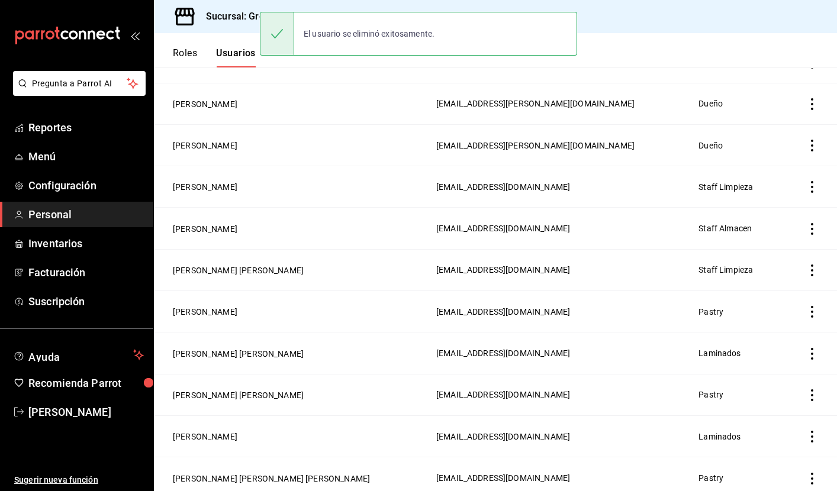
click at [811, 269] on icon "actions" at bounding box center [812, 271] width 12 height 12
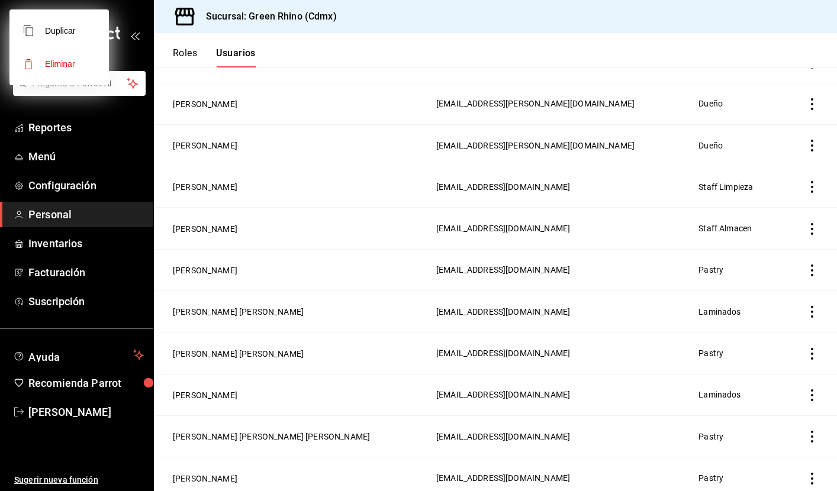
click at [811, 269] on div at bounding box center [418, 245] width 837 height 491
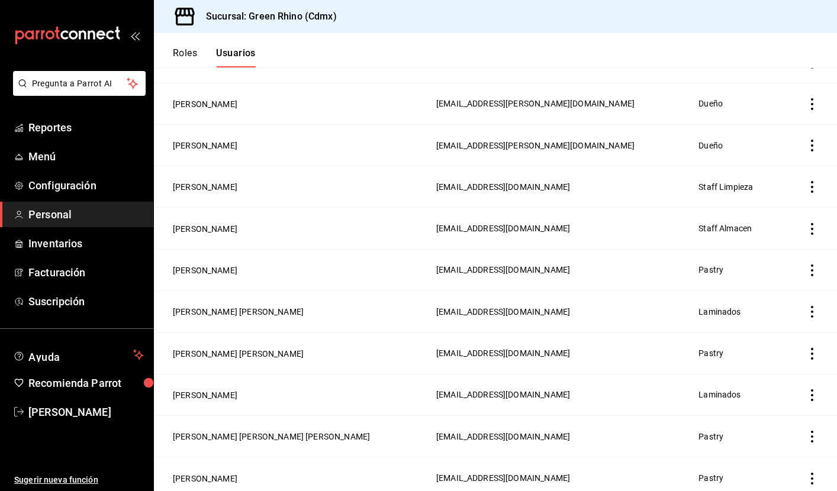
click at [816, 269] on icon "actions" at bounding box center [812, 271] width 12 height 12
click at [771, 293] on span "Eliminar" at bounding box center [759, 287] width 52 height 14
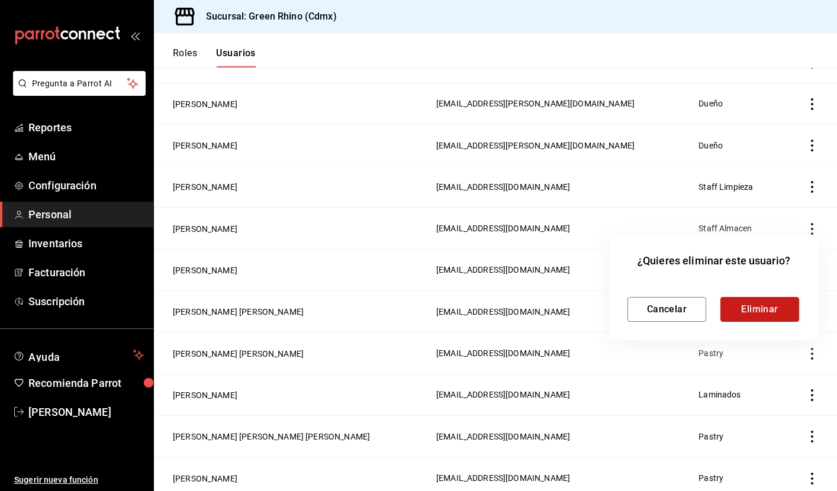
click at [763, 313] on button "Eliminar" at bounding box center [760, 309] width 79 height 25
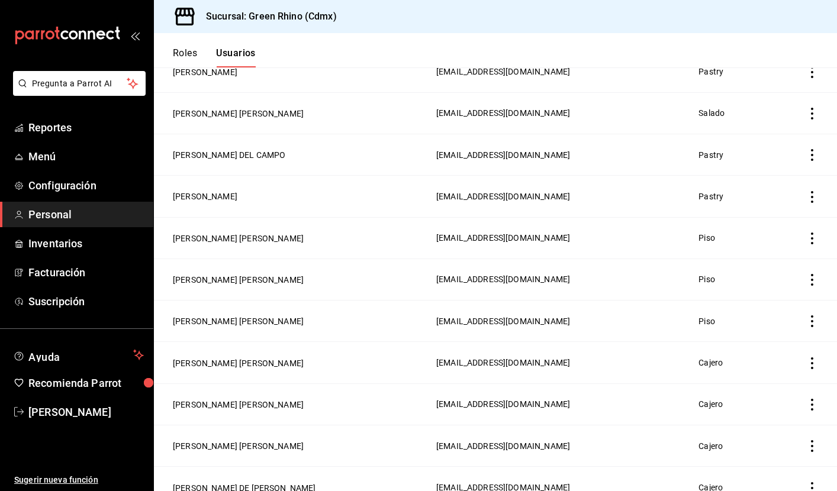
scroll to position [1299, 0]
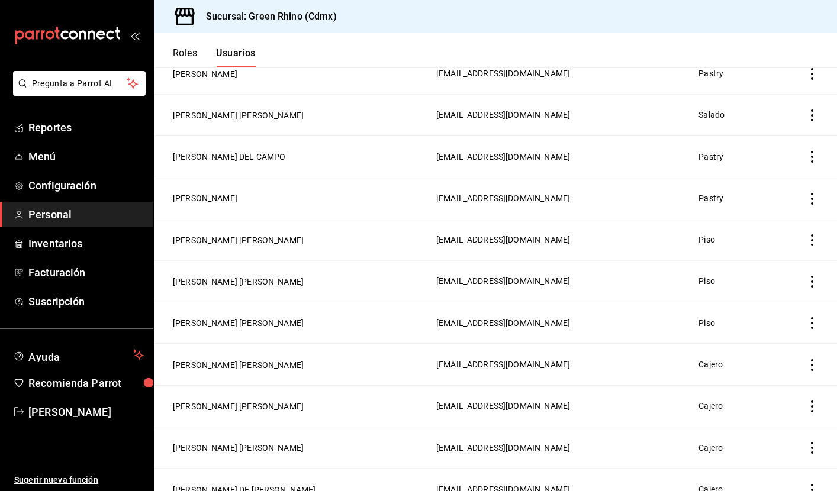
click at [810, 282] on icon "actions" at bounding box center [812, 282] width 12 height 12
click at [771, 294] on span "Eliminar" at bounding box center [769, 298] width 30 height 9
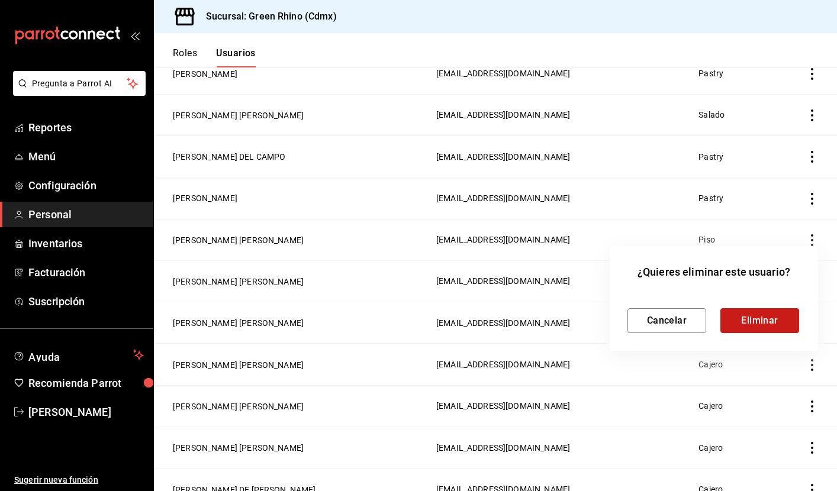
click at [743, 324] on button "Eliminar" at bounding box center [760, 320] width 79 height 25
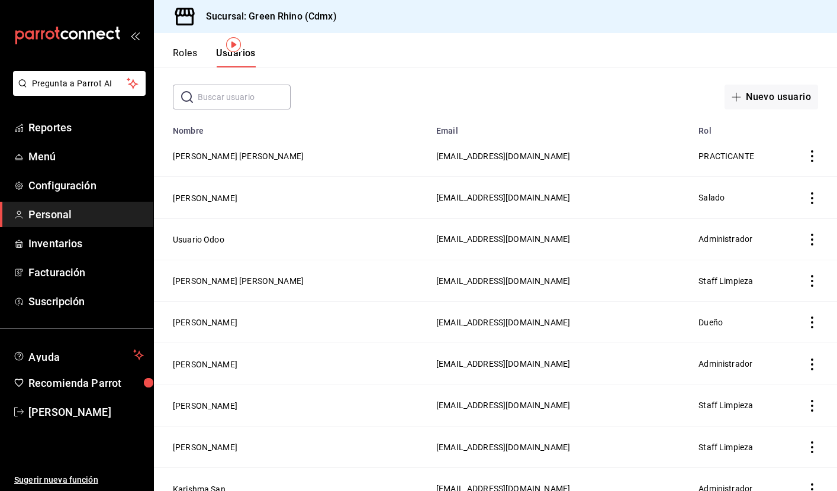
scroll to position [0, 0]
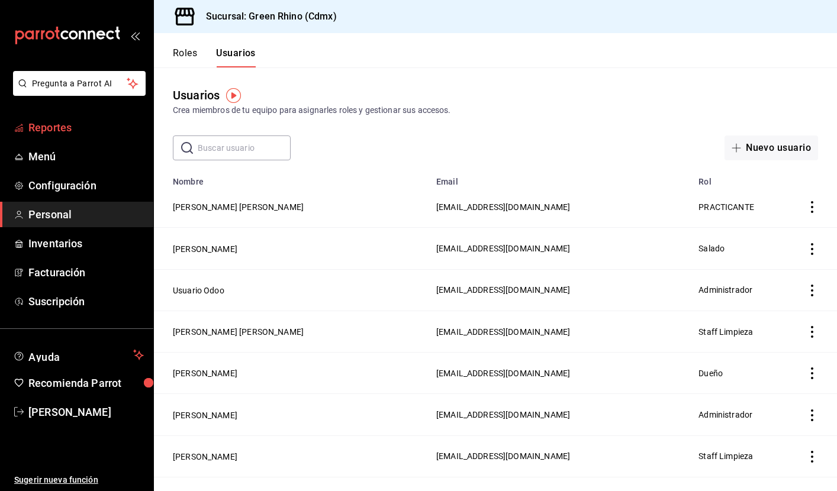
click at [71, 125] on span "Reportes" at bounding box center [85, 128] width 115 height 16
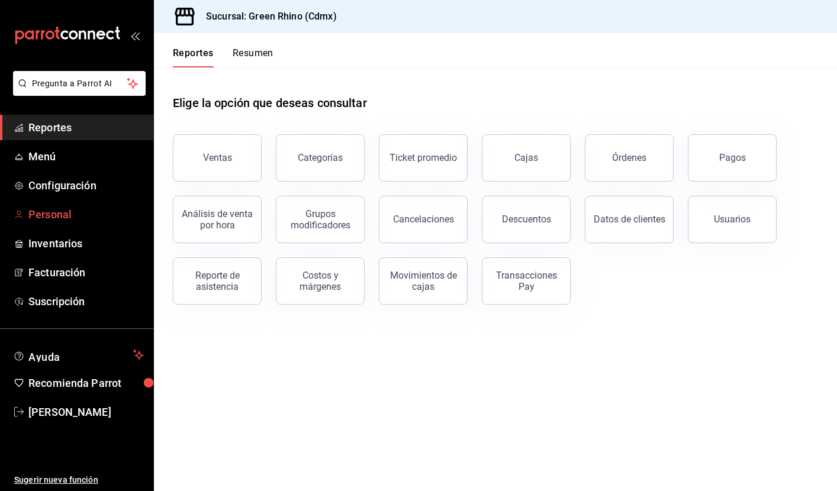
click at [84, 218] on span "Personal" at bounding box center [85, 215] width 115 height 16
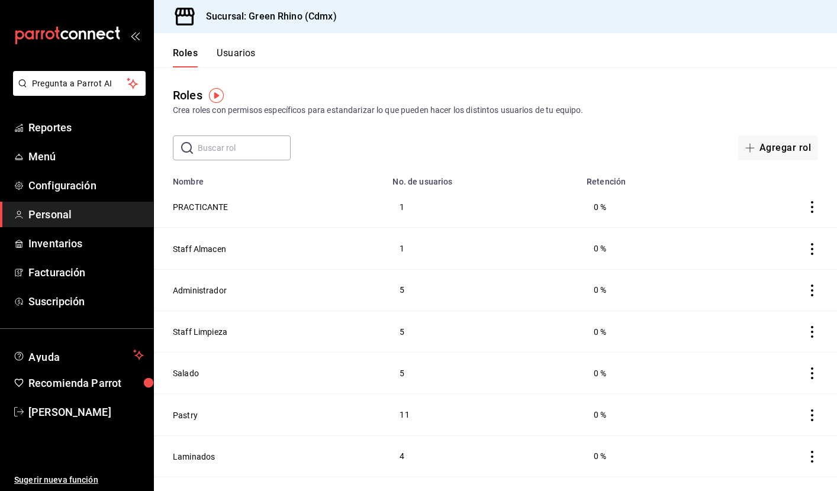
click at [246, 54] on button "Usuarios" at bounding box center [236, 57] width 39 height 20
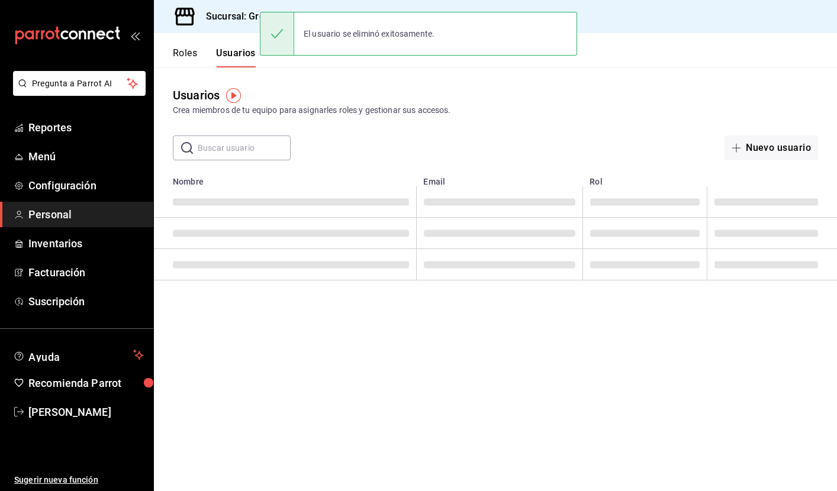
click at [263, 153] on input "text" at bounding box center [244, 148] width 93 height 24
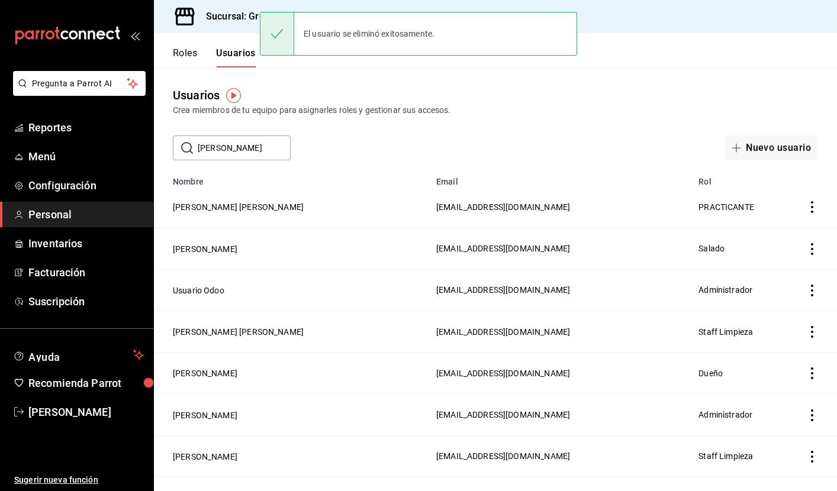
type input "[PERSON_NAME]"
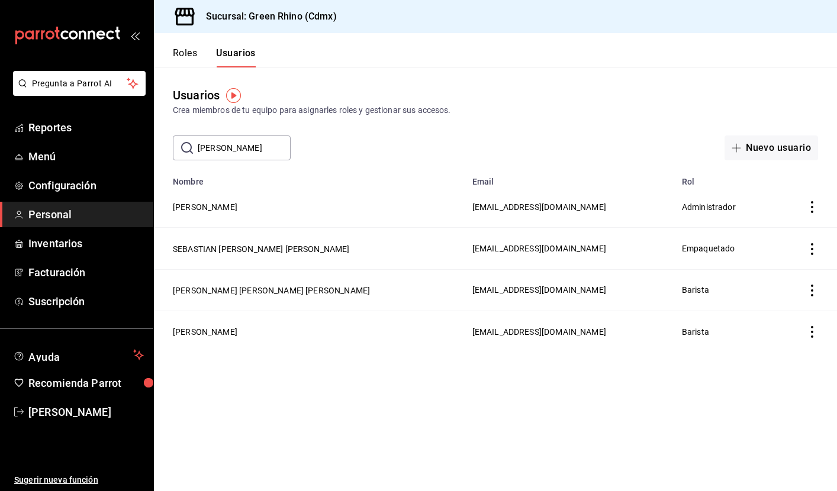
click at [250, 151] on input "[PERSON_NAME]" at bounding box center [244, 148] width 93 height 24
click at [117, 211] on span "Personal" at bounding box center [85, 215] width 115 height 16
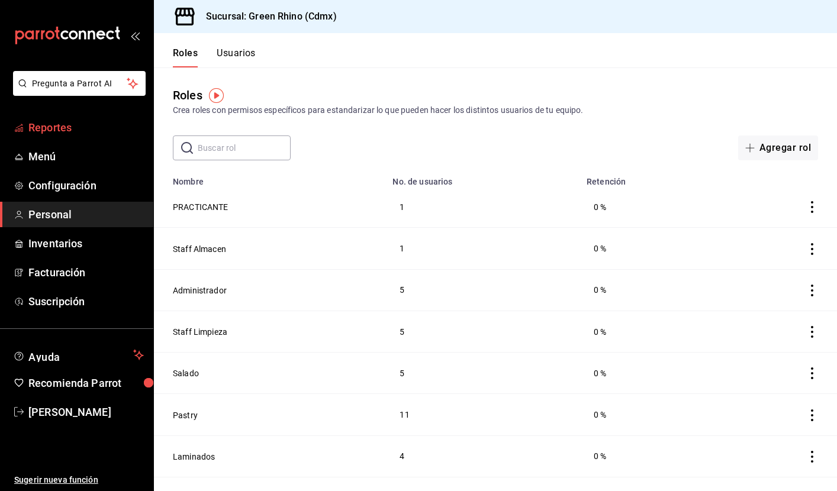
click at [76, 123] on span "Reportes" at bounding box center [85, 128] width 115 height 16
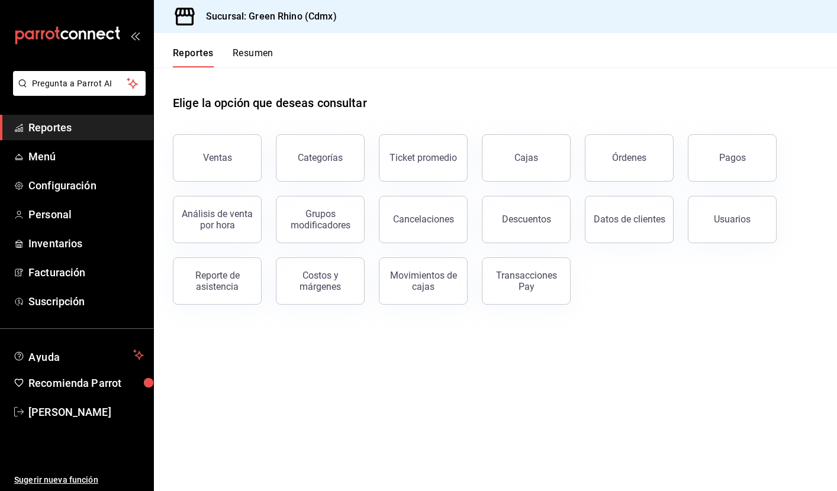
click at [274, 173] on div "Categorías" at bounding box center [313, 151] width 103 height 62
click at [247, 173] on button "Ventas" at bounding box center [217, 157] width 89 height 47
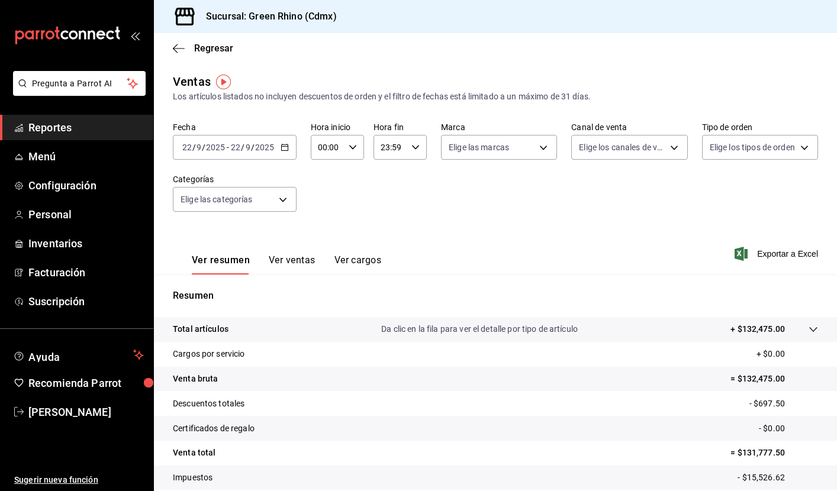
click at [94, 132] on span "Reportes" at bounding box center [85, 128] width 115 height 16
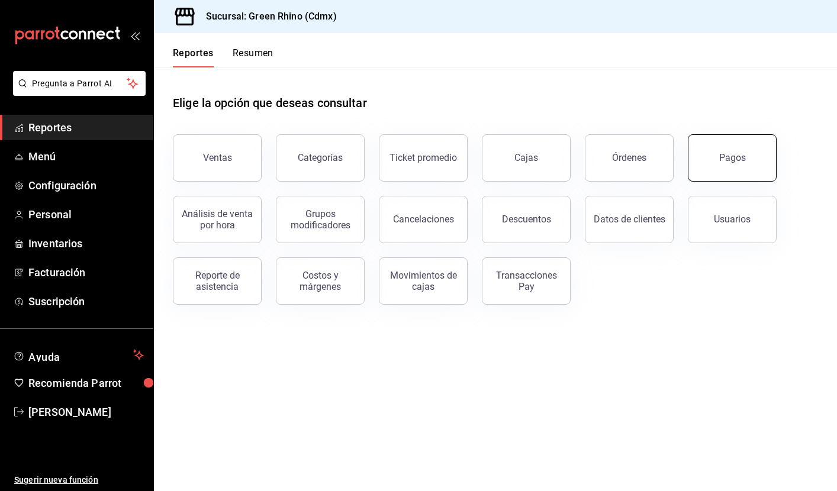
click at [726, 159] on div "Pagos" at bounding box center [732, 157] width 27 height 11
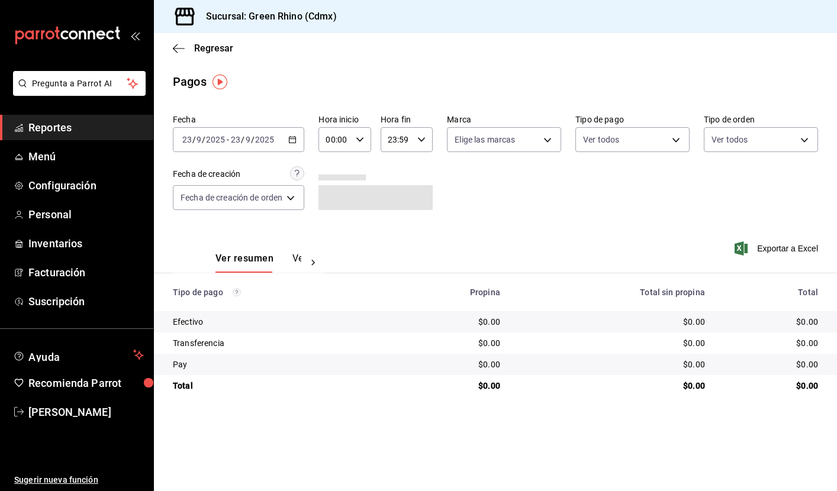
click at [291, 133] on div "[DATE] [DATE] - [DATE] [DATE]" at bounding box center [238, 139] width 131 height 25
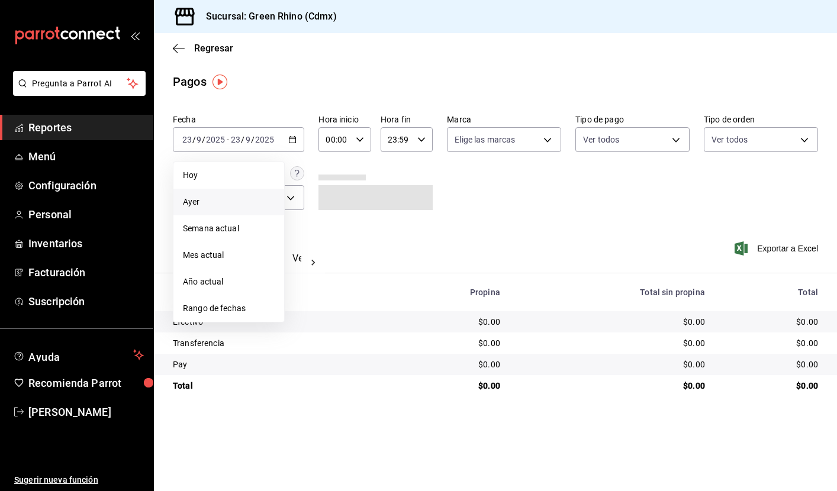
click at [225, 207] on span "Ayer" at bounding box center [229, 202] width 92 height 12
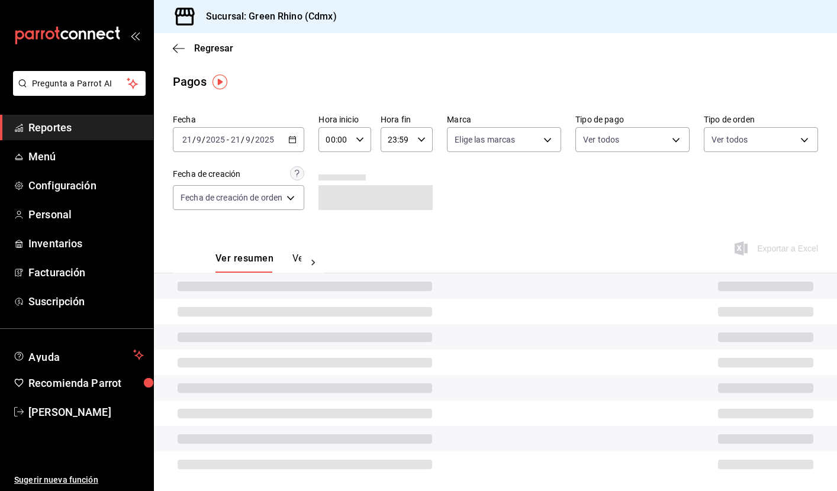
click at [296, 143] on \(Stroke\) "button" at bounding box center [292, 140] width 7 height 7
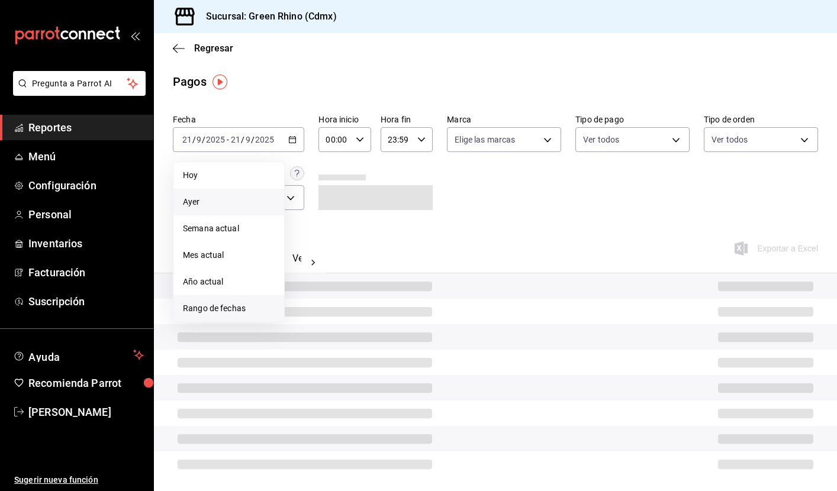
click at [226, 303] on span "Rango de fechas" at bounding box center [229, 309] width 92 height 12
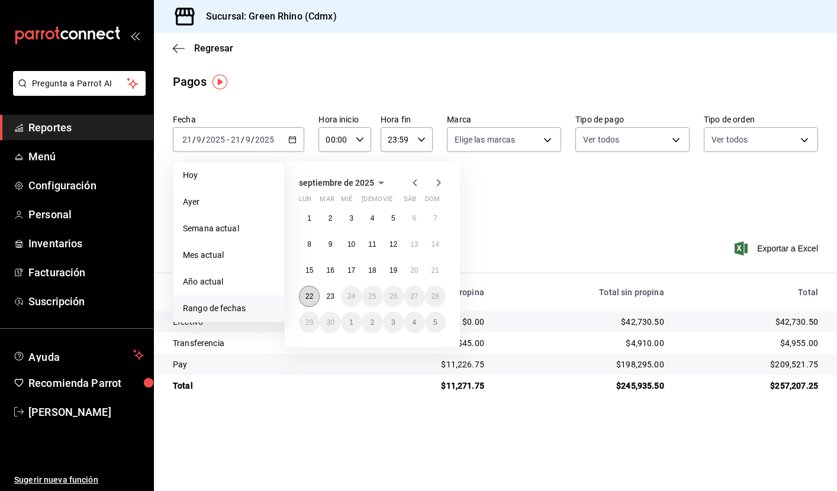
click at [314, 298] on button "22" at bounding box center [309, 296] width 21 height 21
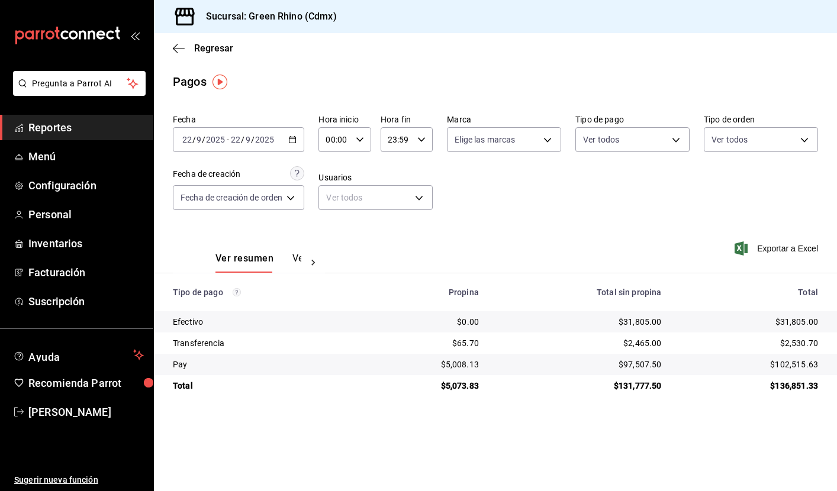
click at [63, 131] on span "Reportes" at bounding box center [85, 128] width 115 height 16
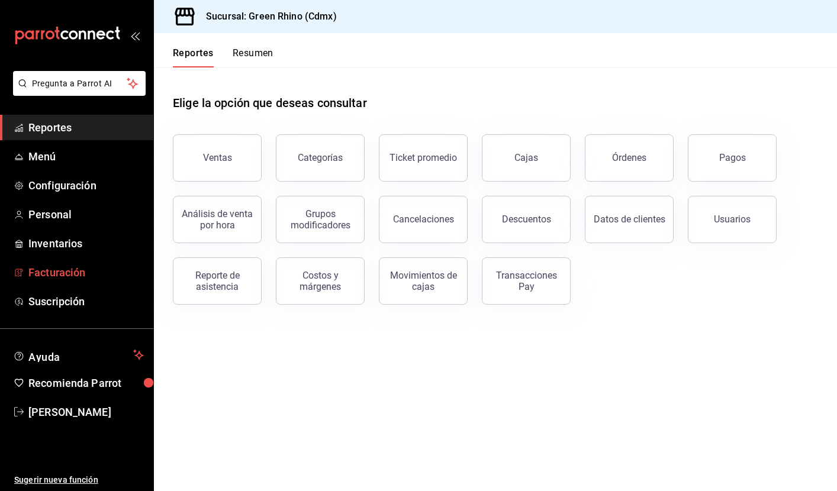
click at [88, 269] on span "Facturación" at bounding box center [85, 273] width 115 height 16
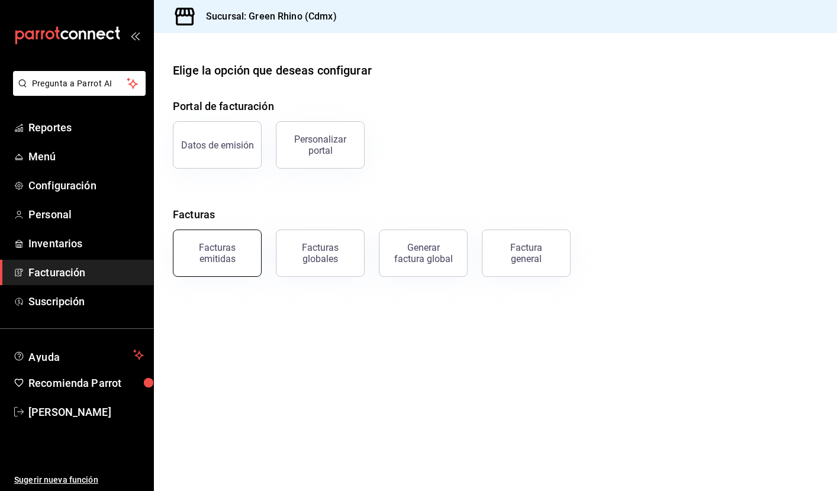
click at [242, 258] on div "Facturas emitidas" at bounding box center [217, 253] width 73 height 22
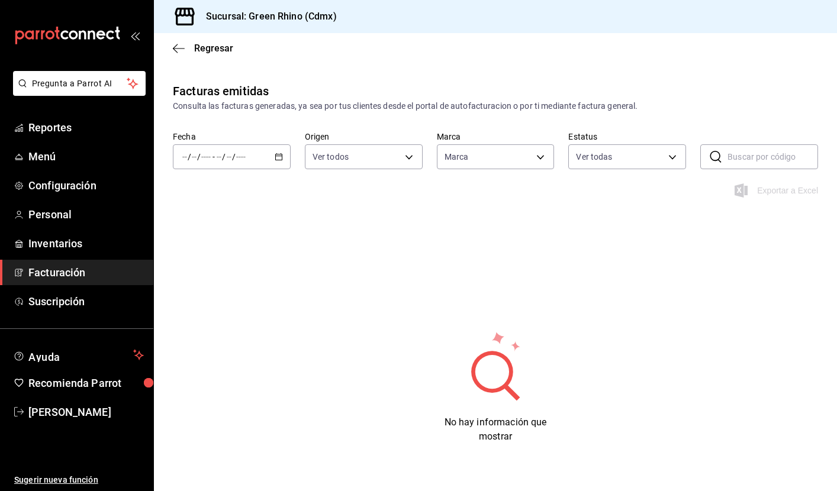
type input "a132321f-e3f1-4ec9-8484-95b8f08d7905"
click at [279, 157] on icon "button" at bounding box center [279, 157] width 8 height 8
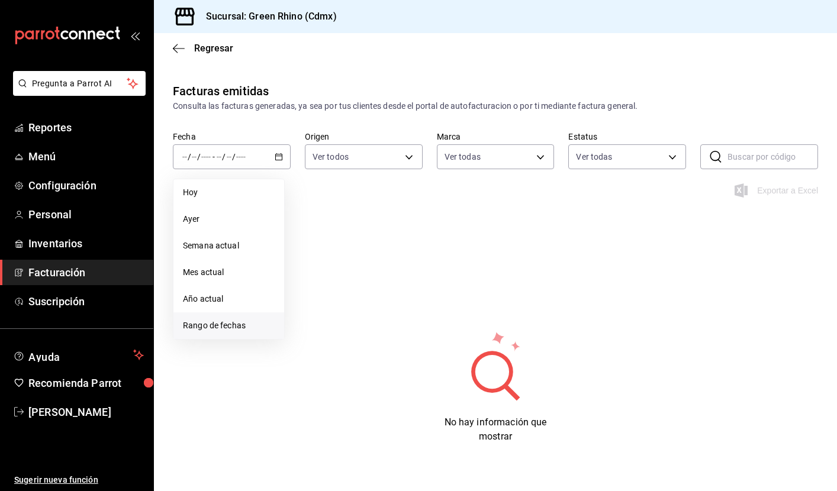
click at [214, 332] on li "Rango de fechas" at bounding box center [228, 326] width 111 height 27
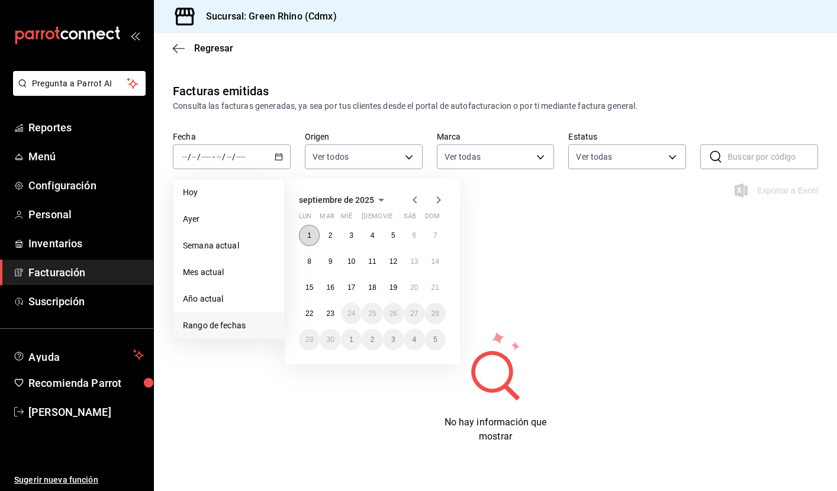
click at [308, 236] on abbr "1" at bounding box center [309, 236] width 4 height 8
click at [334, 316] on abbr "23" at bounding box center [330, 314] width 8 height 8
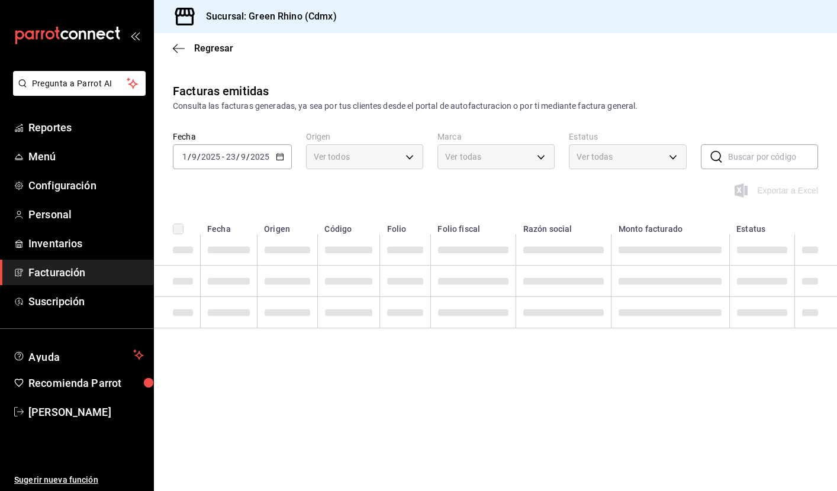
click at [335, 316] on span at bounding box center [348, 313] width 47 height 7
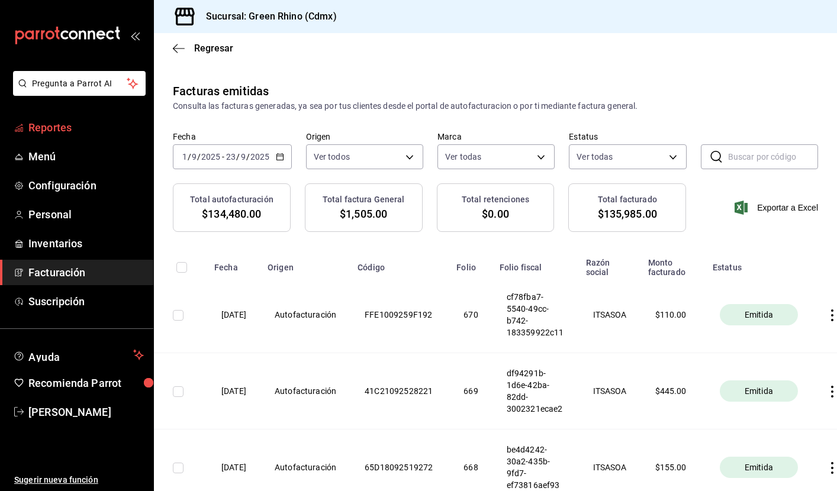
click at [65, 132] on span "Reportes" at bounding box center [85, 128] width 115 height 16
